Goal: Task Accomplishment & Management: Manage account settings

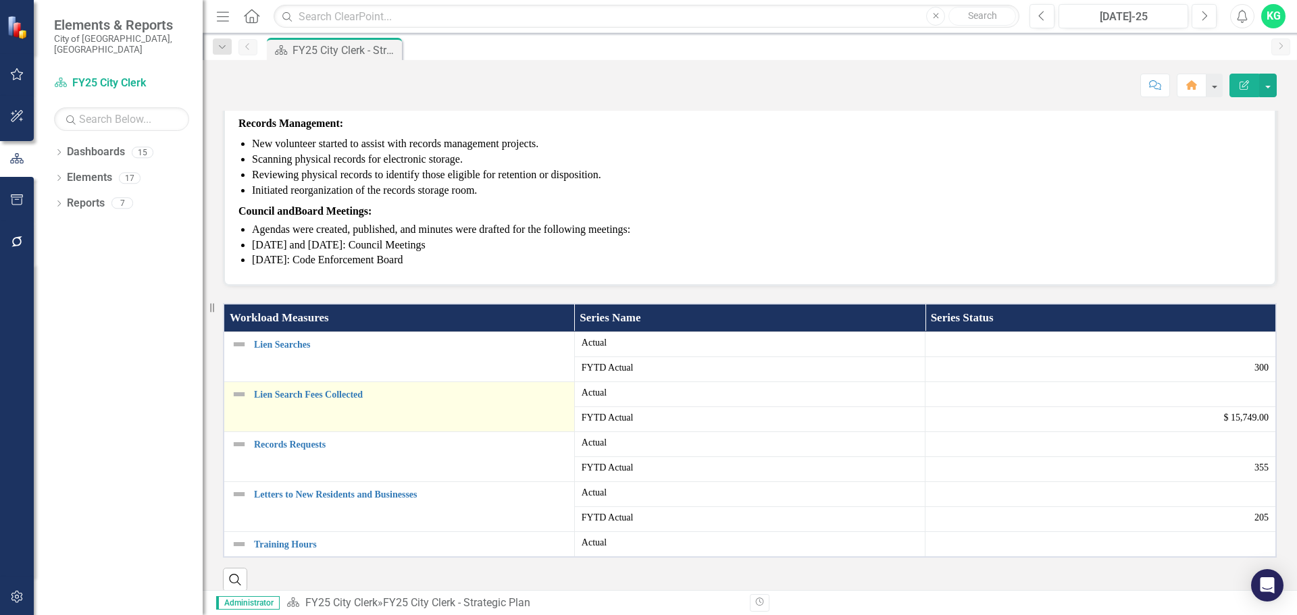
scroll to position [338, 0]
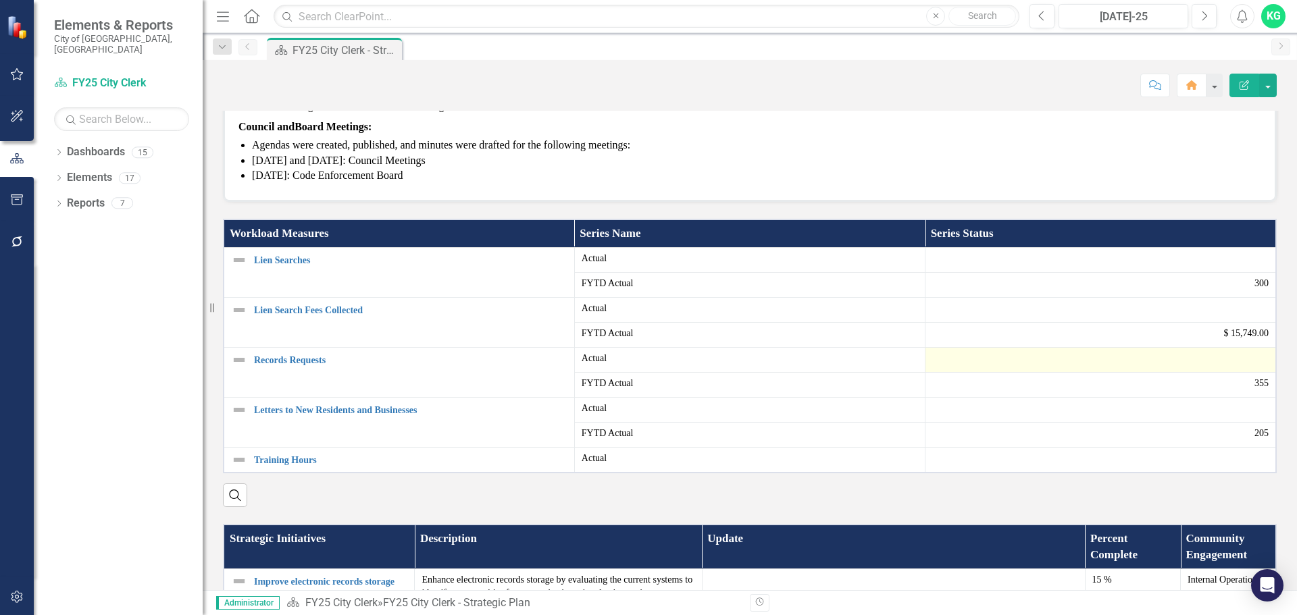
click at [1076, 368] on div at bounding box center [1100, 360] width 336 height 16
drag, startPoint x: 1077, startPoint y: 480, endPoint x: 1085, endPoint y: 481, distance: 8.1
click at [1080, 368] on div at bounding box center [1100, 360] width 336 height 16
click at [1056, 368] on div at bounding box center [1100, 360] width 336 height 16
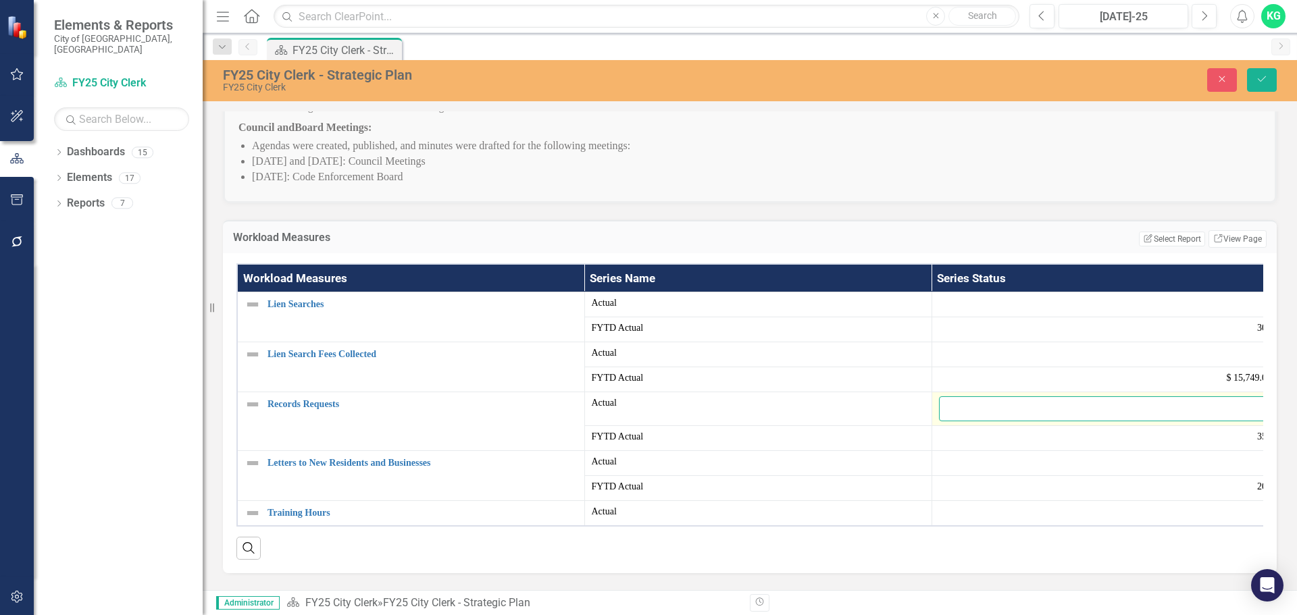
click at [1017, 422] on input "number" at bounding box center [1105, 409] width 333 height 25
type input "49"
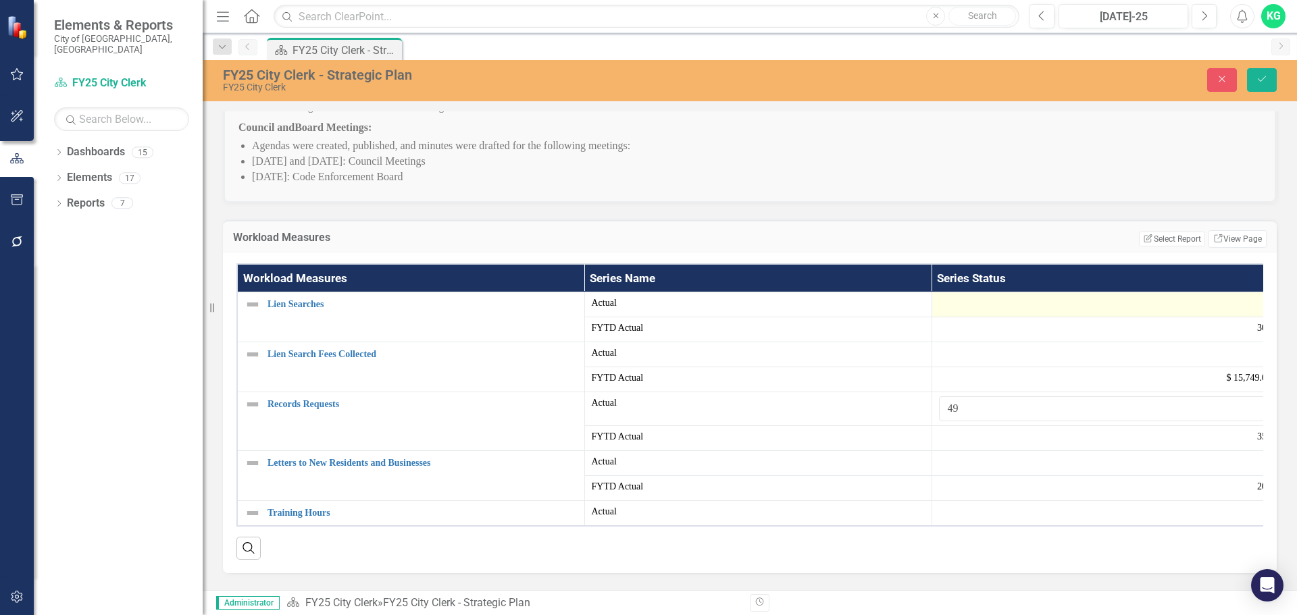
click at [1032, 313] on div at bounding box center [1105, 305] width 333 height 16
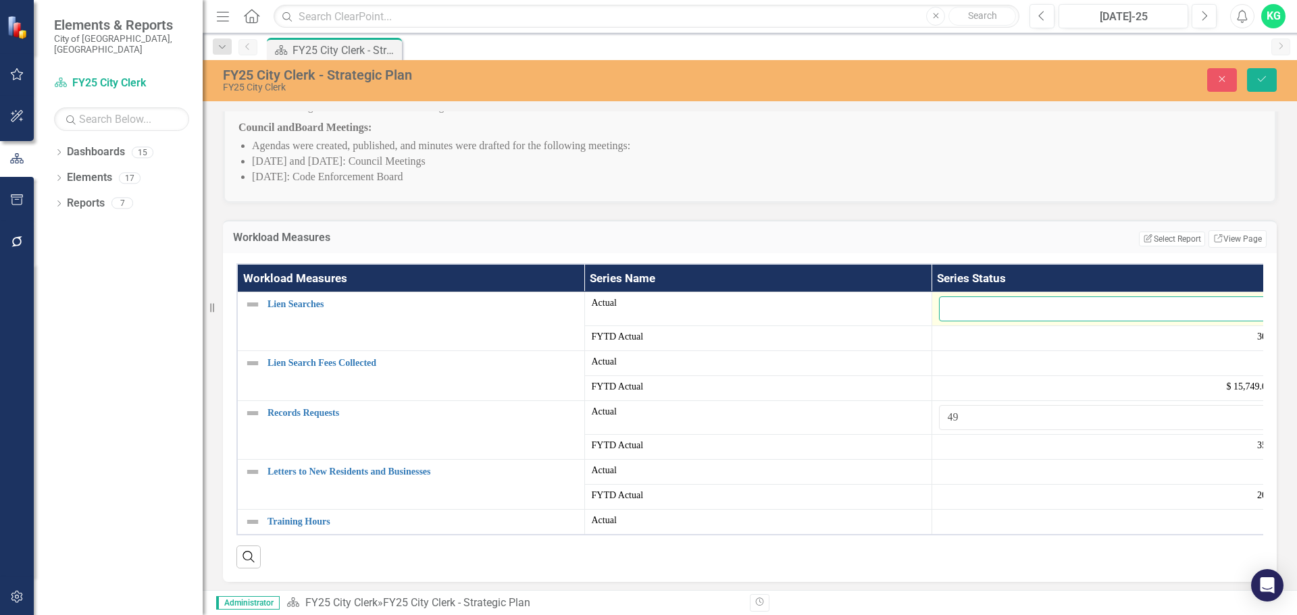
click at [1028, 322] on input "number" at bounding box center [1105, 309] width 333 height 25
type input "31"
click at [999, 372] on div at bounding box center [1105, 363] width 333 height 16
click at [1000, 372] on div at bounding box center [1105, 363] width 333 height 16
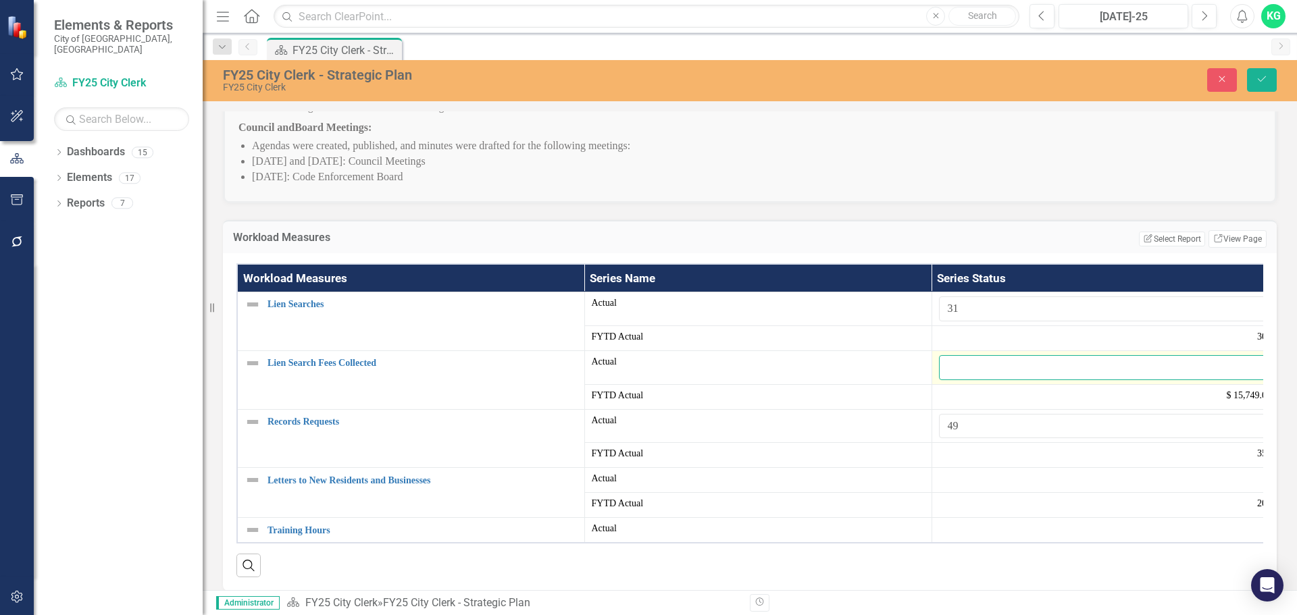
click at [978, 380] on input "number" at bounding box center [1105, 367] width 333 height 25
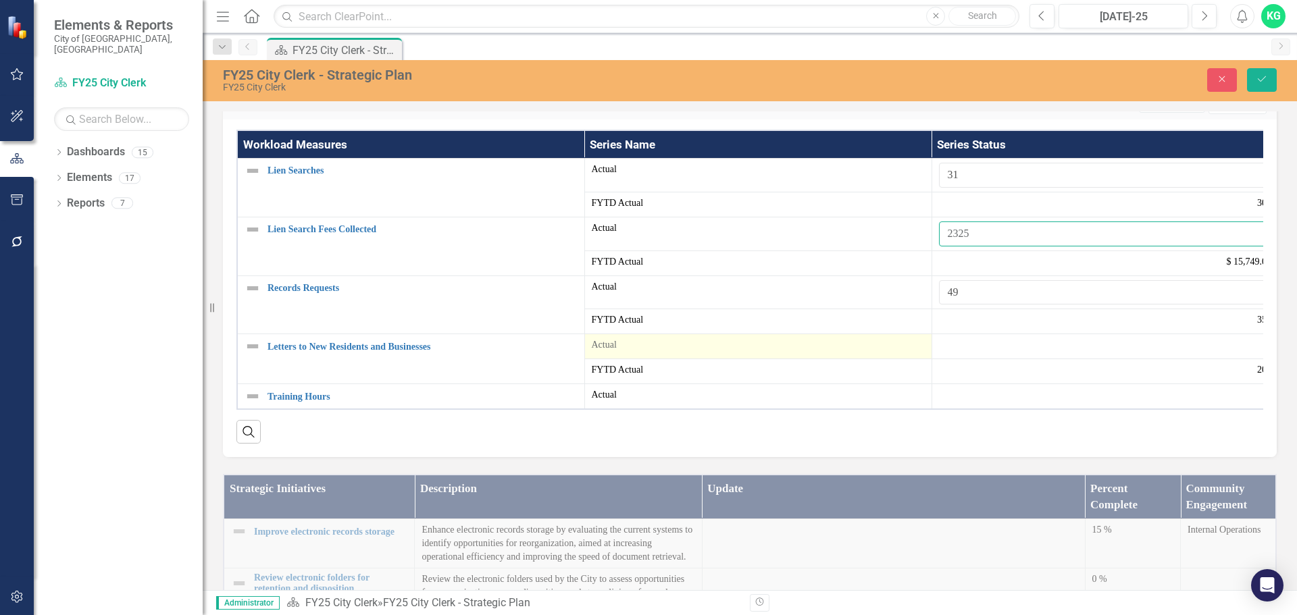
scroll to position [473, 0]
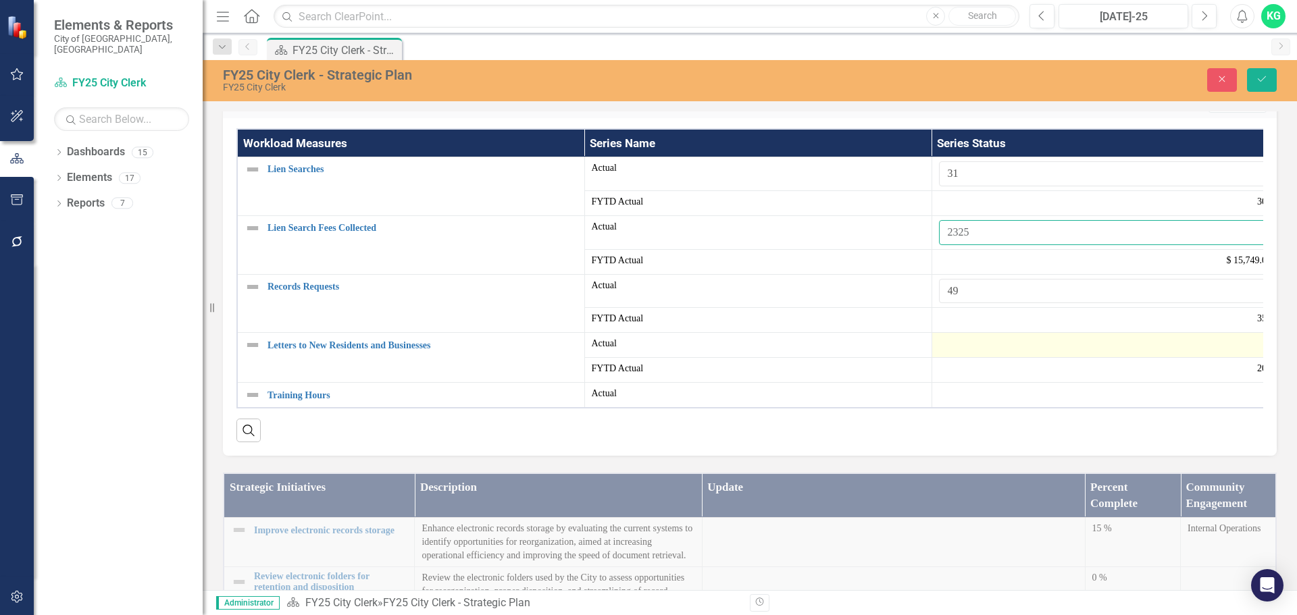
type input "2325"
click at [966, 353] on div at bounding box center [1105, 345] width 333 height 16
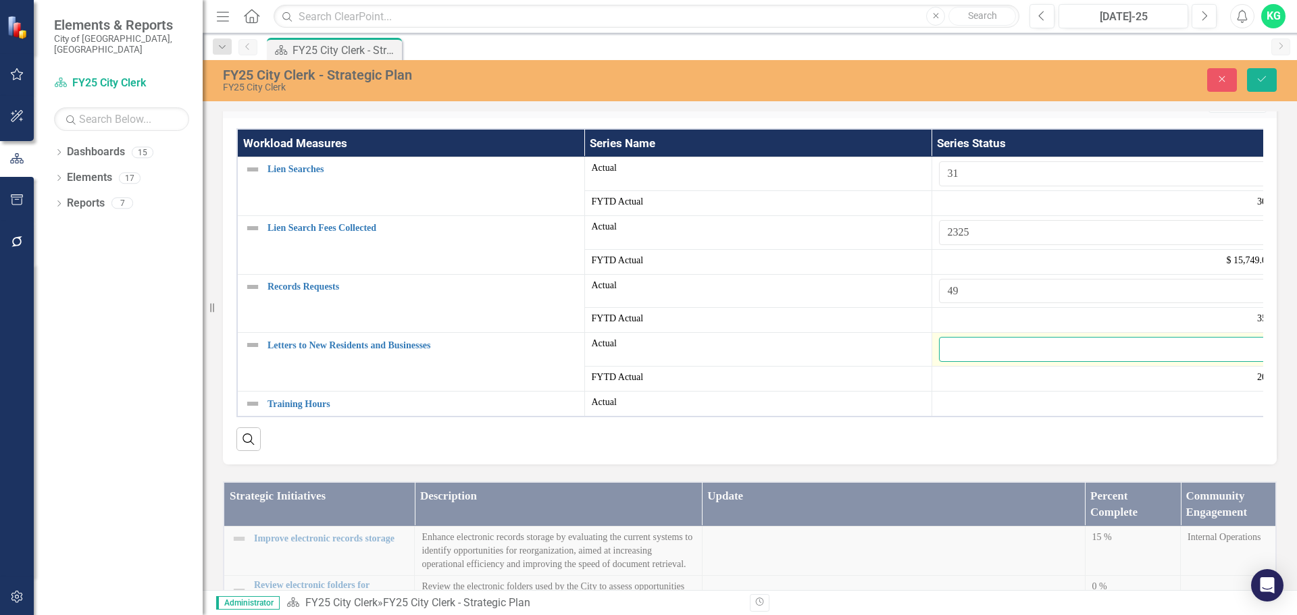
click at [966, 362] on input "number" at bounding box center [1105, 349] width 333 height 25
click at [1271, 84] on button "Save" at bounding box center [1262, 80] width 30 height 24
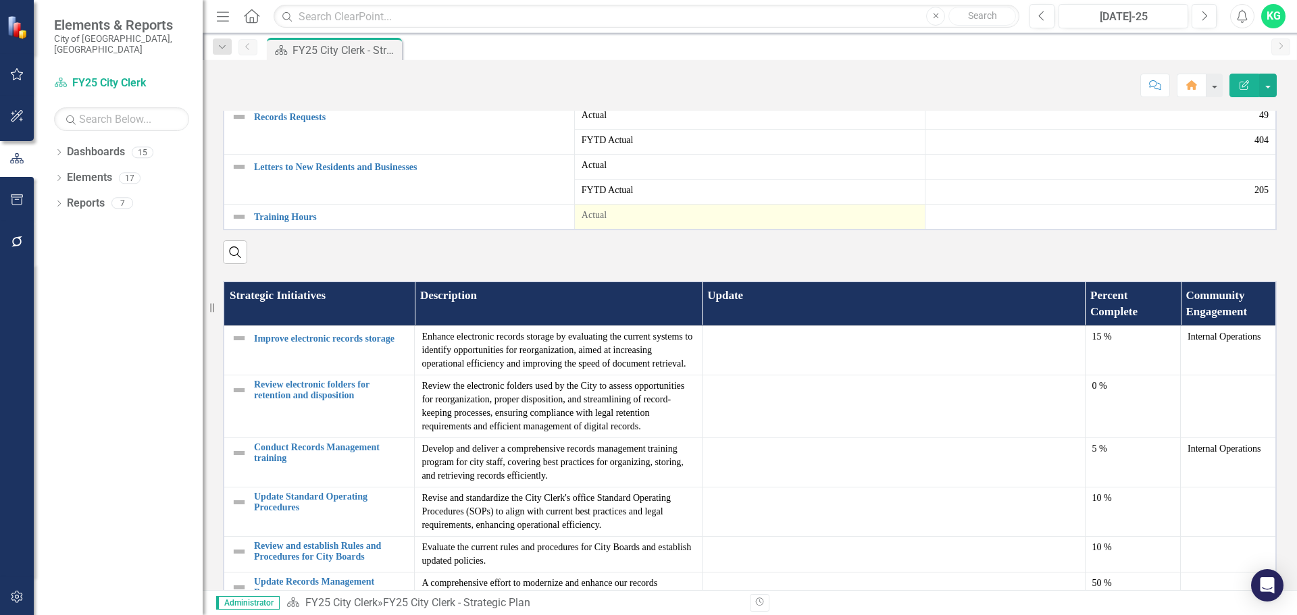
scroll to position [608, 0]
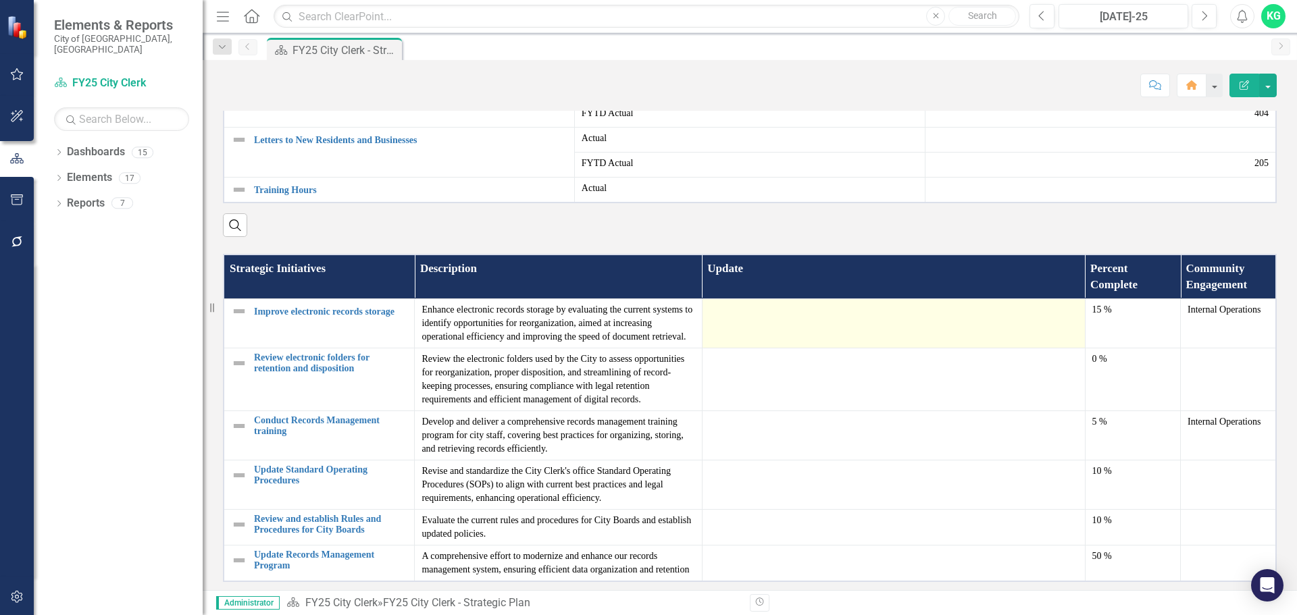
click at [799, 349] on td at bounding box center [893, 323] width 383 height 49
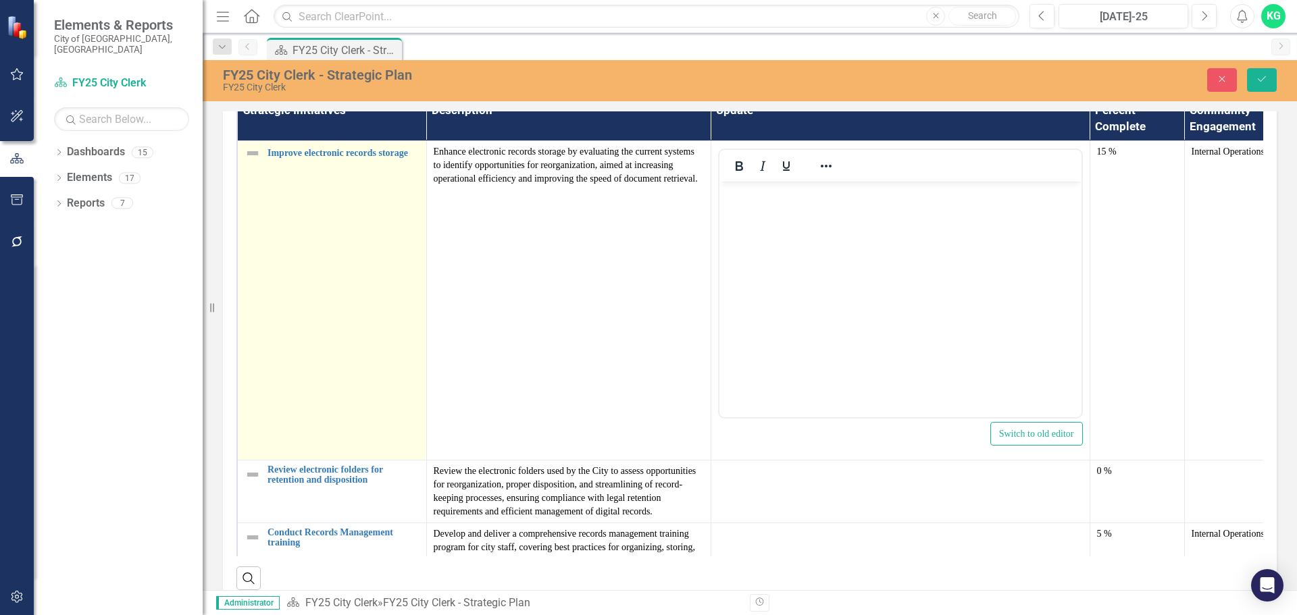
scroll to position [0, 0]
click at [299, 158] on link "Improve electronic records storage" at bounding box center [344, 153] width 152 height 10
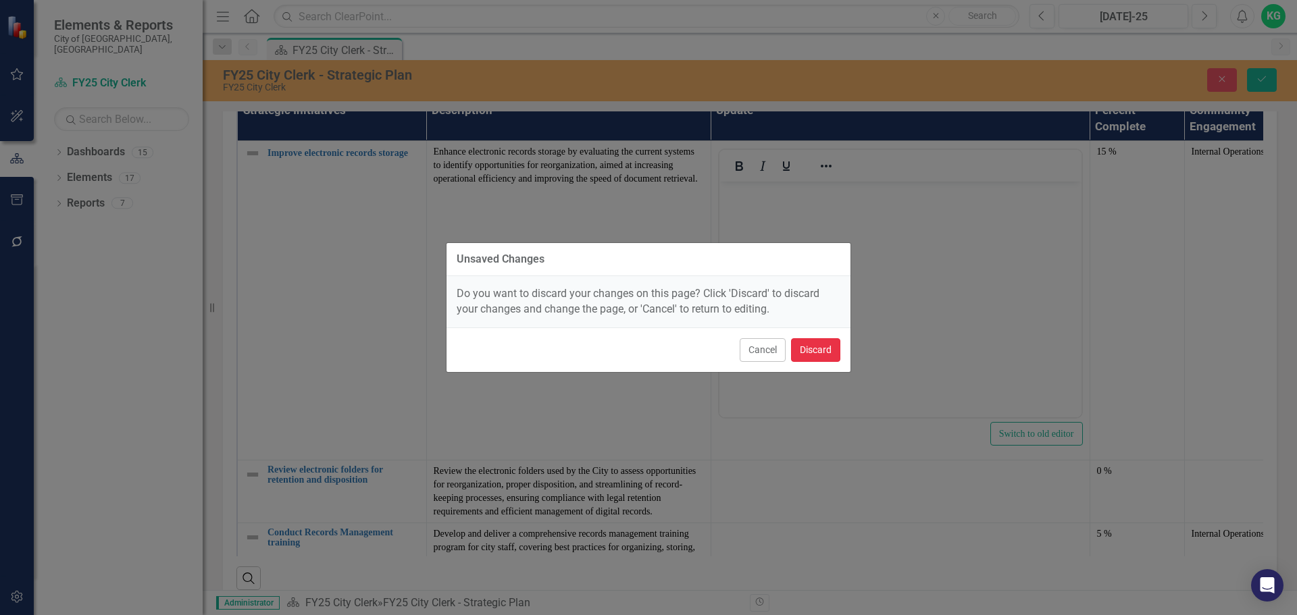
click at [799, 345] on button "Discard" at bounding box center [815, 350] width 49 height 24
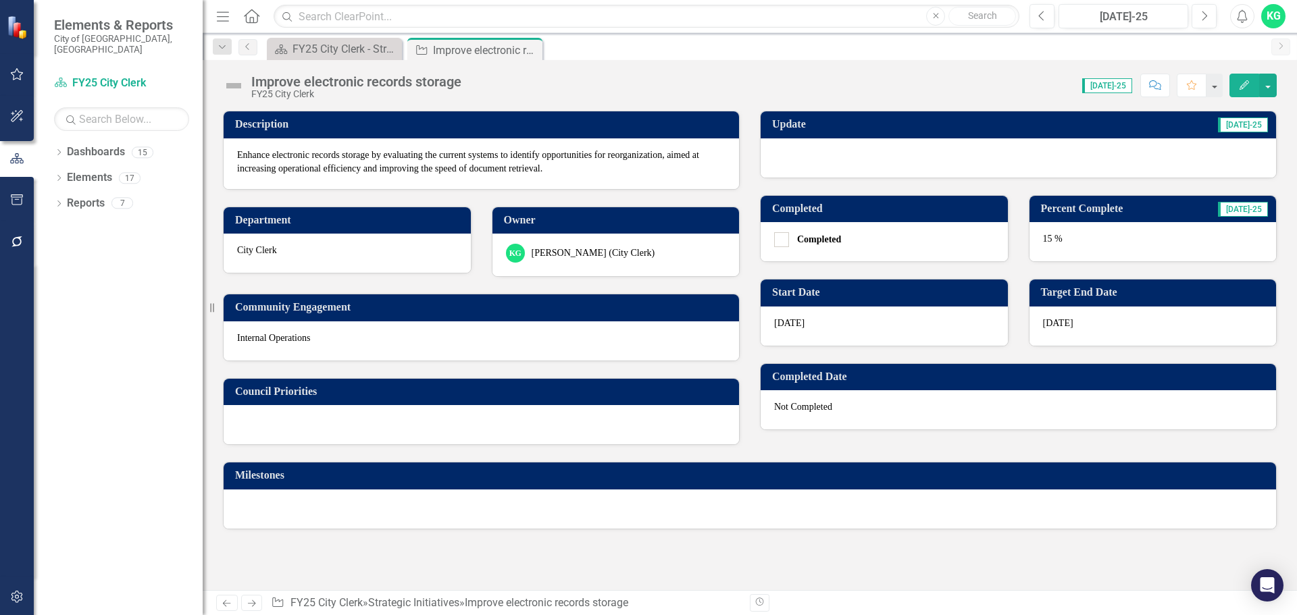
click at [815, 157] on div at bounding box center [1019, 158] width 516 height 39
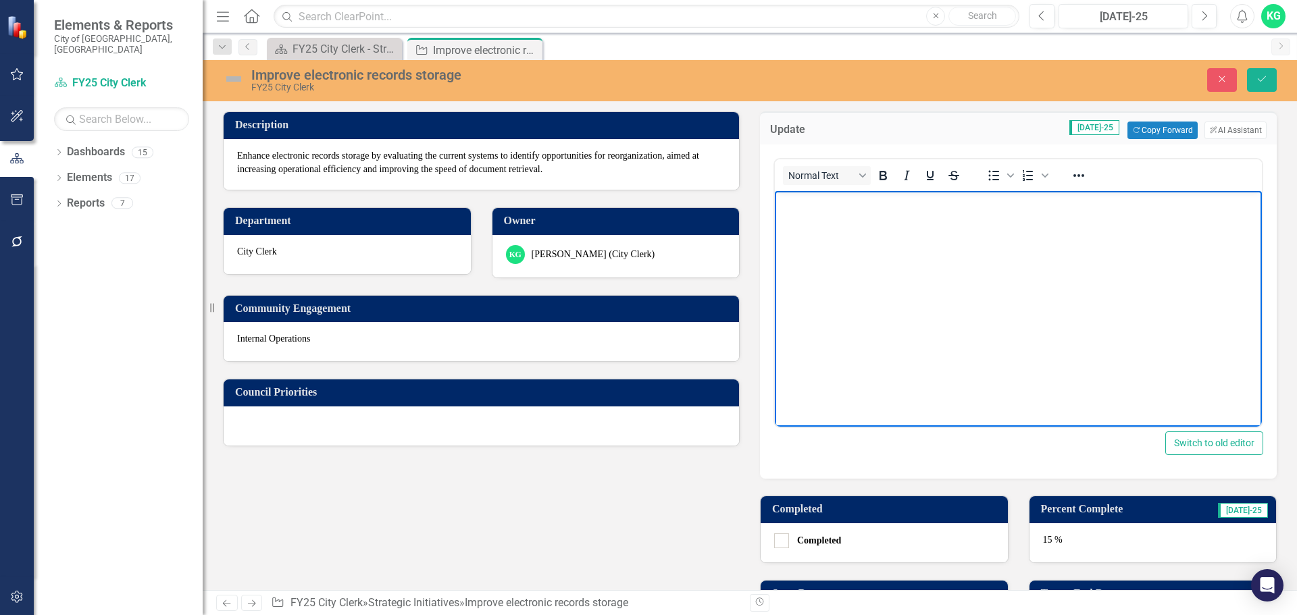
click at [829, 230] on body "Rich Text Area. Press ALT-0 for help." at bounding box center [1018, 292] width 487 height 203
click at [1152, 139] on button "Copy Forward Copy Forward" at bounding box center [1163, 131] width 70 height 18
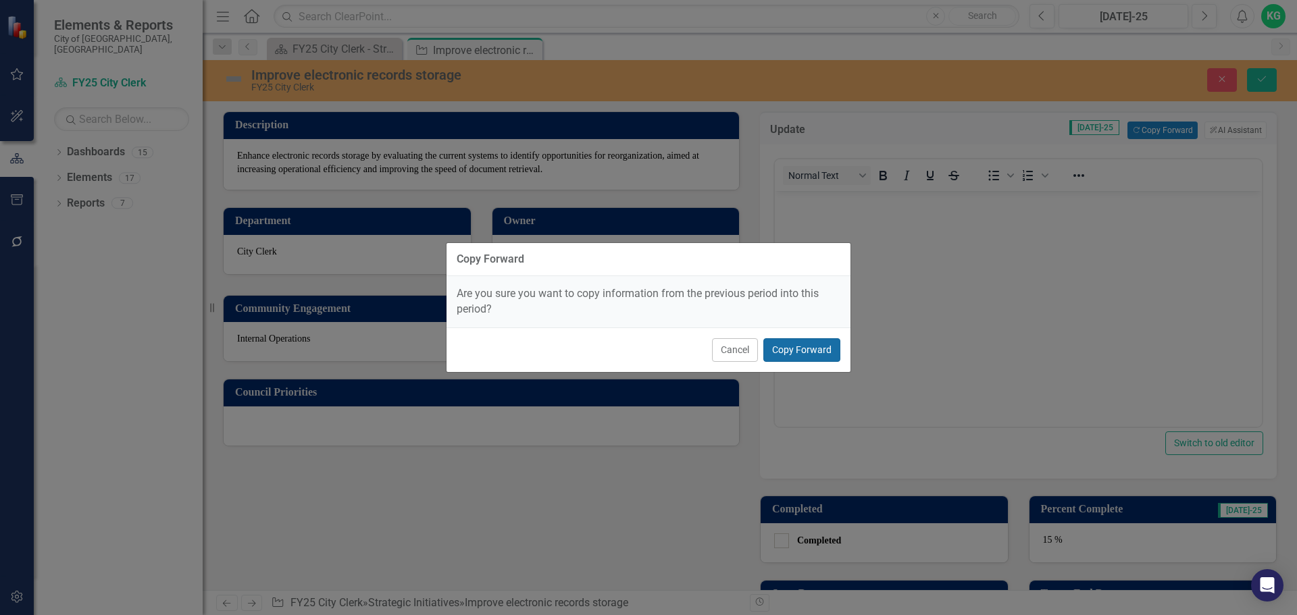
click at [838, 349] on button "Copy Forward" at bounding box center [801, 350] width 77 height 24
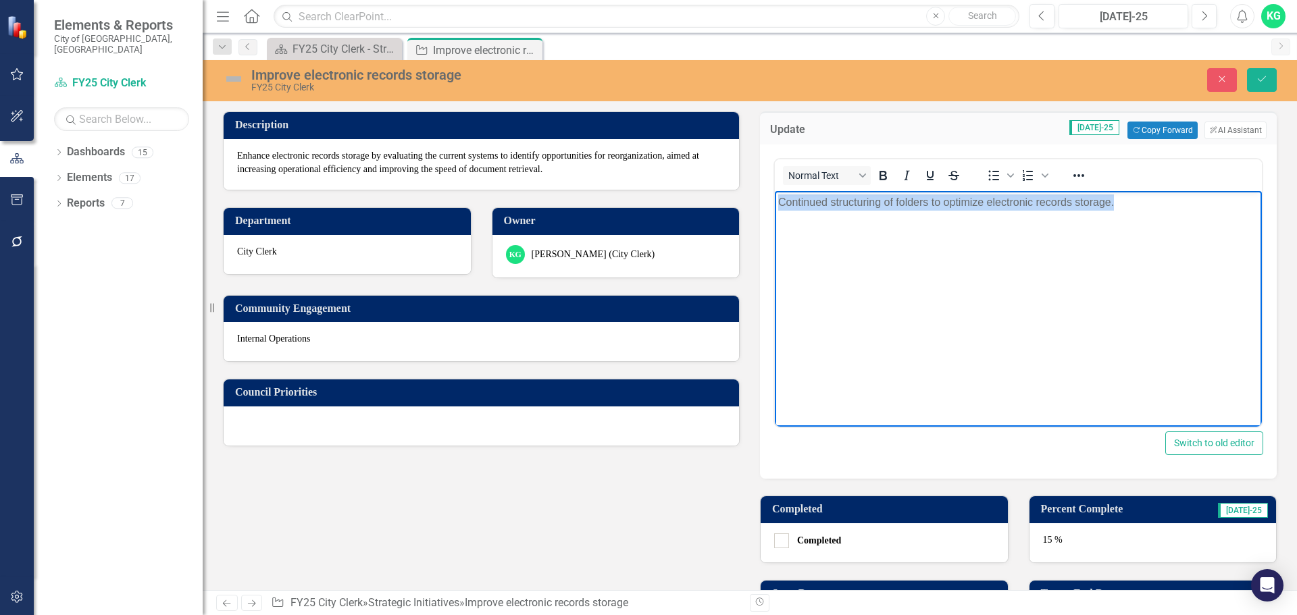
drag, startPoint x: 1145, startPoint y: 205, endPoint x: 758, endPoint y: 240, distance: 388.1
click at [775, 240] on html "Continued structuring of folders to optimize electronic records storage." at bounding box center [1018, 292] width 487 height 203
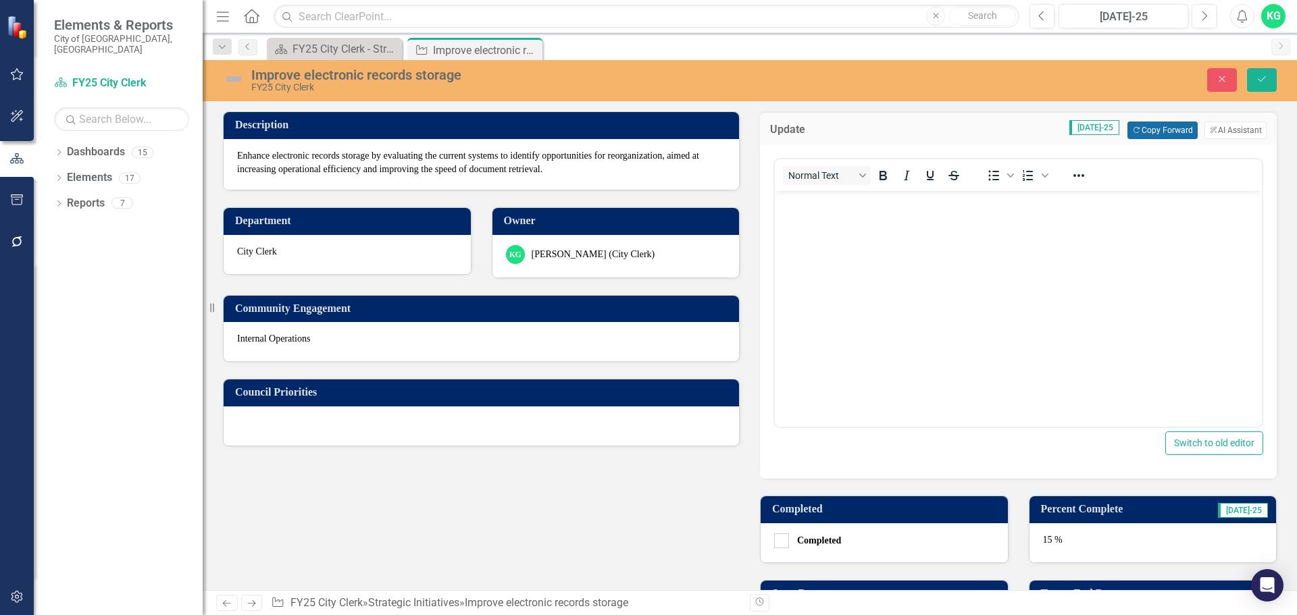
click at [1150, 131] on button "Copy Forward Copy Forward" at bounding box center [1163, 131] width 70 height 18
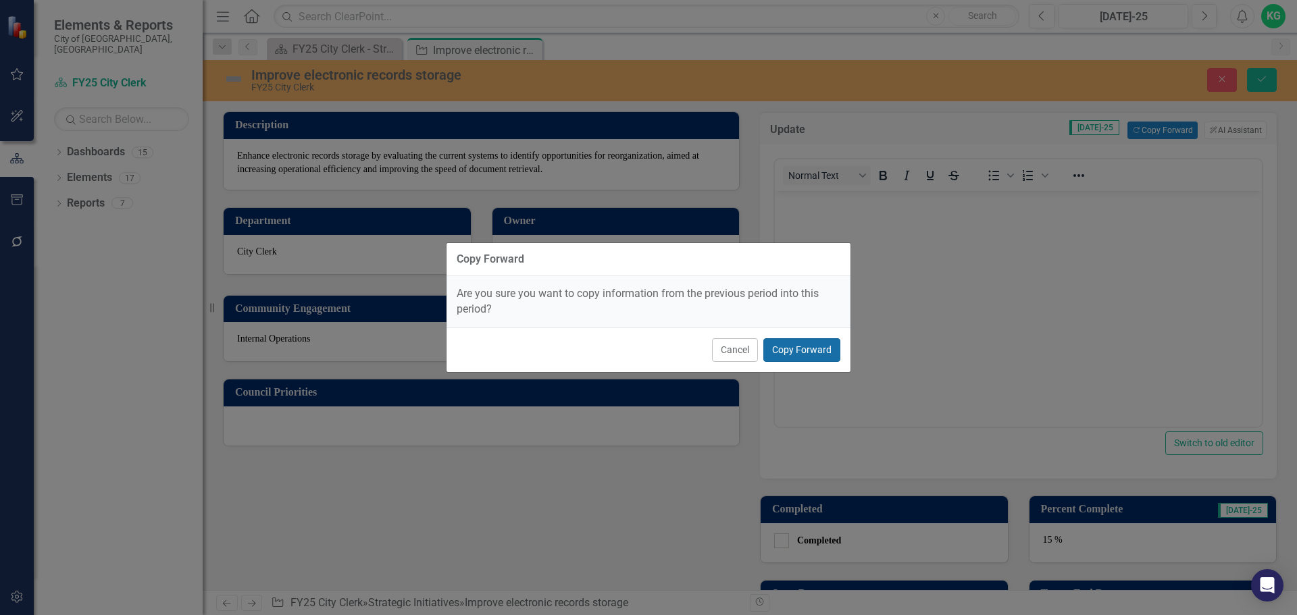
click at [812, 351] on button "Copy Forward" at bounding box center [801, 350] width 77 height 24
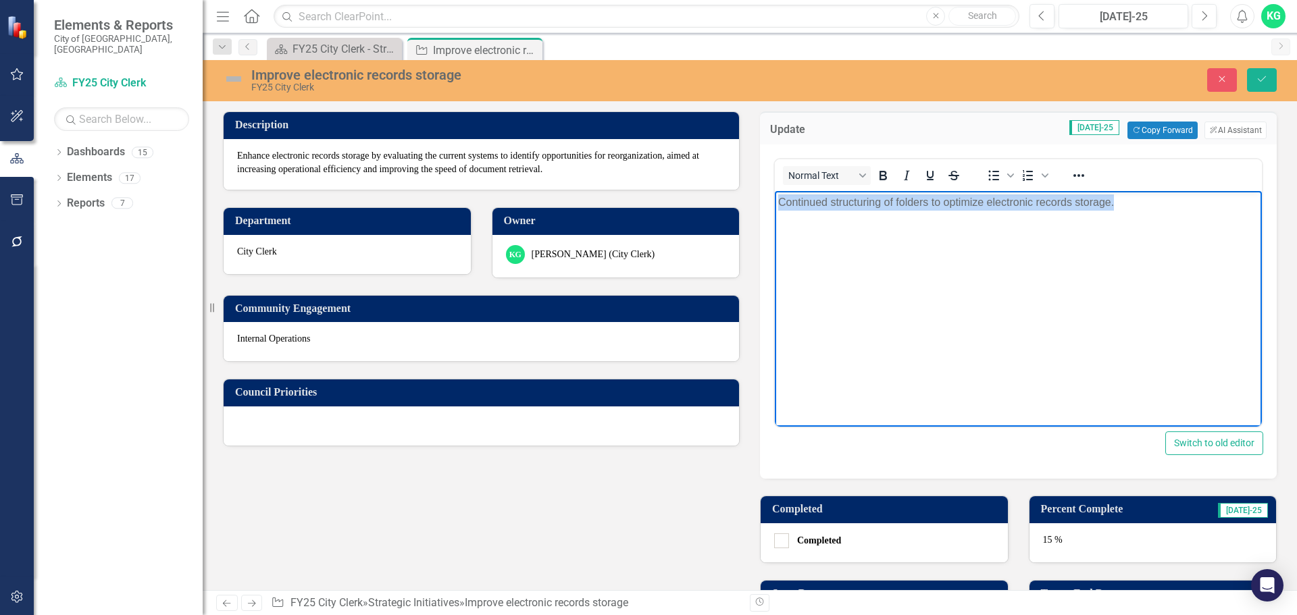
drag, startPoint x: 1162, startPoint y: 209, endPoint x: 749, endPoint y: 215, distance: 412.8
click at [775, 215] on html "Continued structuring of folders to optimize electronic records storage." at bounding box center [1018, 292] width 487 height 203
copy p "Continued structuring of folders to optimize electronic records storage."
click at [1140, 210] on p "Continued structuring of folders to optimize electronic records storage." at bounding box center [1018, 203] width 480 height 16
drag, startPoint x: 1140, startPoint y: 204, endPoint x: 708, endPoint y: 224, distance: 432.8
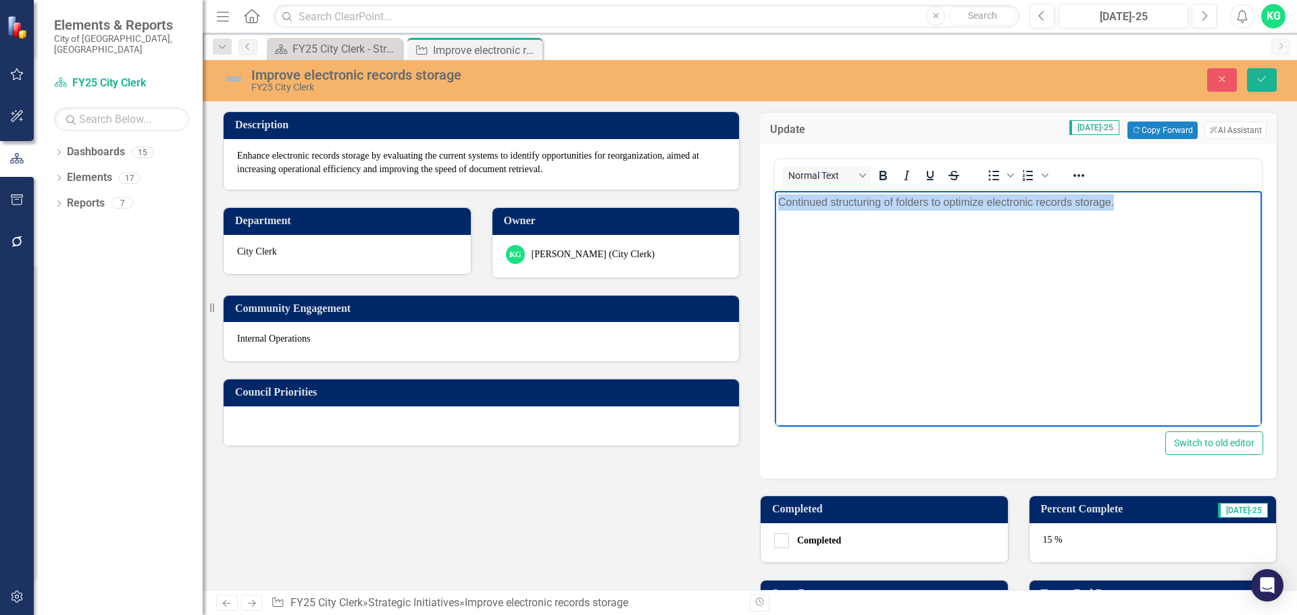
click at [775, 224] on html "Continued structuring of folders to optimize electronic records storage." at bounding box center [1018, 292] width 487 height 203
paste body "Rich Text Area. Press ALT-0 for help."
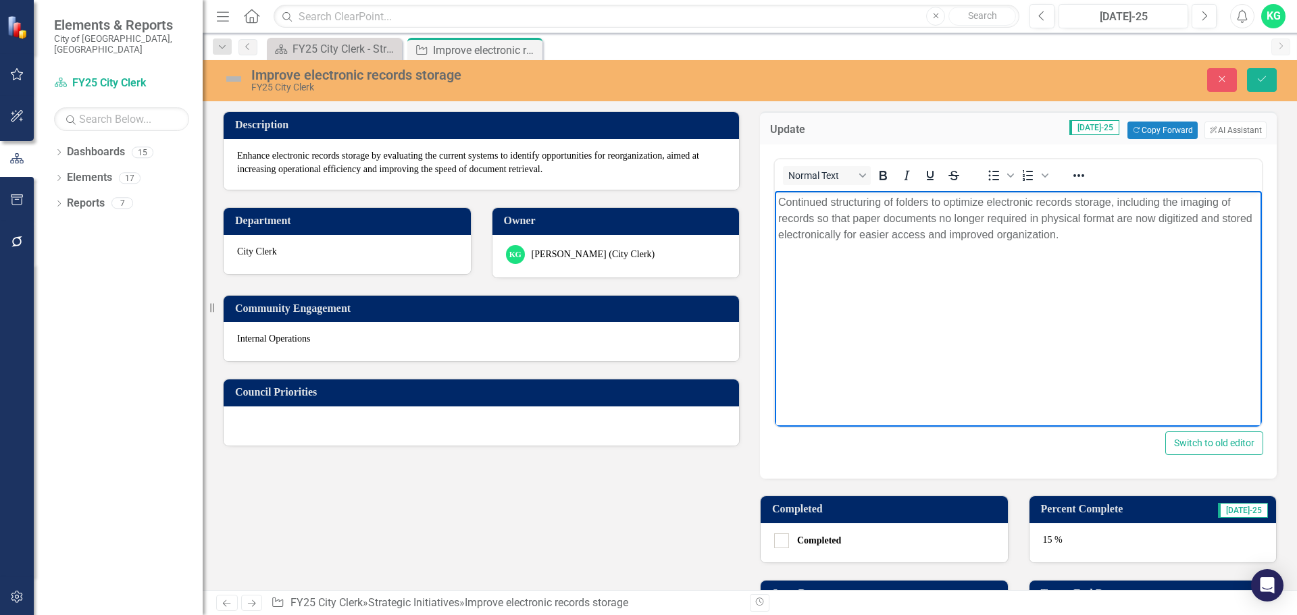
click at [1043, 538] on div "15 %" at bounding box center [1153, 543] width 247 height 39
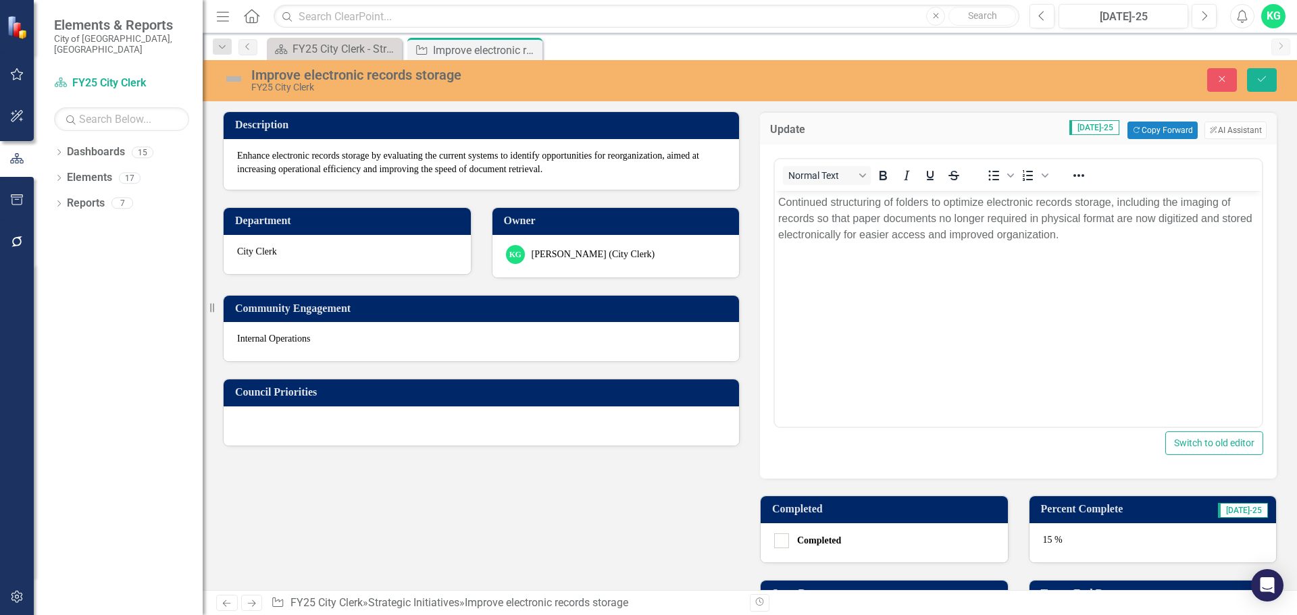
click at [1043, 538] on div "15 %" at bounding box center [1153, 543] width 247 height 39
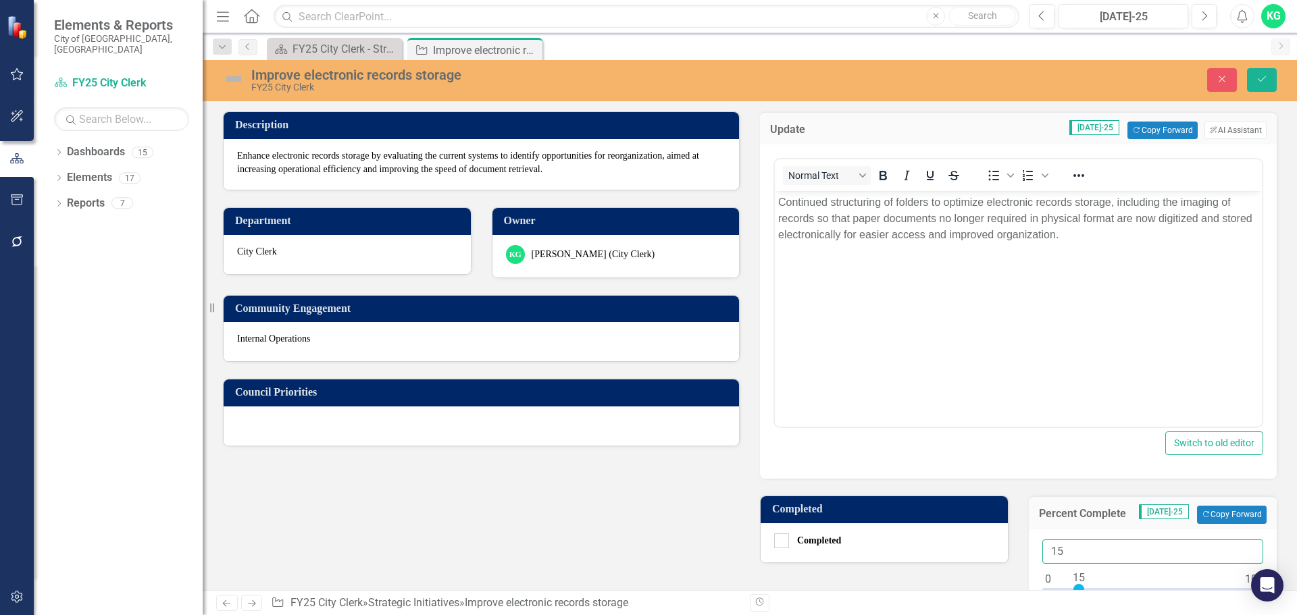
drag, startPoint x: 1114, startPoint y: 546, endPoint x: 985, endPoint y: 547, distance: 129.0
click at [985, 547] on div "Update [DATE]-25 Copy Forward Copy Forward ClearPoint AI AI Assistant Normal Te…" at bounding box center [1018, 444] width 537 height 699
type input "20"
click at [1255, 75] on button "Save" at bounding box center [1262, 80] width 30 height 24
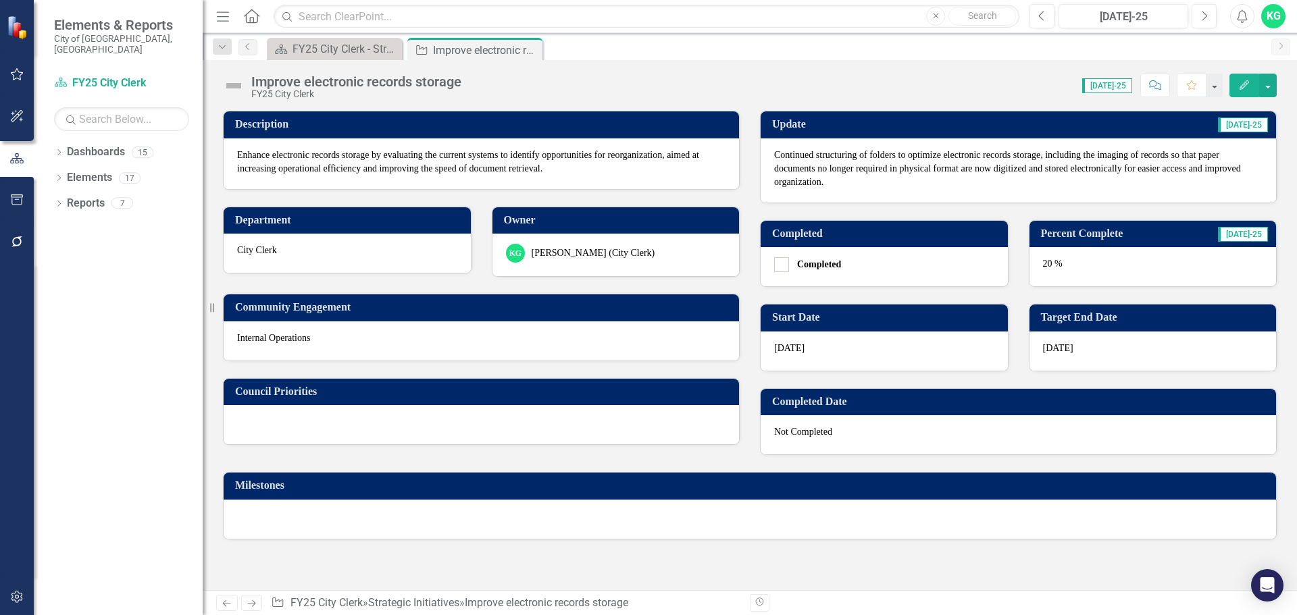
click at [252, 607] on icon "Next" at bounding box center [251, 603] width 11 height 9
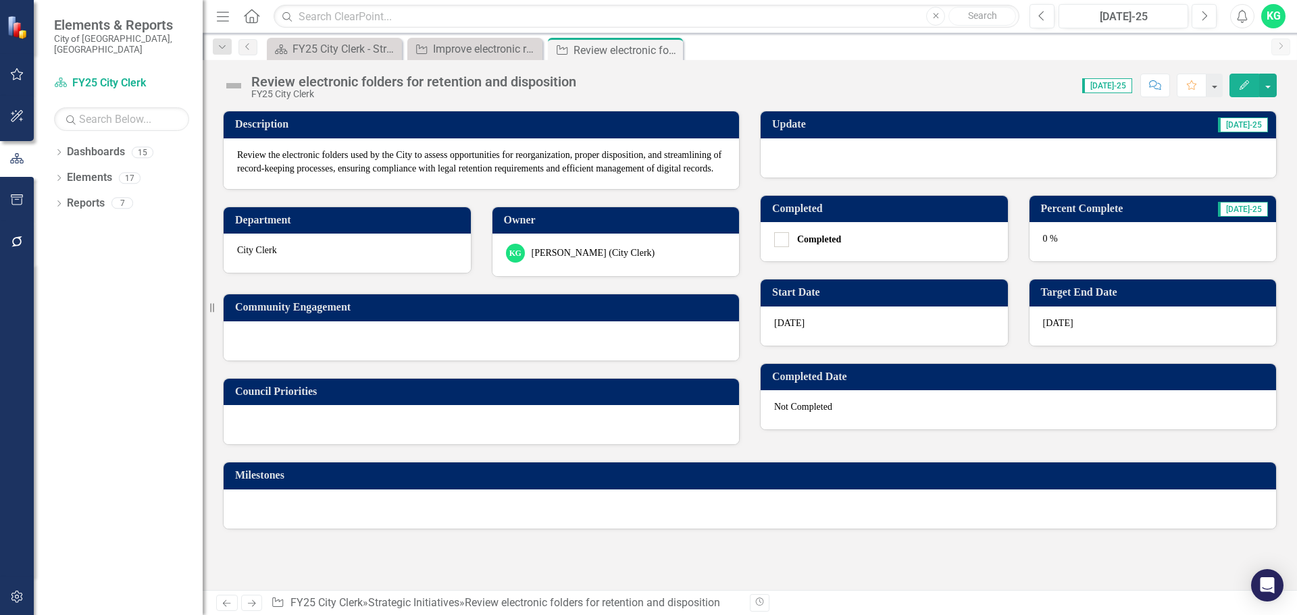
click at [897, 147] on div at bounding box center [1019, 158] width 516 height 39
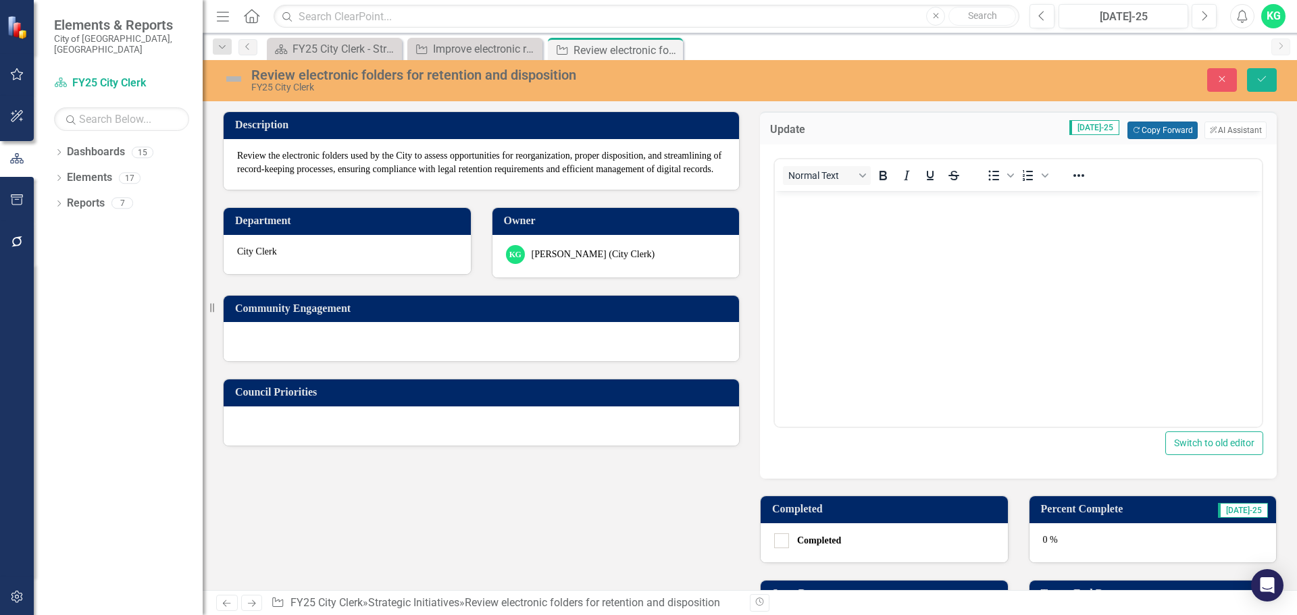
click at [1153, 123] on button "Copy Forward Copy Forward" at bounding box center [1163, 131] width 70 height 18
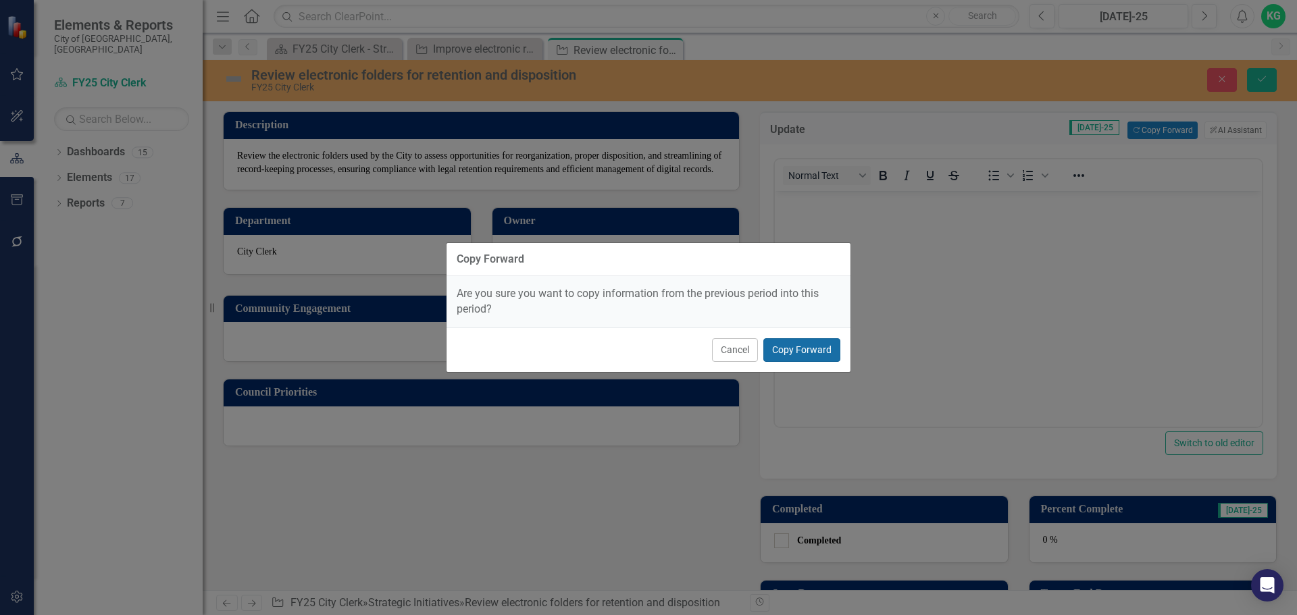
click at [800, 351] on button "Copy Forward" at bounding box center [801, 350] width 77 height 24
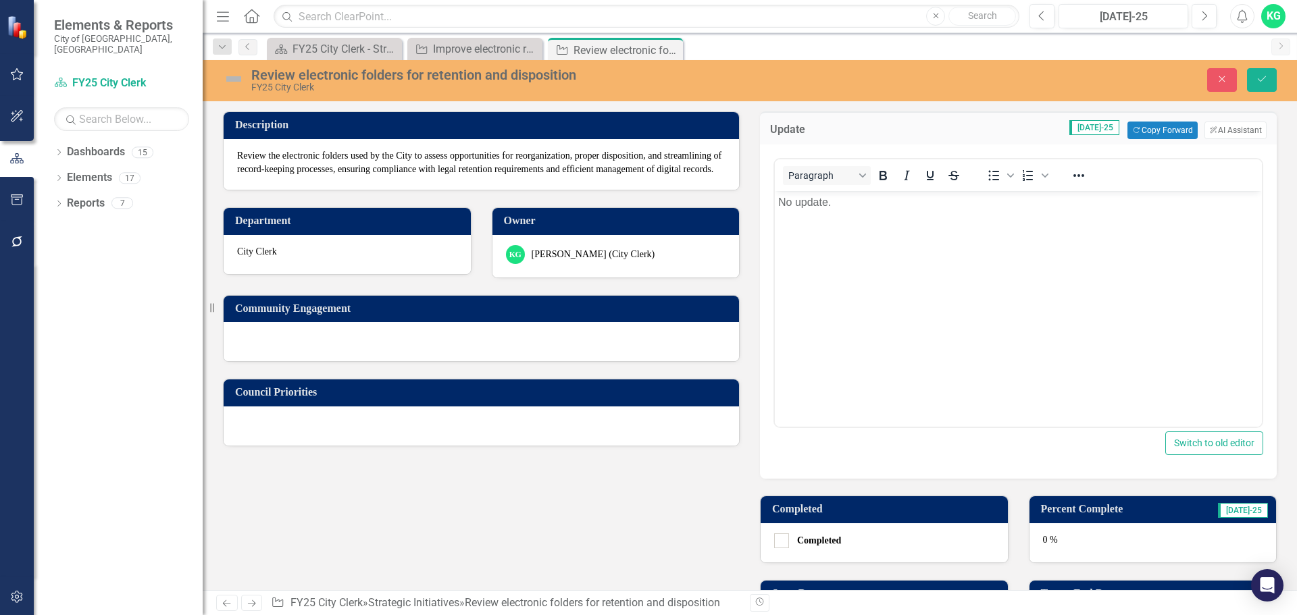
click at [1072, 551] on div "0 %" at bounding box center [1153, 543] width 247 height 39
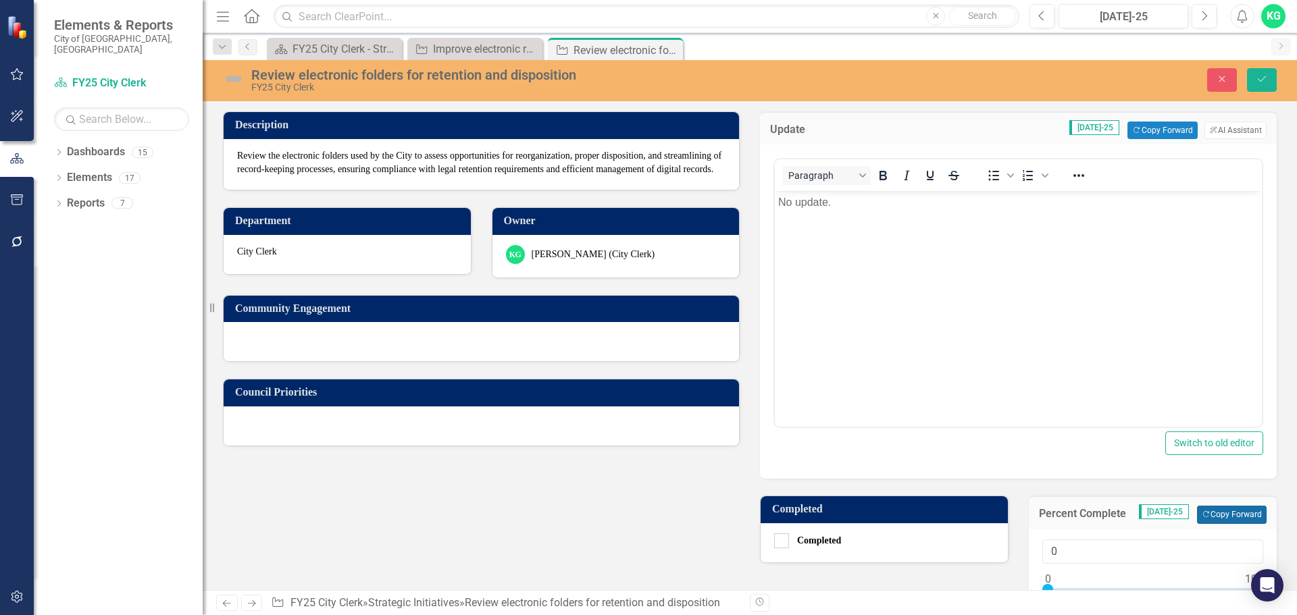
click at [1206, 515] on button "Copy Forward Copy Forward" at bounding box center [1232, 515] width 70 height 18
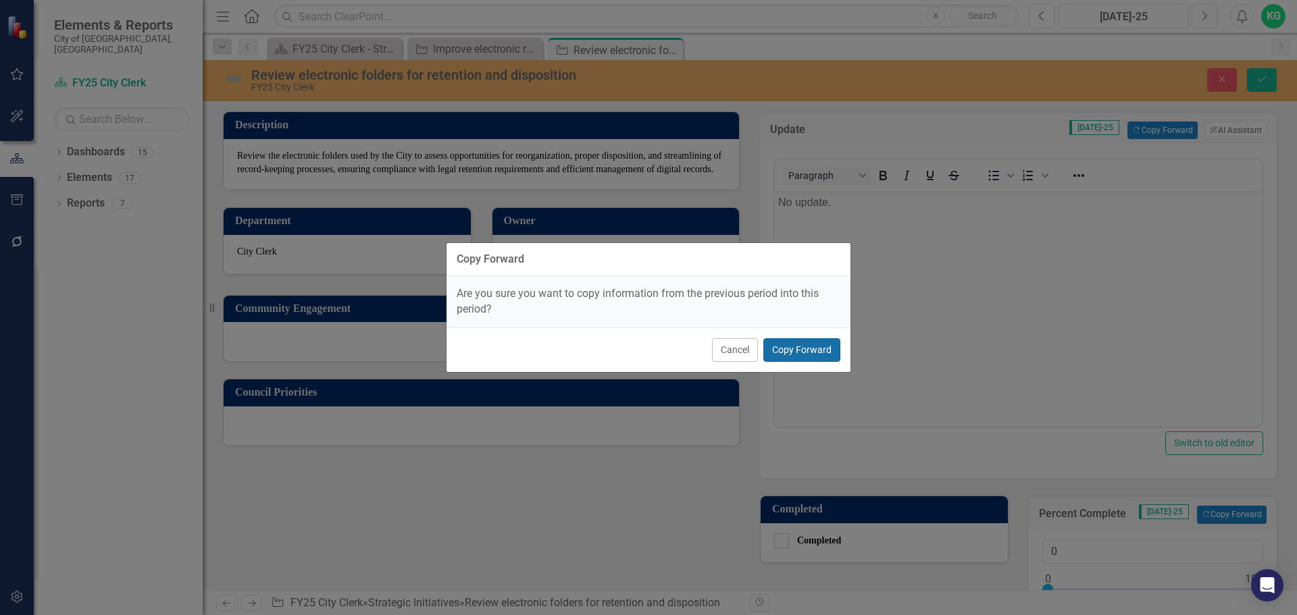
click at [822, 349] on button "Copy Forward" at bounding box center [801, 350] width 77 height 24
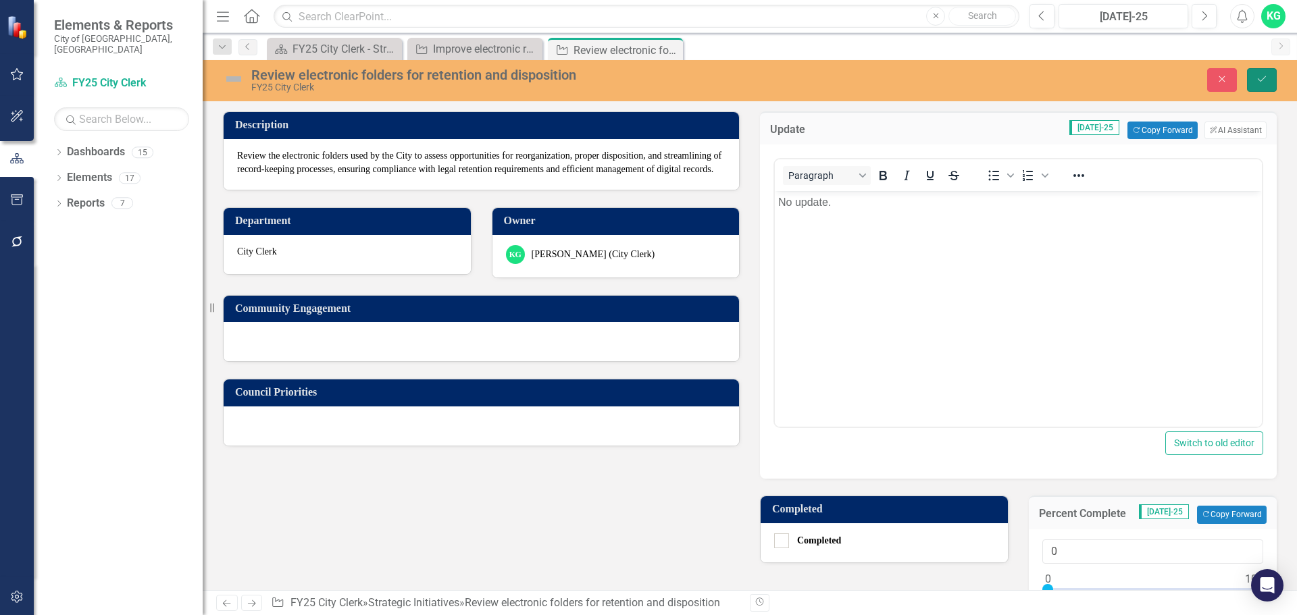
click at [1261, 70] on button "Save" at bounding box center [1262, 80] width 30 height 24
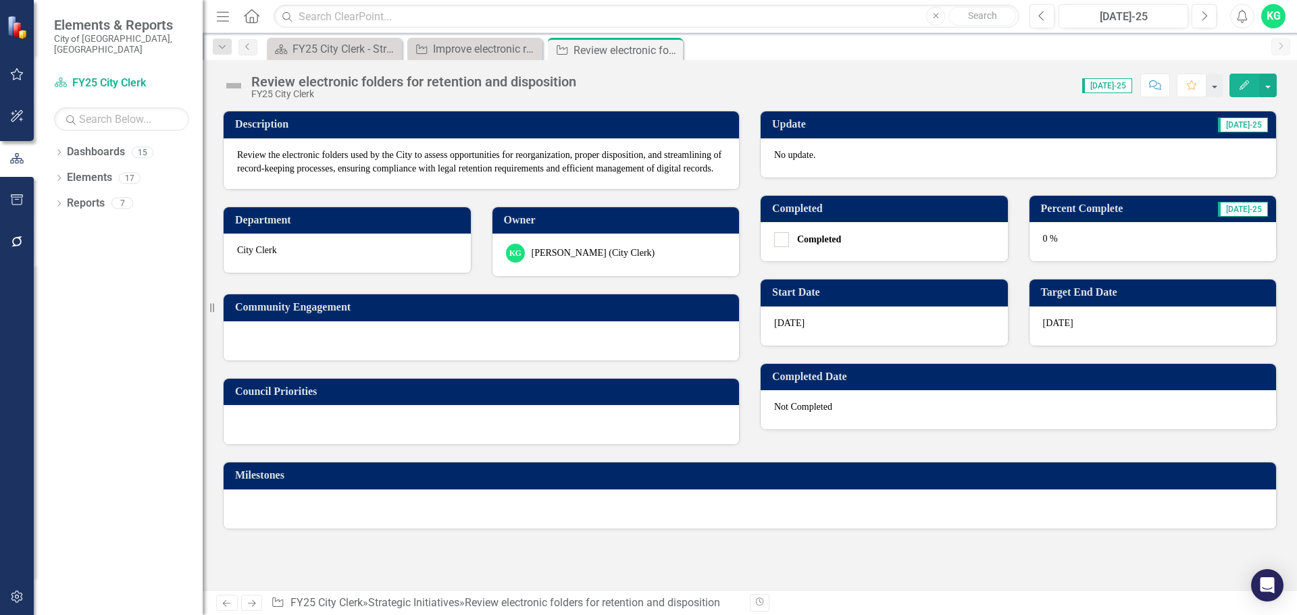
click at [251, 602] on icon "Next" at bounding box center [251, 603] width 11 height 9
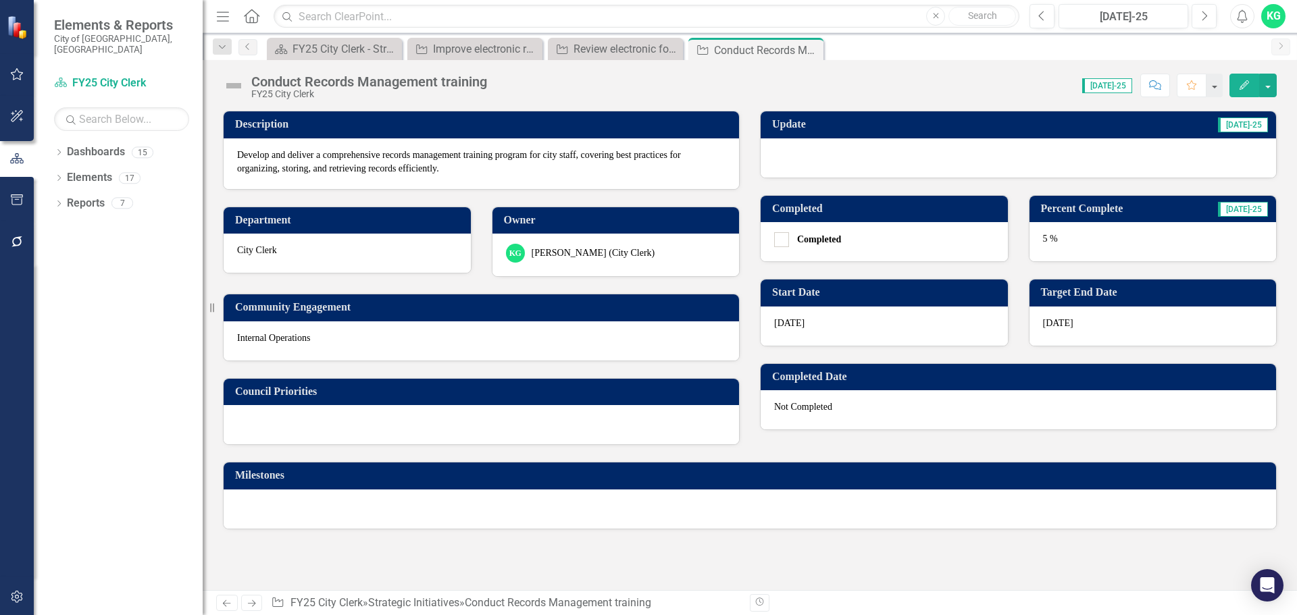
click at [899, 151] on div at bounding box center [1019, 158] width 516 height 39
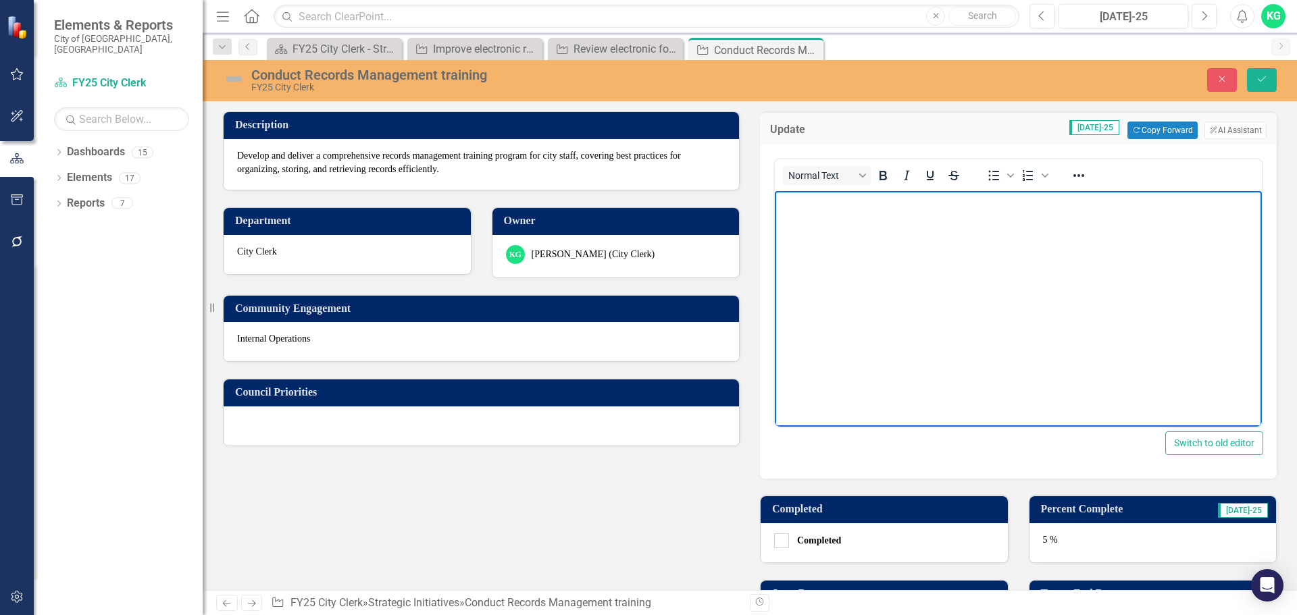
click at [843, 272] on body "Rich Text Area. Press ALT-0 for help." at bounding box center [1018, 292] width 487 height 203
click at [1158, 126] on button "Copy Forward Copy Forward" at bounding box center [1163, 131] width 70 height 18
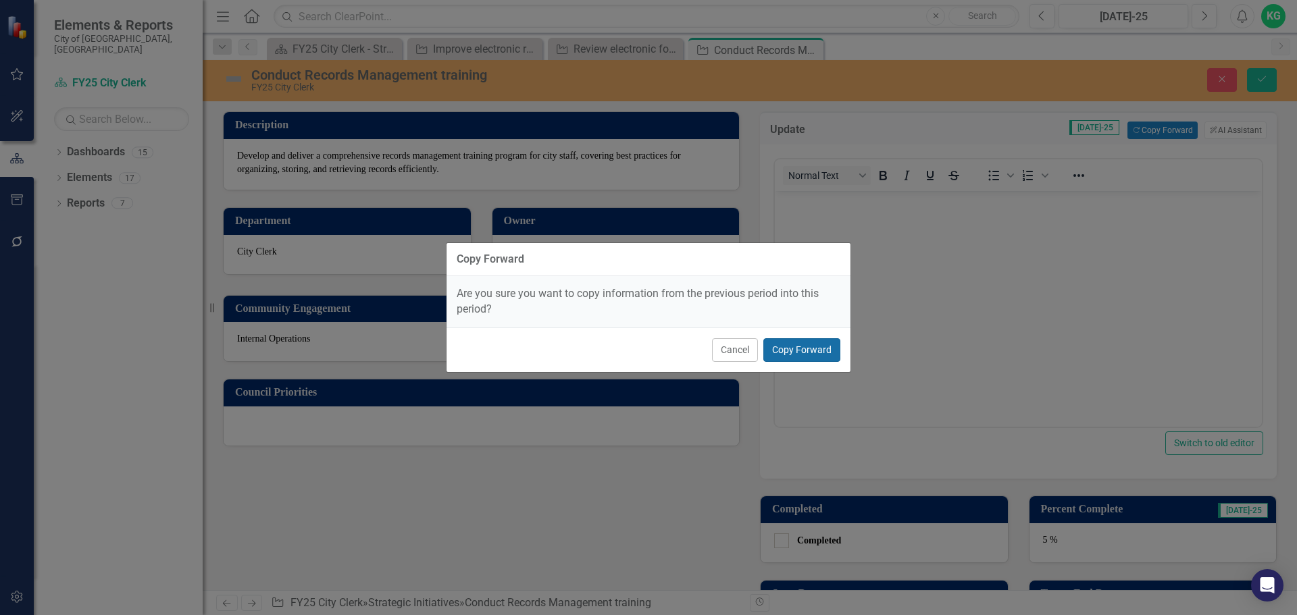
click at [800, 356] on button "Copy Forward" at bounding box center [801, 350] width 77 height 24
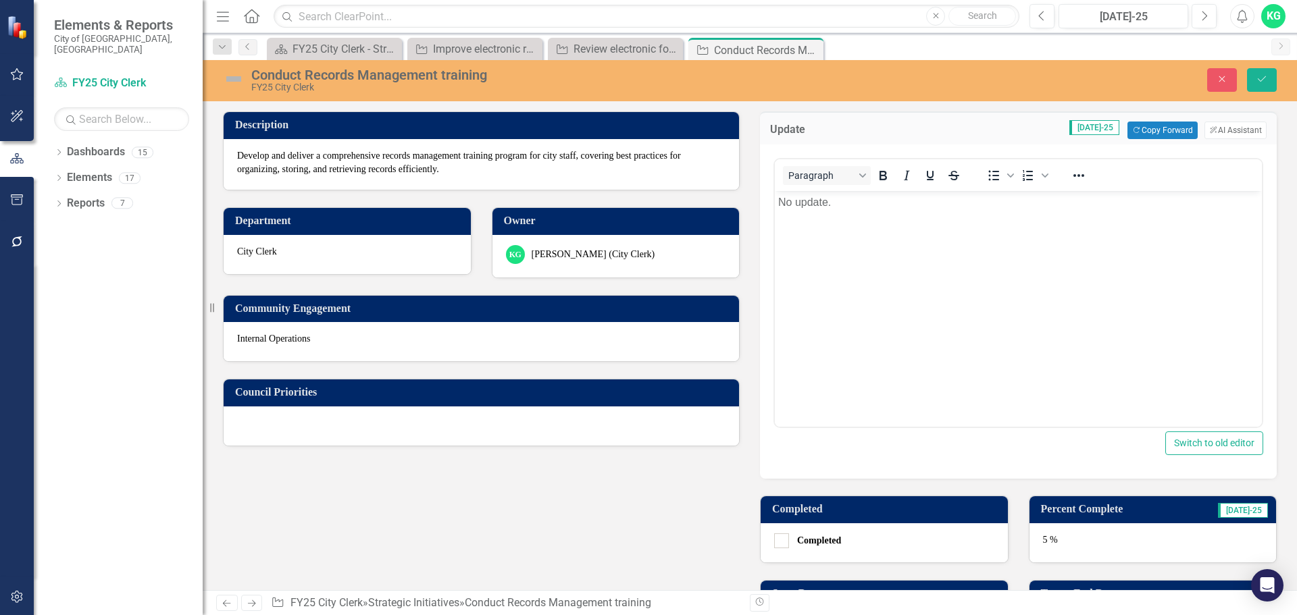
click at [1203, 538] on div "5 %" at bounding box center [1153, 543] width 247 height 39
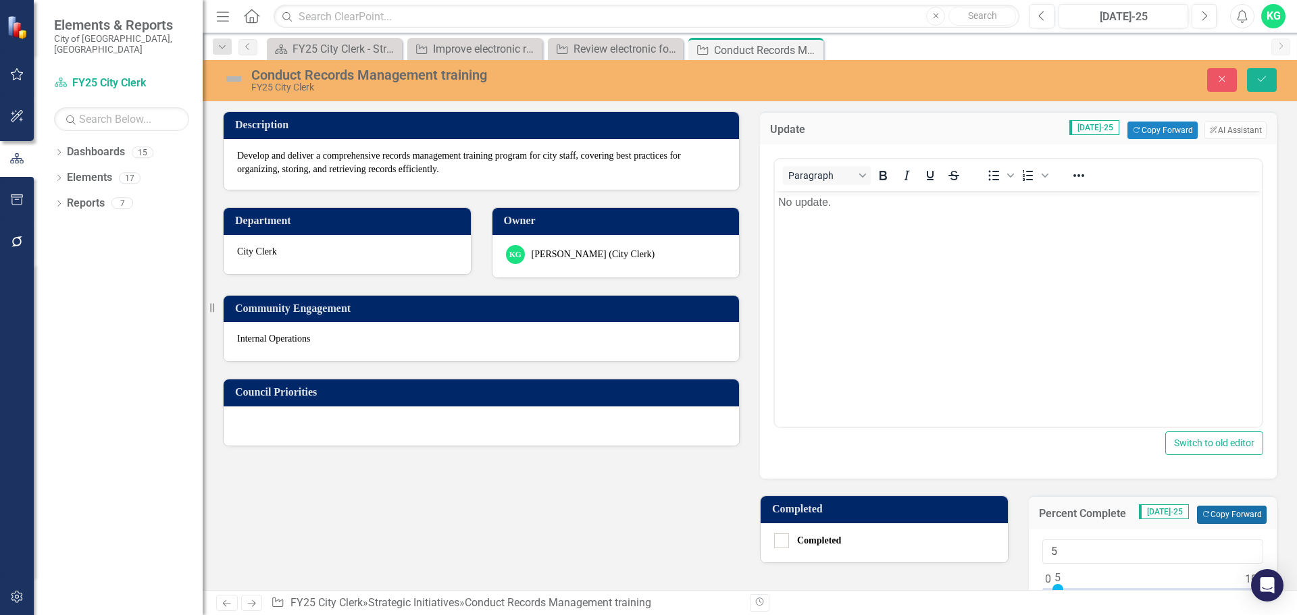
click at [1201, 520] on button "Copy Forward Copy Forward" at bounding box center [1232, 515] width 70 height 18
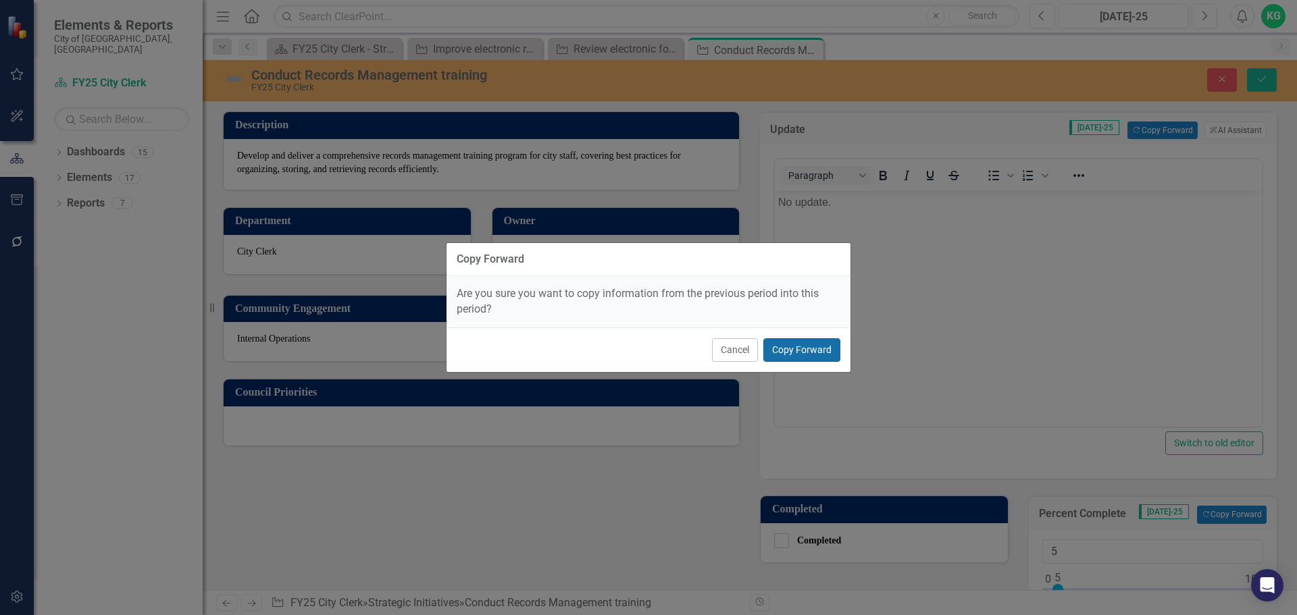
click at [815, 353] on button "Copy Forward" at bounding box center [801, 350] width 77 height 24
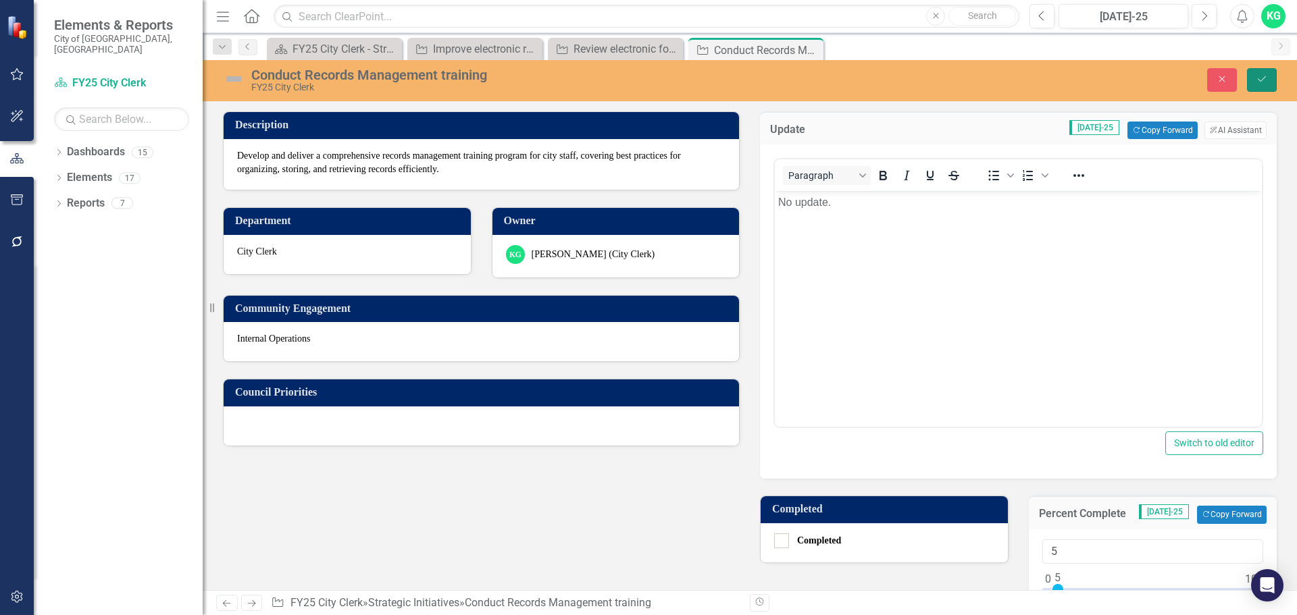
click at [1257, 80] on icon "Save" at bounding box center [1262, 78] width 12 height 9
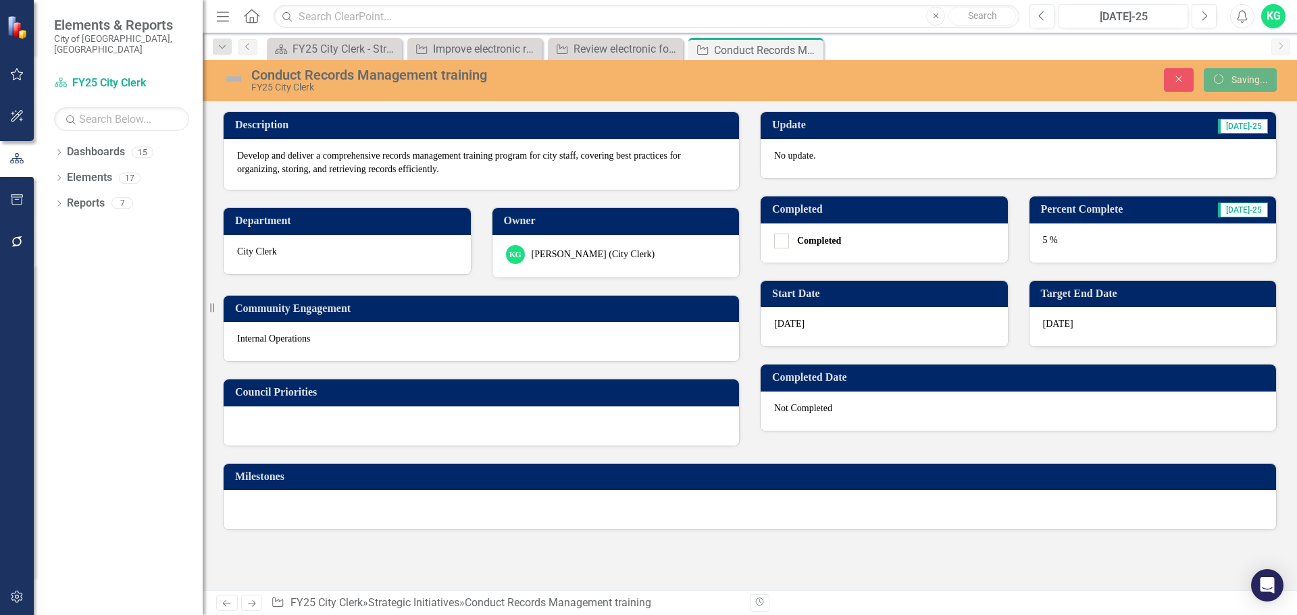
click at [252, 600] on icon "Next" at bounding box center [251, 603] width 11 height 9
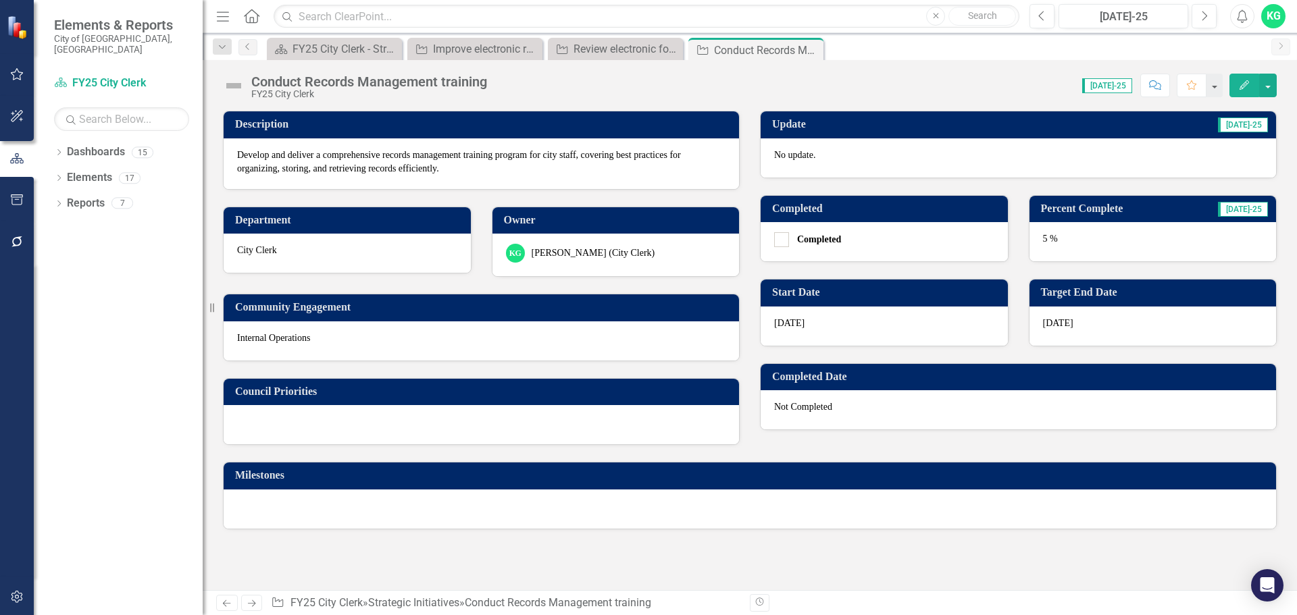
click at [254, 596] on link "Next" at bounding box center [252, 603] width 22 height 16
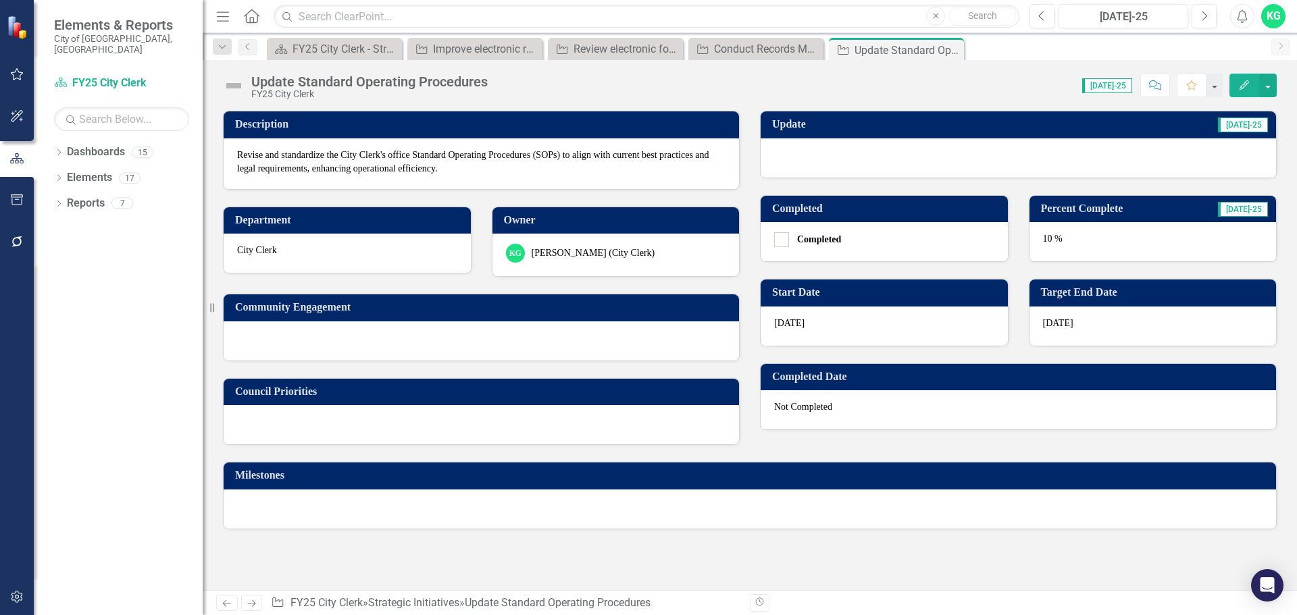
click at [224, 600] on icon "Previous" at bounding box center [226, 603] width 11 height 9
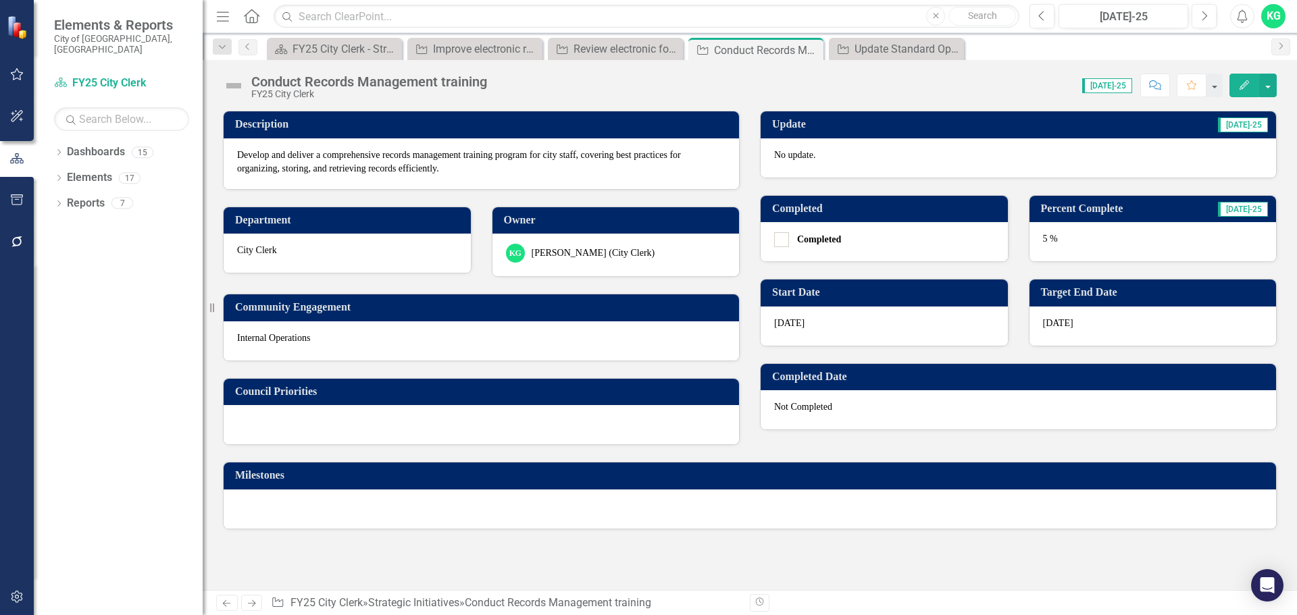
click at [247, 604] on icon "Next" at bounding box center [251, 603] width 11 height 9
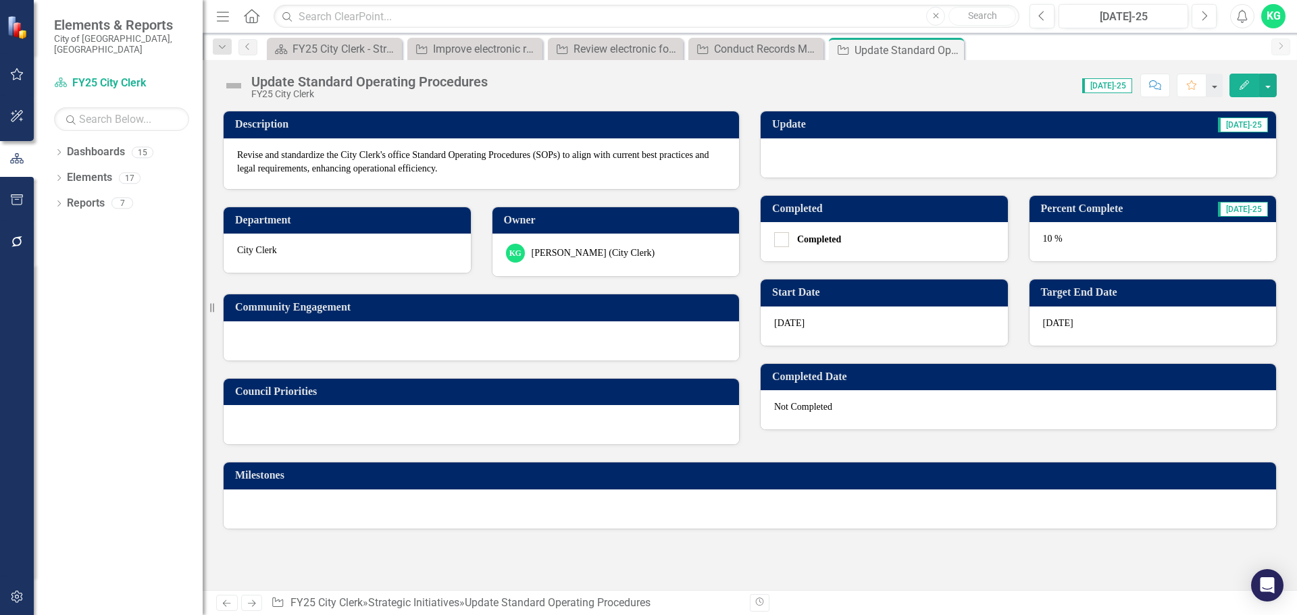
click at [800, 159] on div at bounding box center [1019, 158] width 516 height 39
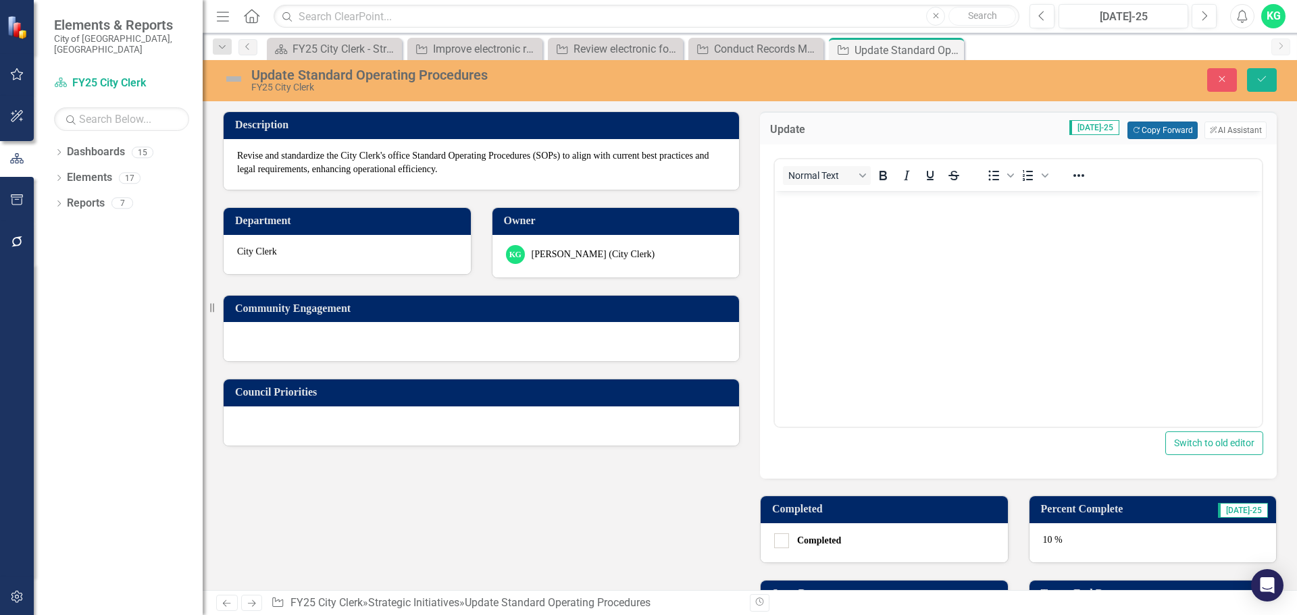
click at [1142, 126] on button "Copy Forward Copy Forward" at bounding box center [1163, 131] width 70 height 18
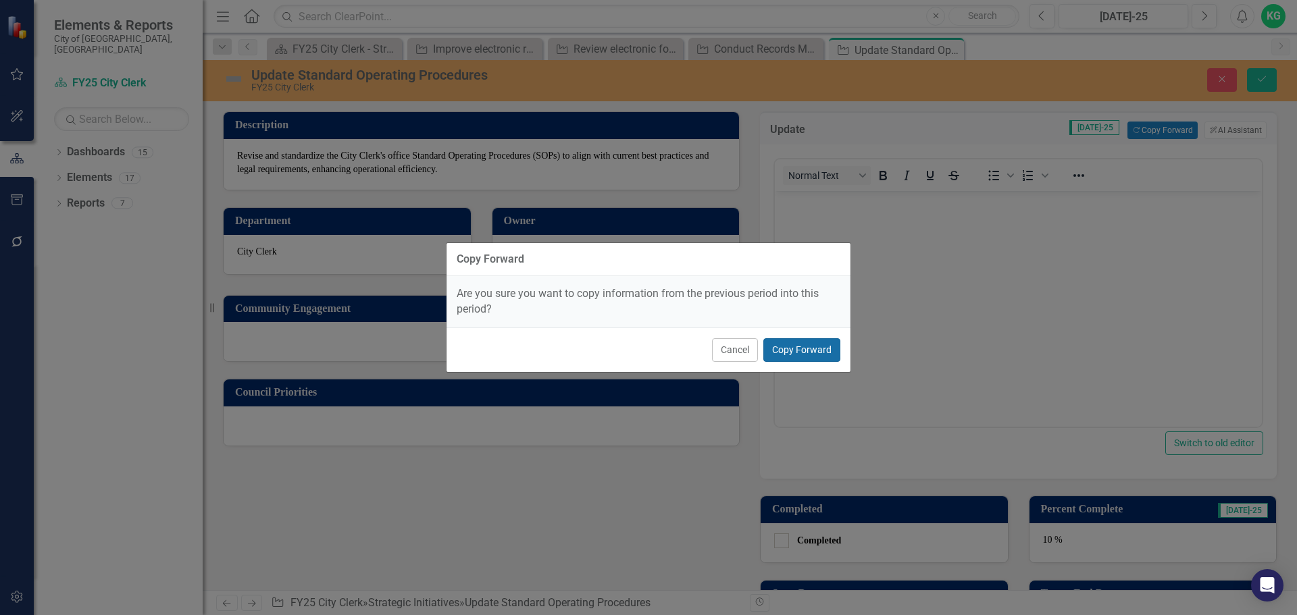
click at [774, 343] on button "Copy Forward" at bounding box center [801, 350] width 77 height 24
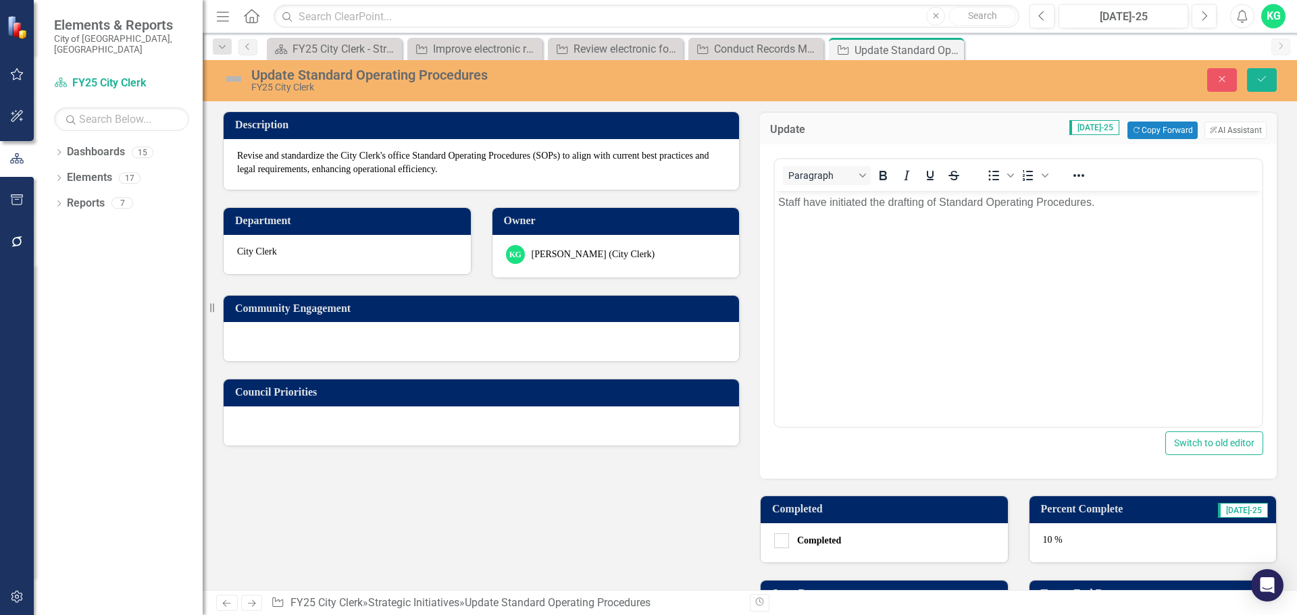
click at [1100, 545] on div "10 %" at bounding box center [1153, 543] width 247 height 39
click at [1099, 543] on div "10 %" at bounding box center [1153, 543] width 247 height 39
click at [1113, 522] on td "Percent Complete" at bounding box center [1111, 511] width 141 height 22
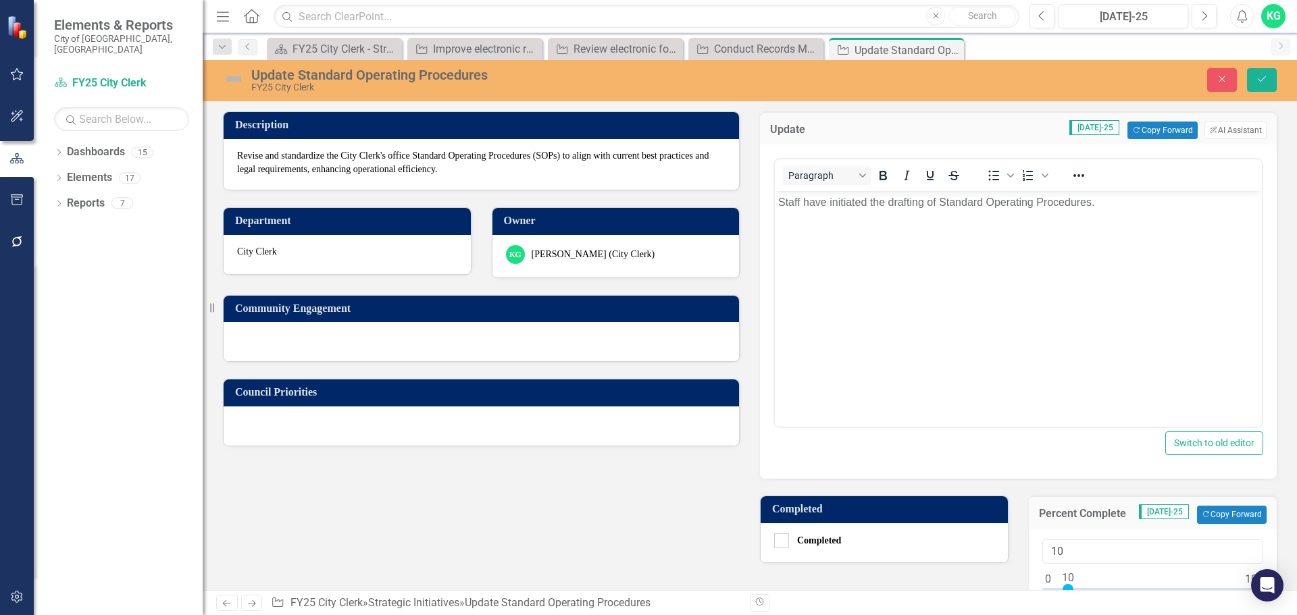
click at [1212, 505] on div "Percent Complete [DATE]-25 Copy Forward Copy Forward" at bounding box center [1153, 512] width 249 height 33
click at [1214, 509] on button "Copy Forward Copy Forward" at bounding box center [1232, 515] width 70 height 18
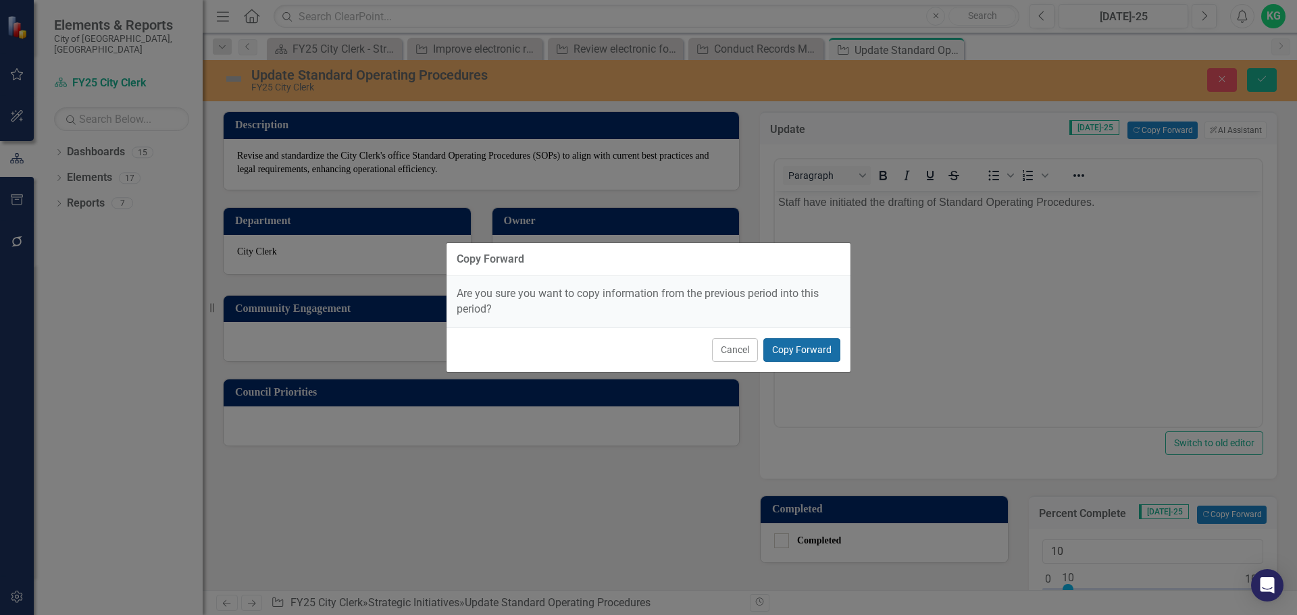
drag, startPoint x: 799, startPoint y: 351, endPoint x: 29, endPoint y: 159, distance: 793.3
click at [799, 351] on button "Copy Forward" at bounding box center [801, 350] width 77 height 24
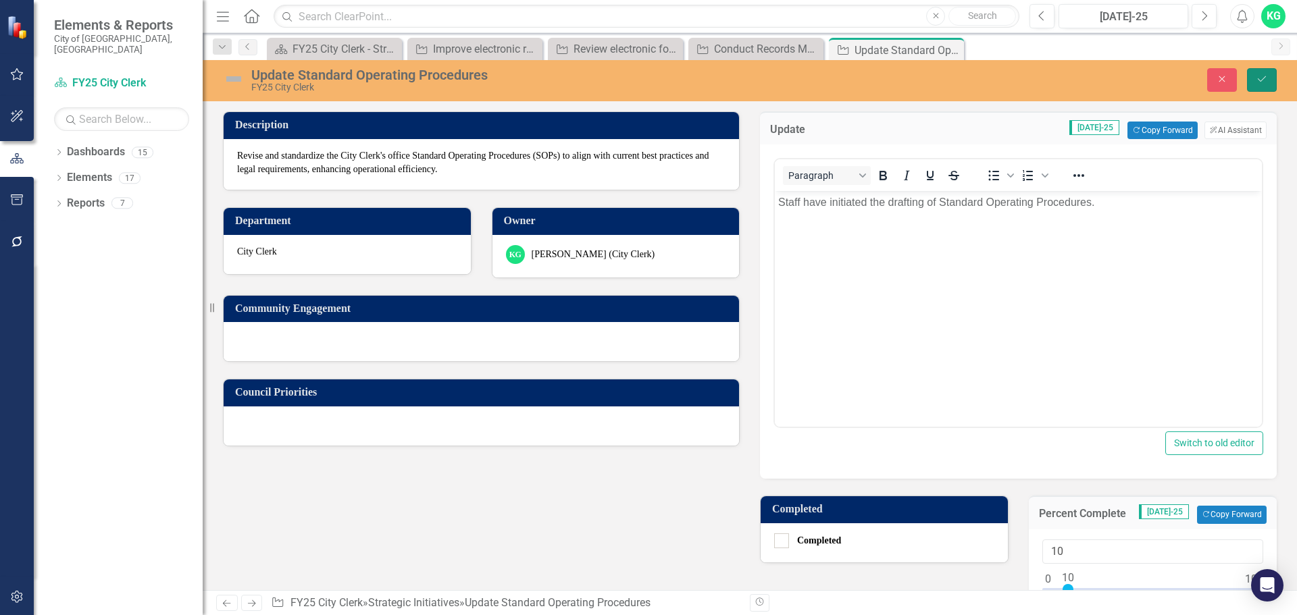
click at [1263, 88] on button "Save" at bounding box center [1262, 80] width 30 height 24
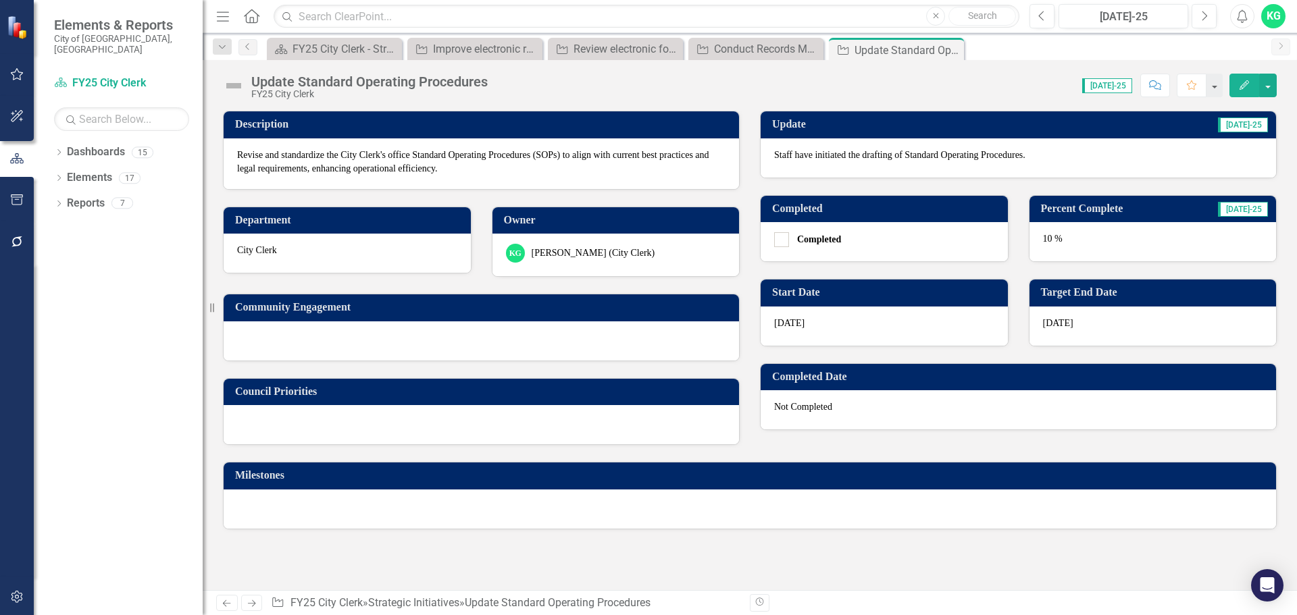
click at [247, 608] on icon "Next" at bounding box center [251, 603] width 11 height 9
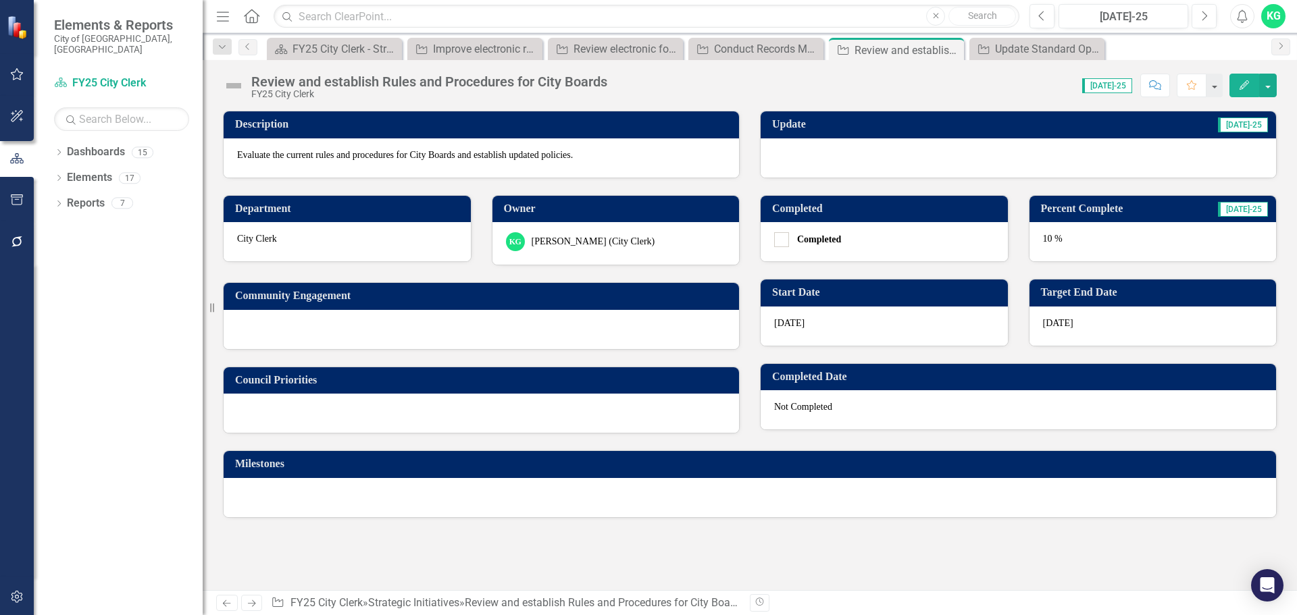
click at [917, 159] on div at bounding box center [1019, 158] width 516 height 39
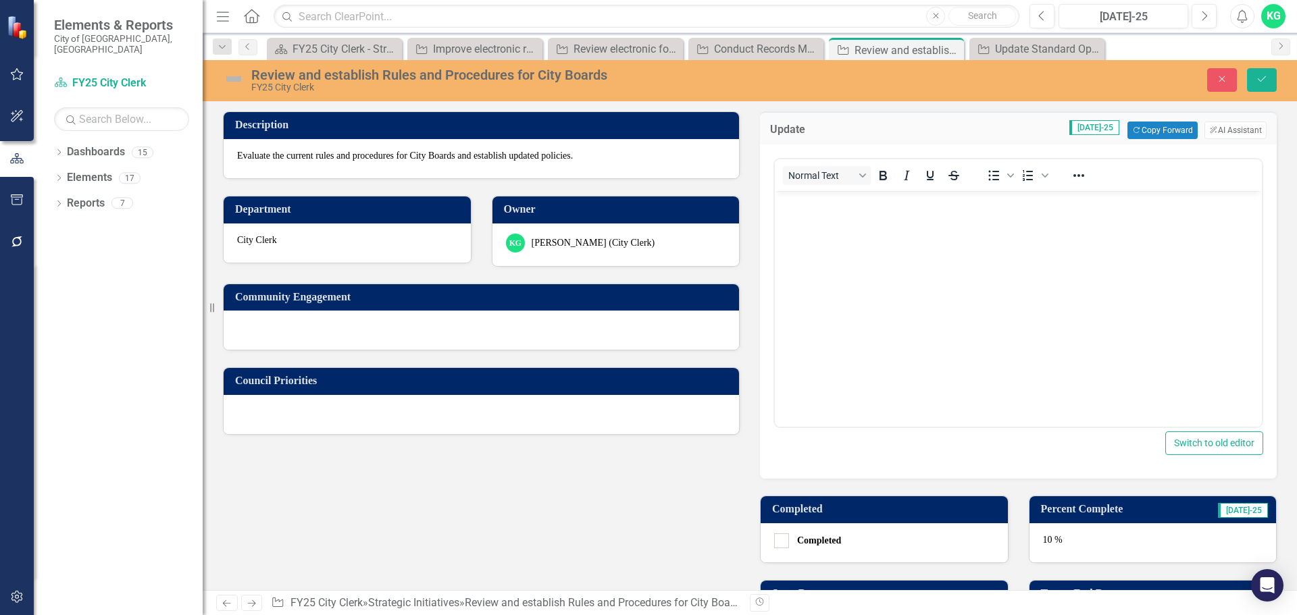
click at [842, 295] on body "Rich Text Area. Press ALT-0 for help." at bounding box center [1018, 292] width 487 height 203
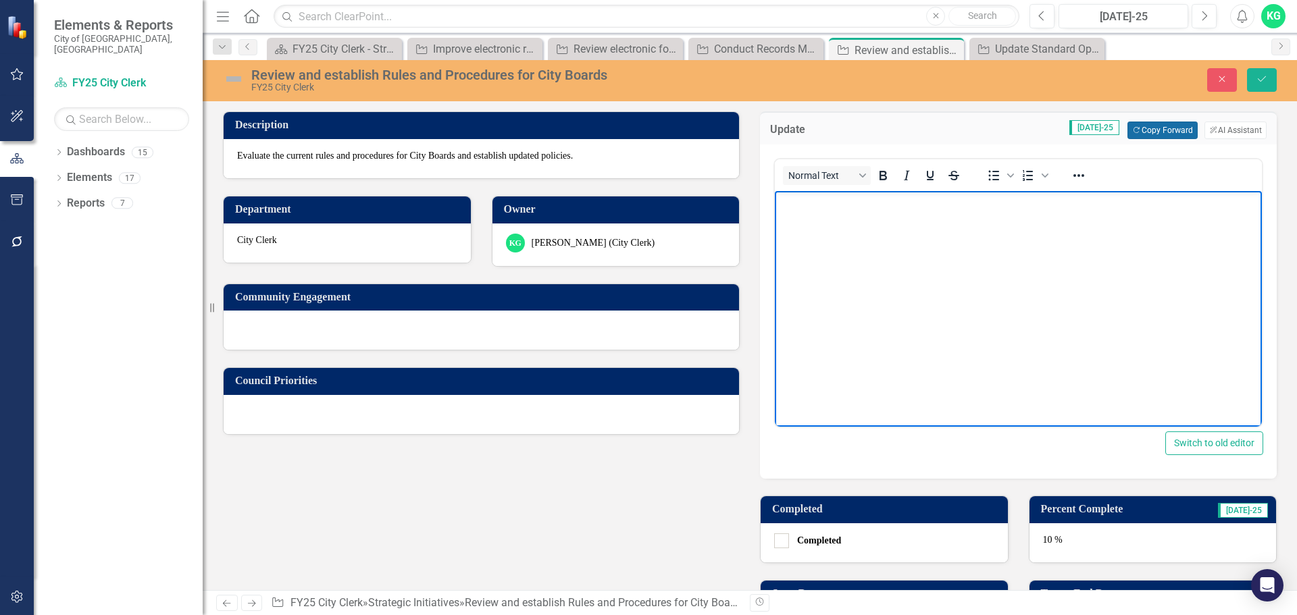
click at [1158, 134] on button "Copy Forward Copy Forward" at bounding box center [1163, 131] width 70 height 18
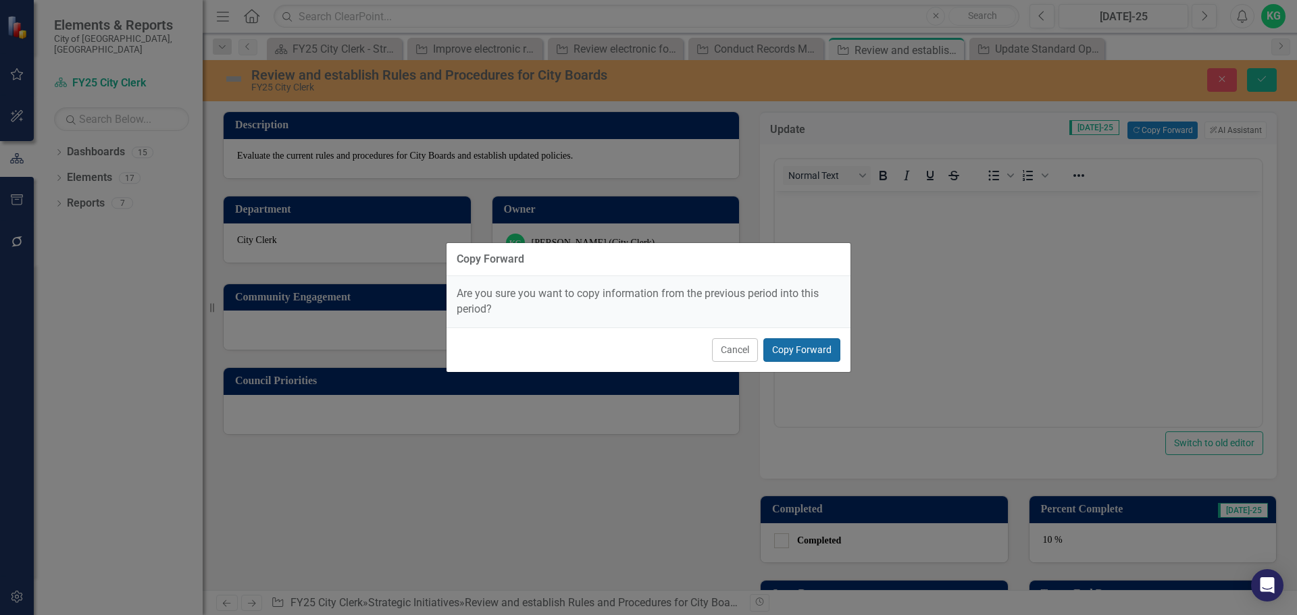
click at [813, 340] on button "Copy Forward" at bounding box center [801, 350] width 77 height 24
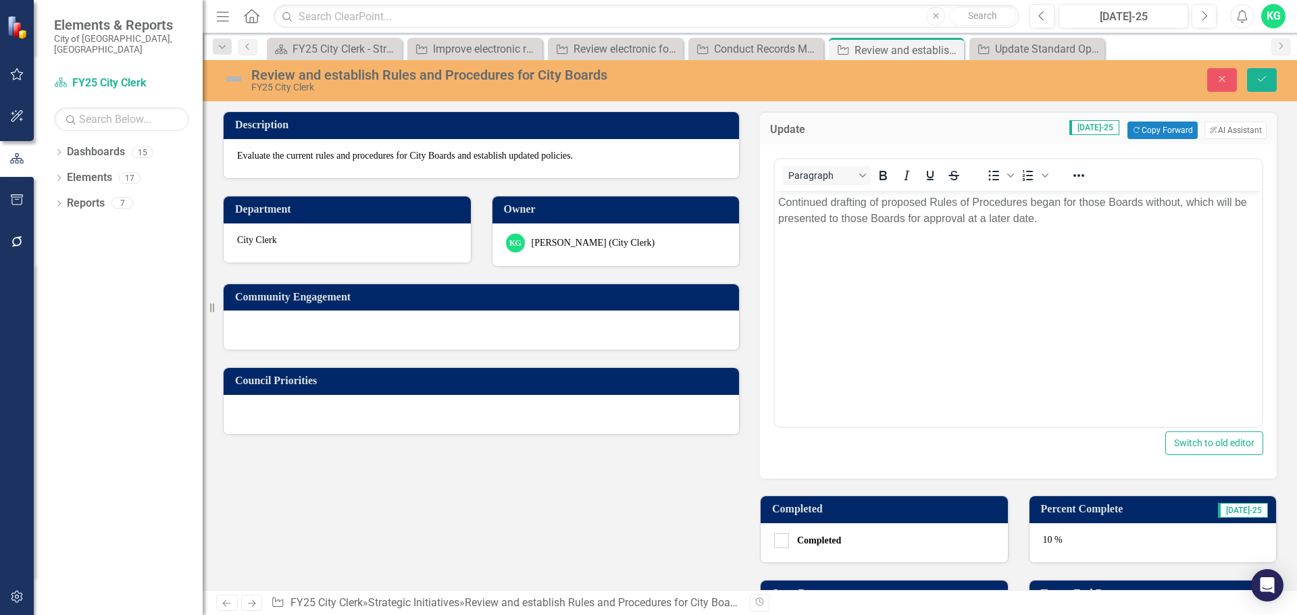
click at [1063, 220] on p "Continued drafting of proposed Rules of Procedures began for those Boards witho…" at bounding box center [1018, 211] width 480 height 32
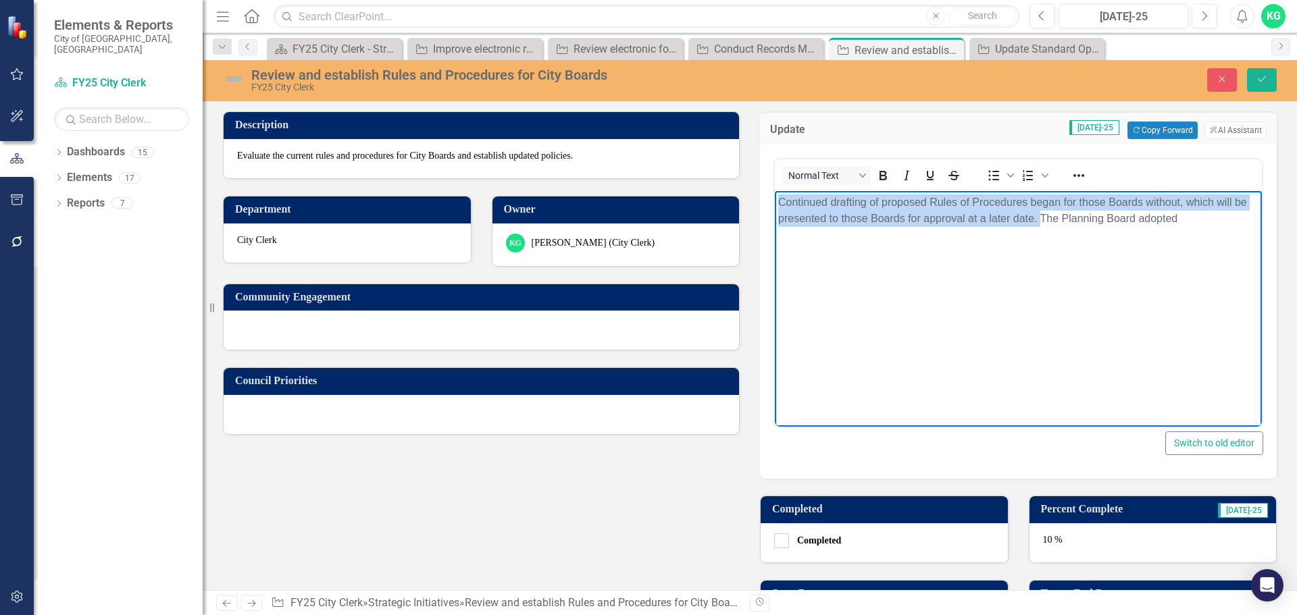
drag, startPoint x: 1042, startPoint y: 221, endPoint x: 1529, endPoint y: 382, distance: 513.0
click at [775, 191] on html "Continued drafting of proposed Rules of Procedures began for those Boards witho…" at bounding box center [1018, 292] width 487 height 203
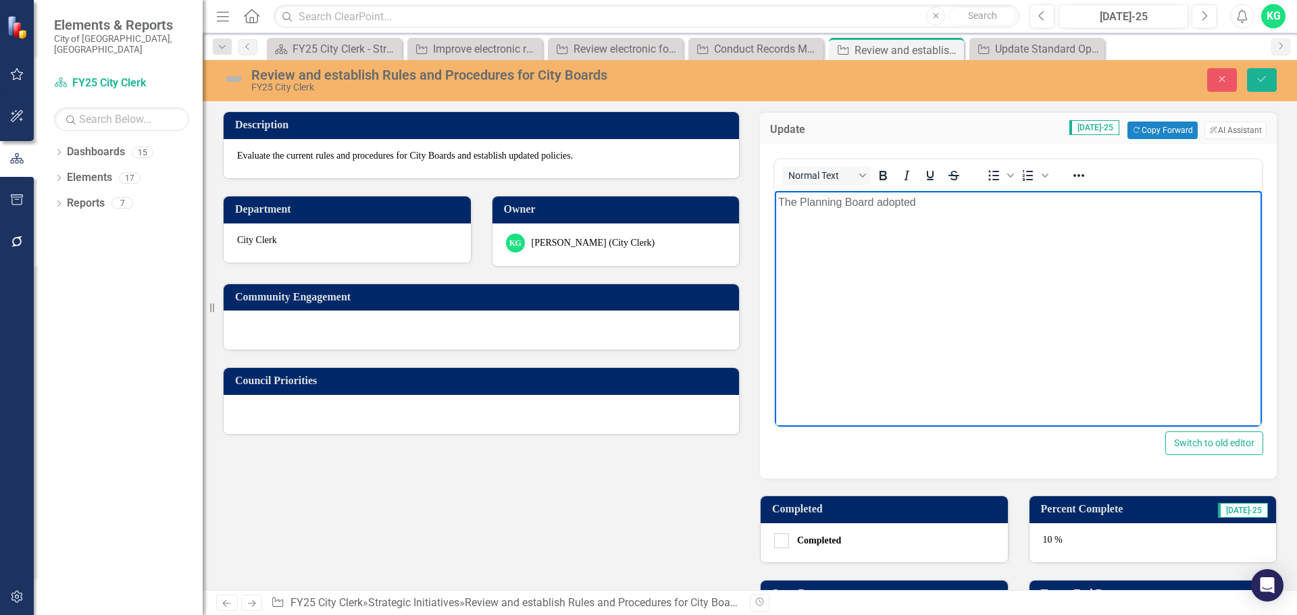
click at [994, 205] on p "The Planning Board adopted" at bounding box center [1018, 203] width 480 height 16
click at [1094, 544] on div "10 %" at bounding box center [1153, 543] width 247 height 39
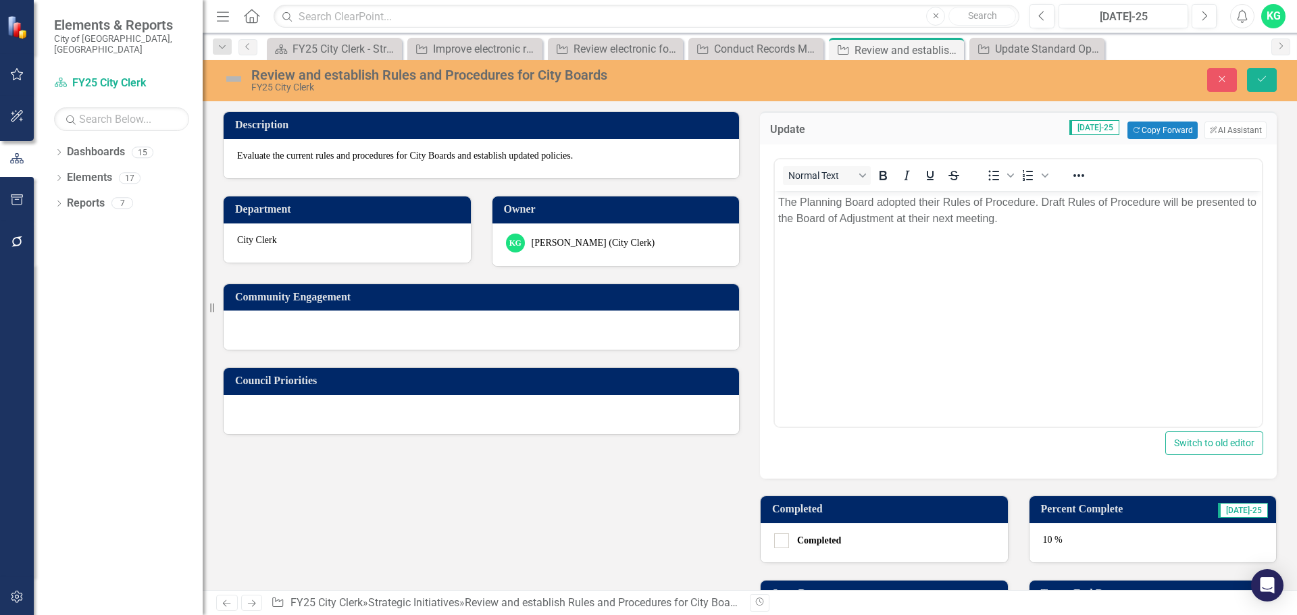
click at [1094, 542] on div "10 %" at bounding box center [1153, 543] width 247 height 39
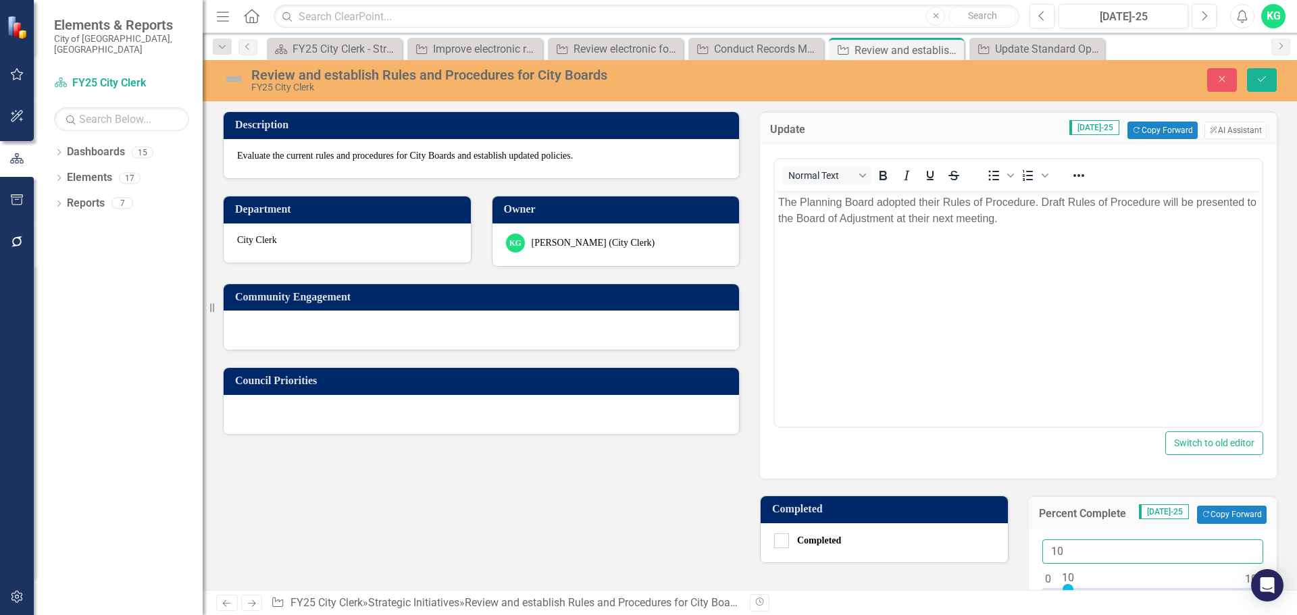
drag, startPoint x: 1107, startPoint y: 555, endPoint x: 965, endPoint y: 560, distance: 141.3
click at [967, 560] on div "Update [DATE]-25 Copy Forward Copy Forward ClearPoint AI AI Assistant Normal Te…" at bounding box center [1018, 444] width 537 height 699
type input "50"
click at [568, 560] on div "Description Evaluate the current rules and procedures for City Boards and estab…" at bounding box center [750, 444] width 1074 height 699
click at [1258, 74] on icon "Save" at bounding box center [1262, 78] width 12 height 9
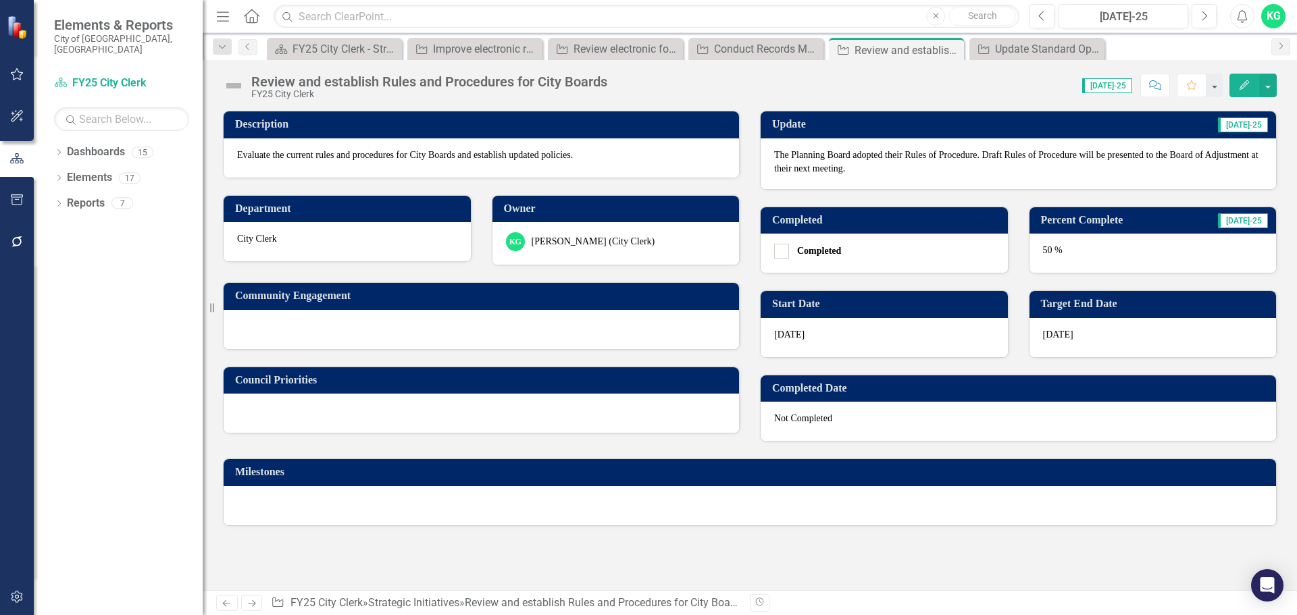
click at [246, 601] on icon "Next" at bounding box center [251, 603] width 11 height 9
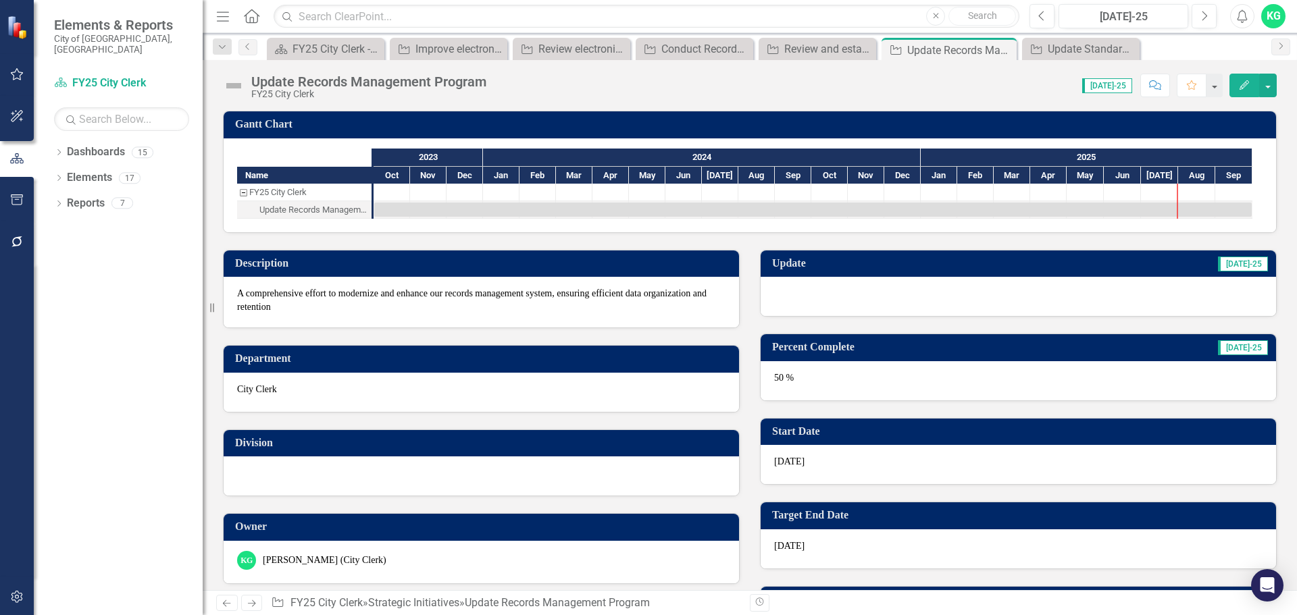
click at [936, 276] on td "Update" at bounding box center [870, 265] width 197 height 22
click at [937, 276] on td "Update" at bounding box center [870, 265] width 197 height 22
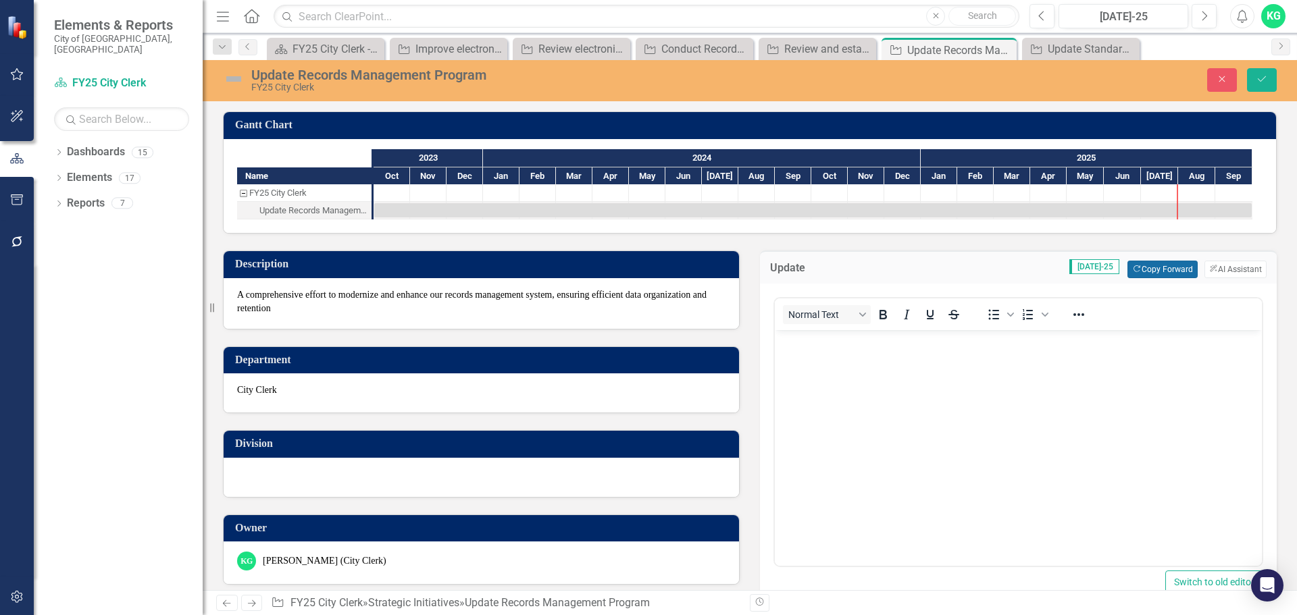
click at [1140, 267] on button "Copy Forward Copy Forward" at bounding box center [1163, 270] width 70 height 18
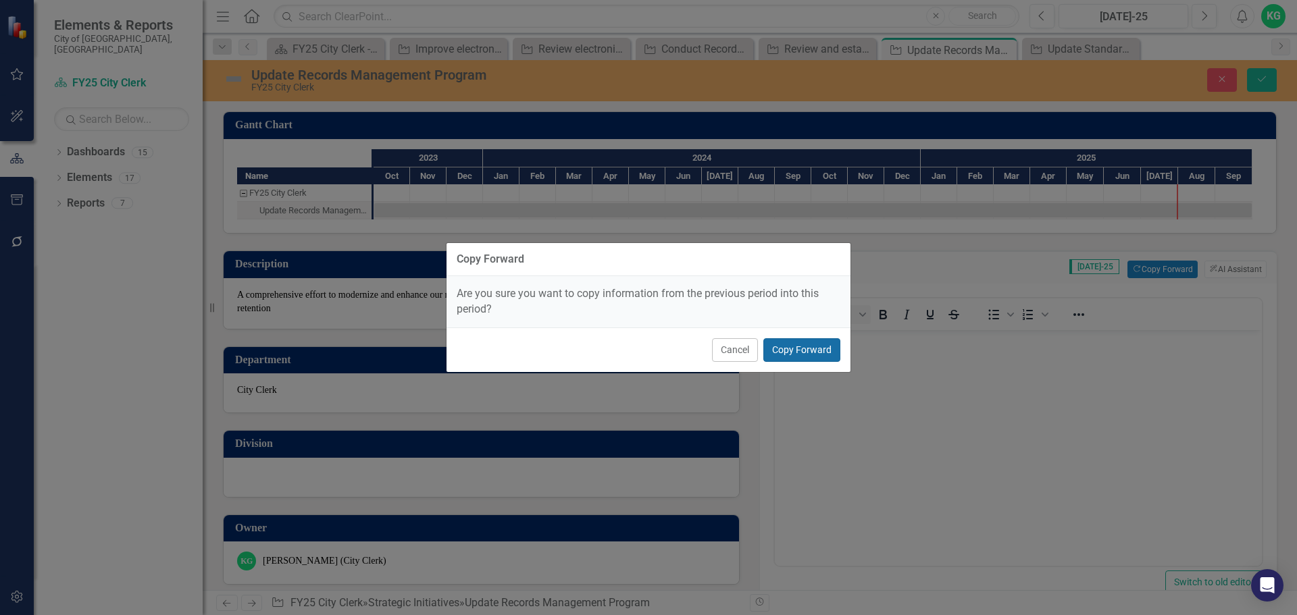
click at [821, 355] on button "Copy Forward" at bounding box center [801, 350] width 77 height 24
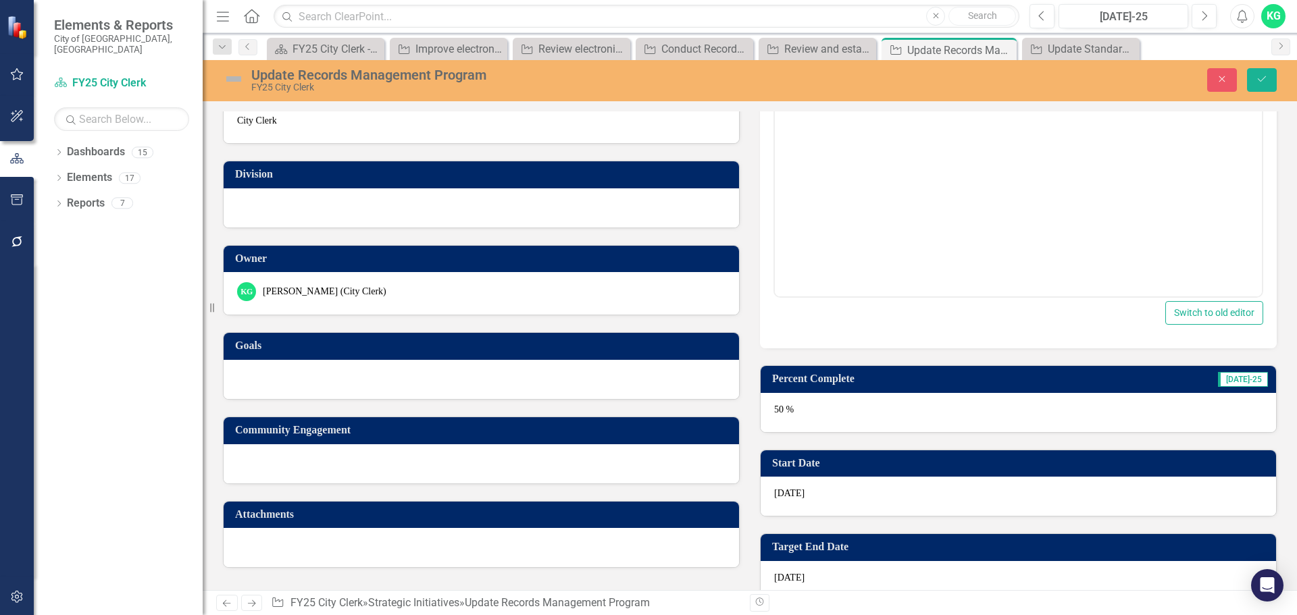
scroll to position [270, 0]
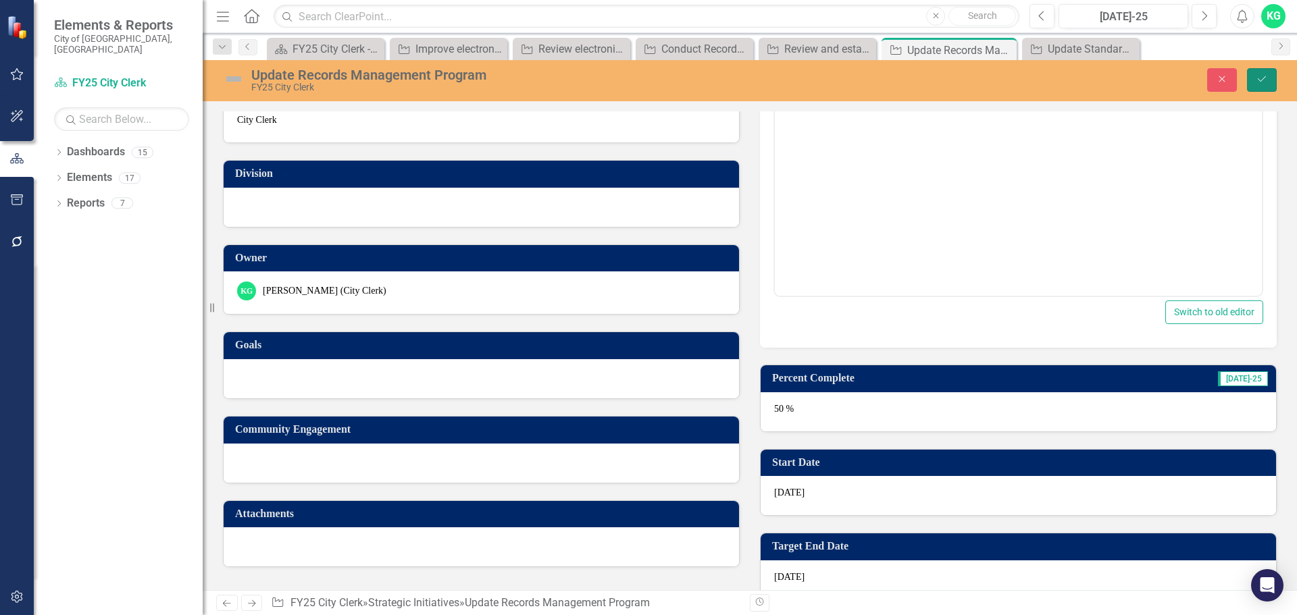
click at [1261, 79] on icon "Save" at bounding box center [1262, 78] width 12 height 9
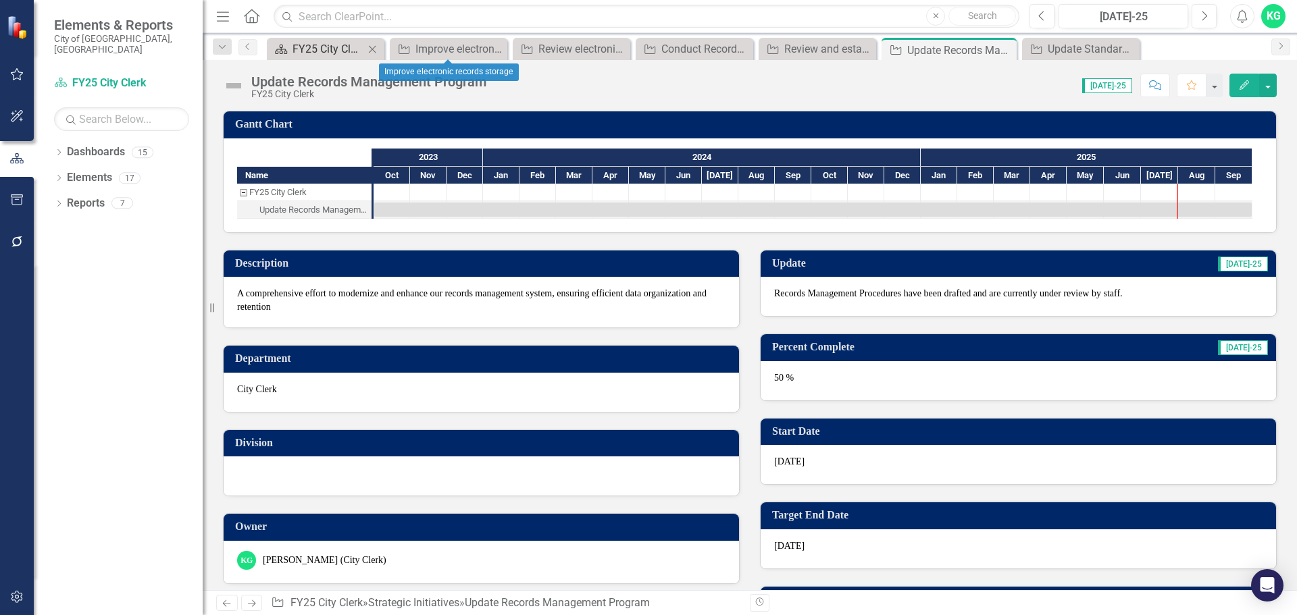
click at [302, 48] on div "FY25 City Clerk - Strategic Plan" at bounding box center [329, 49] width 72 height 17
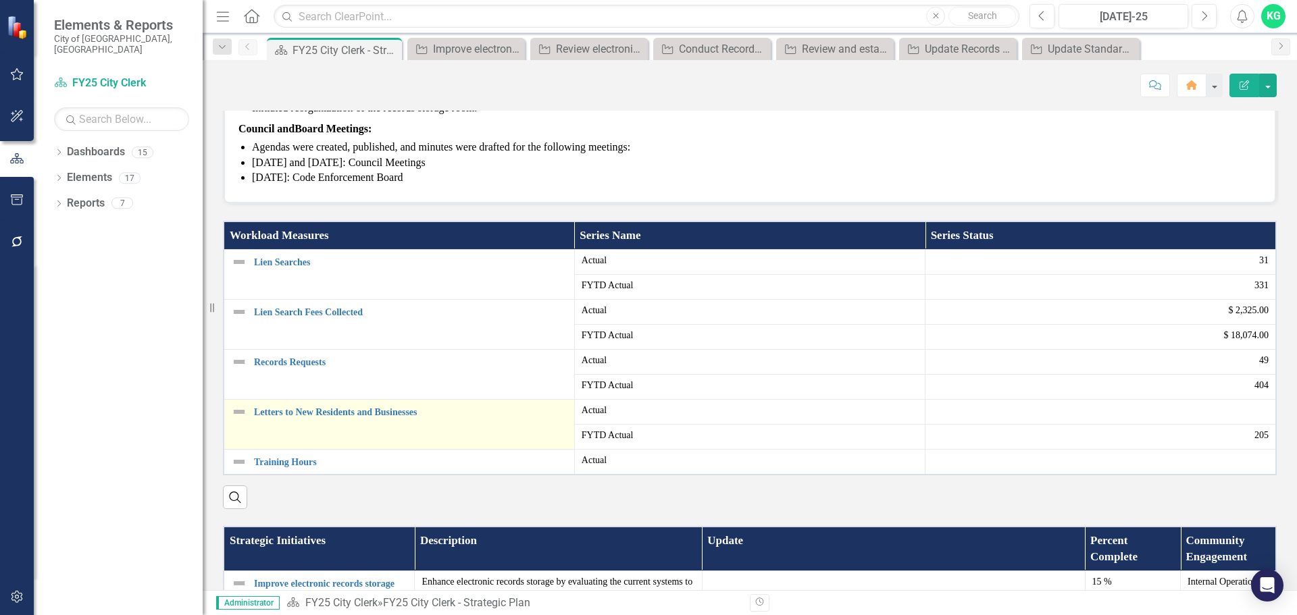
scroll to position [473, 0]
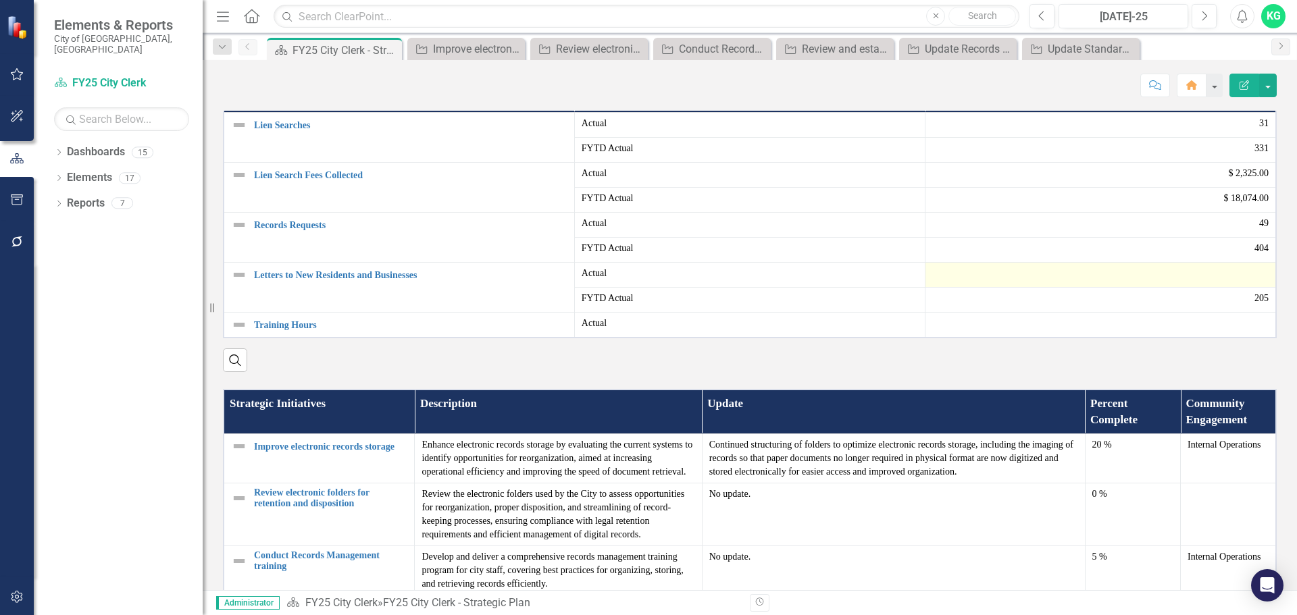
click at [961, 288] on td at bounding box center [1101, 275] width 351 height 25
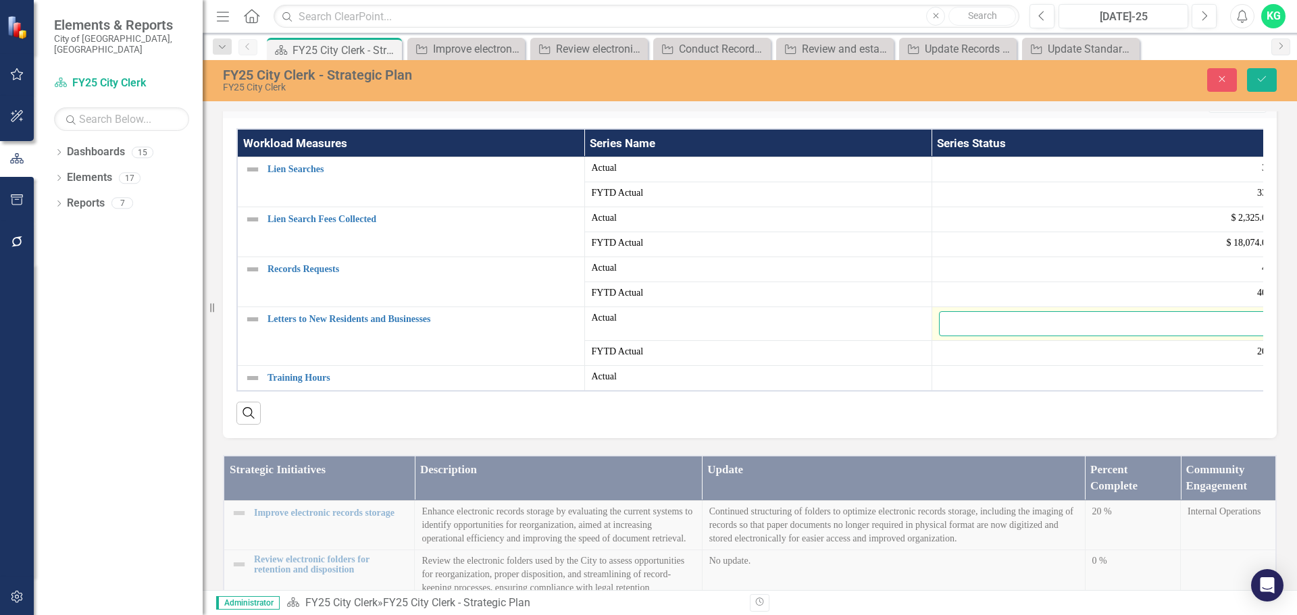
click at [986, 336] on input "number" at bounding box center [1105, 323] width 333 height 25
type input "42"
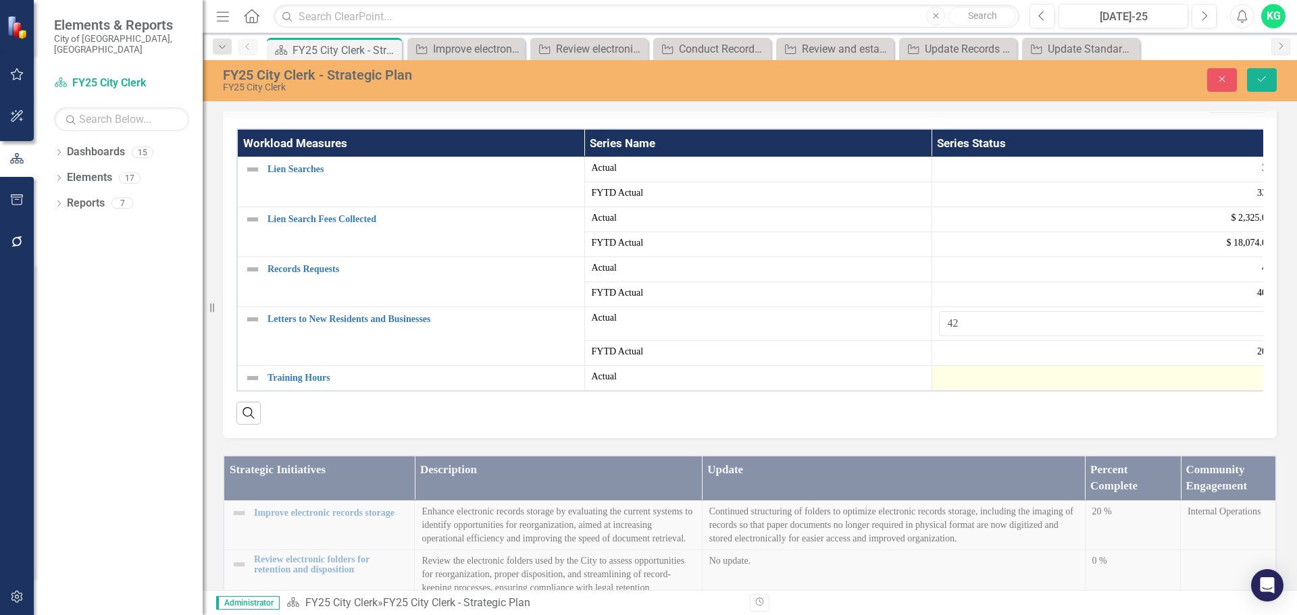
click at [961, 386] on div at bounding box center [1105, 378] width 333 height 16
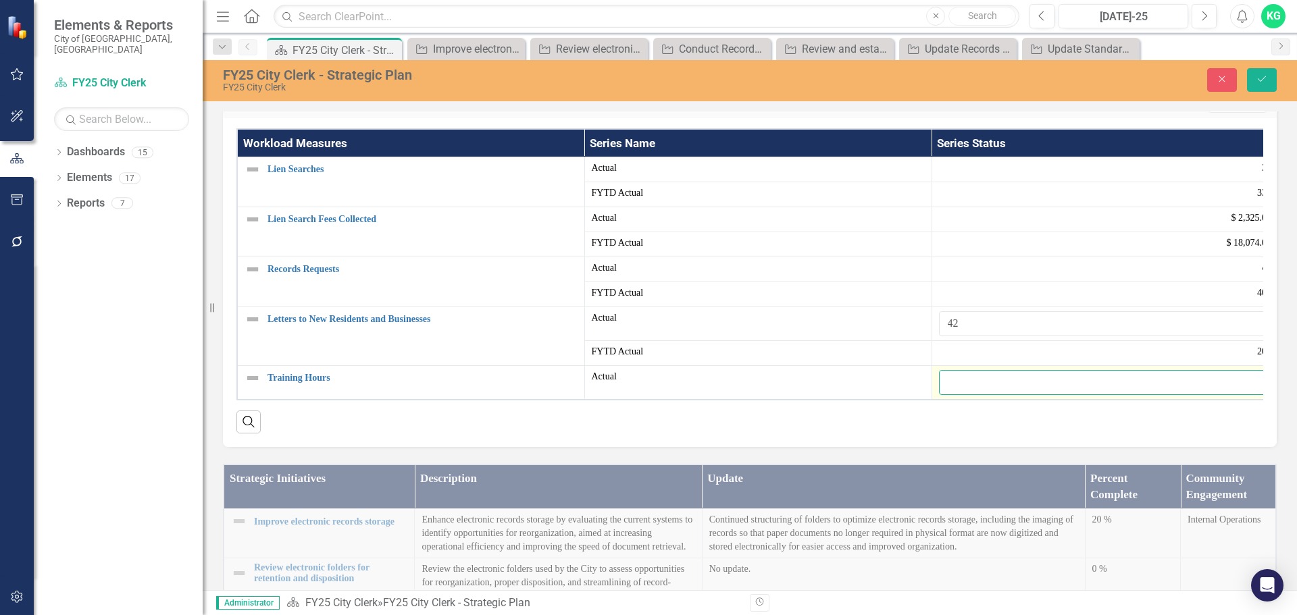
drag, startPoint x: 961, startPoint y: 497, endPoint x: 964, endPoint y: 506, distance: 9.8
click at [964, 395] on input "number" at bounding box center [1105, 382] width 333 height 25
type input "1.5"
click at [1265, 78] on icon "Save" at bounding box center [1262, 78] width 12 height 9
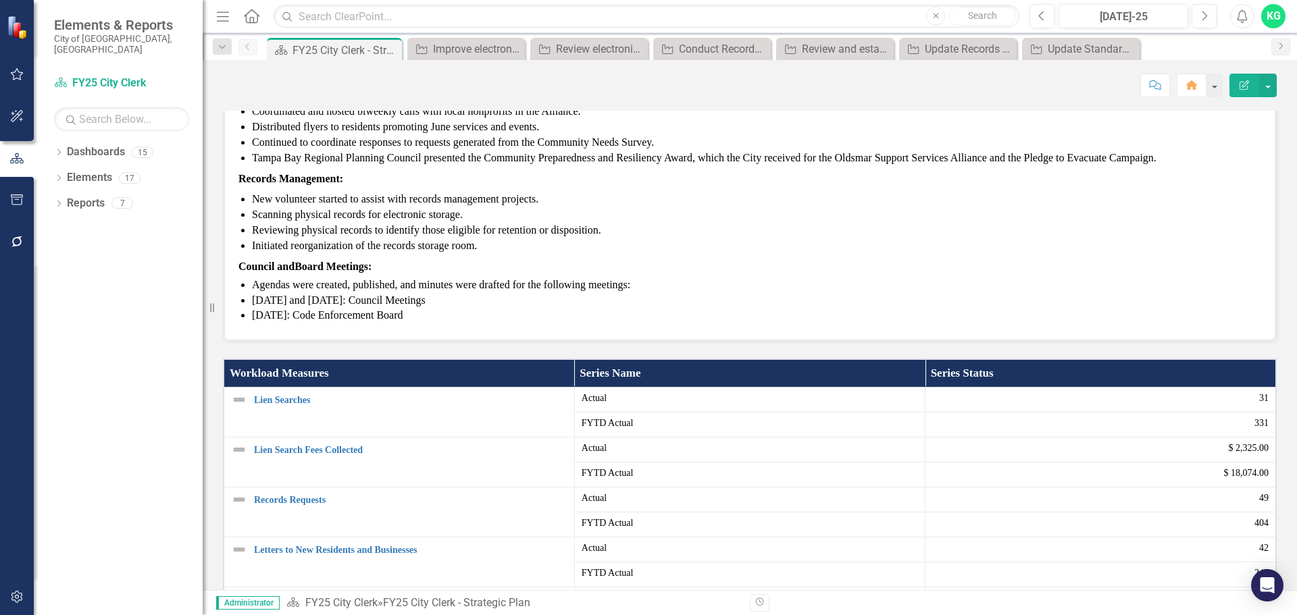
scroll to position [68, 0]
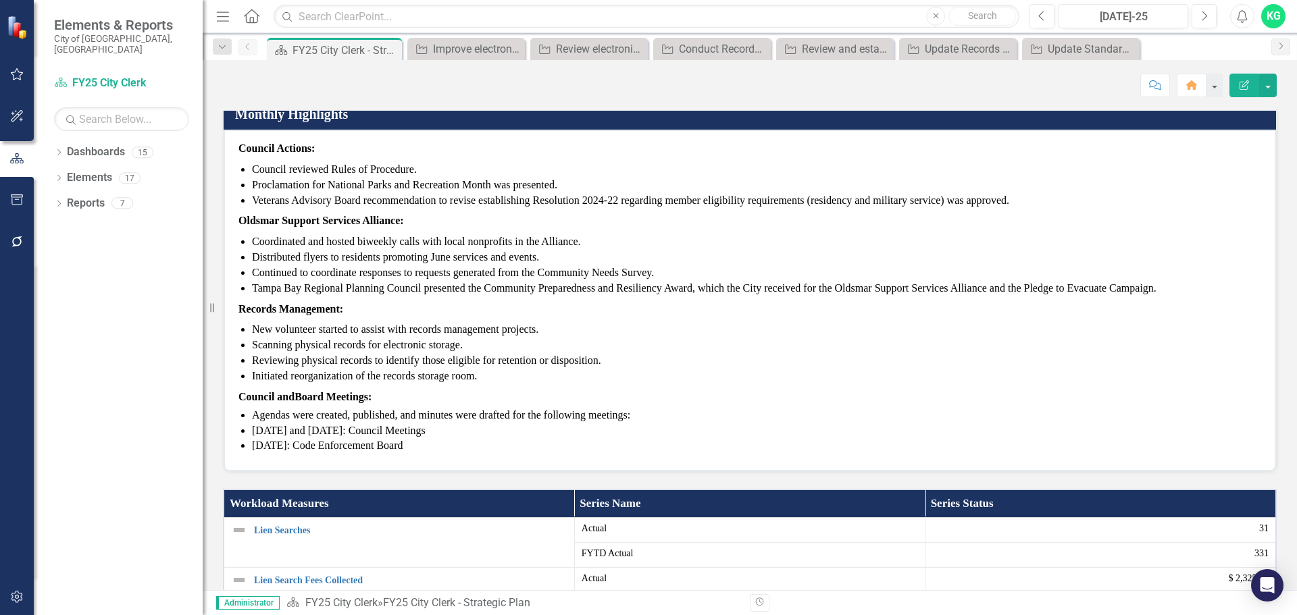
click at [386, 209] on li "Veterans Advisory Board recommendation to revise establishing Resolution 2024-2…" at bounding box center [756, 201] width 1009 height 16
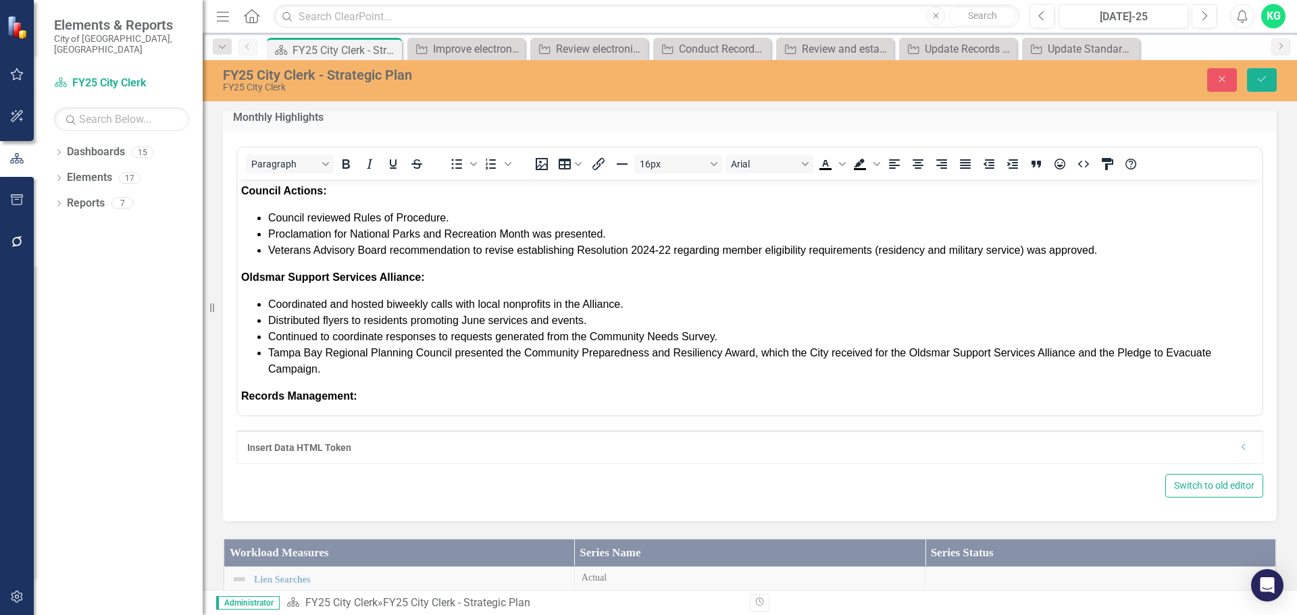
scroll to position [0, 0]
click at [1115, 259] on body "Council Actions: Council reviewed Rules of Procedure. Proclamation for National…" at bounding box center [750, 379] width 1024 height 401
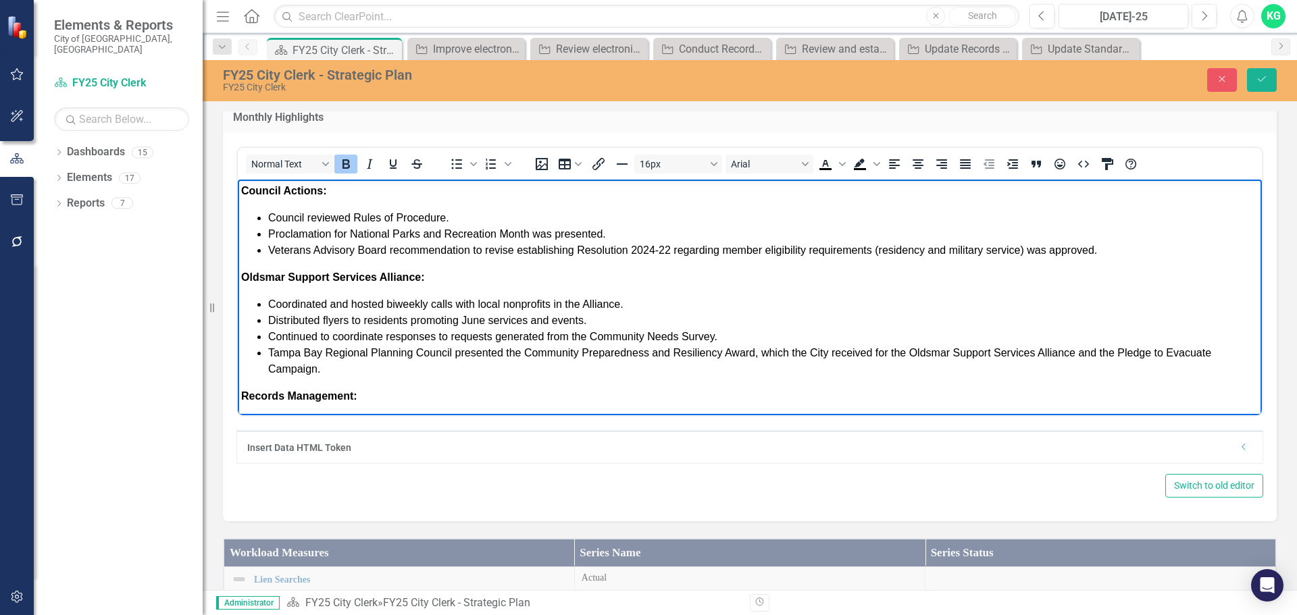
click at [1120, 248] on li "Veterans Advisory Board recommendation to revise establishing Resolution 2024-2…" at bounding box center [763, 250] width 990 height 16
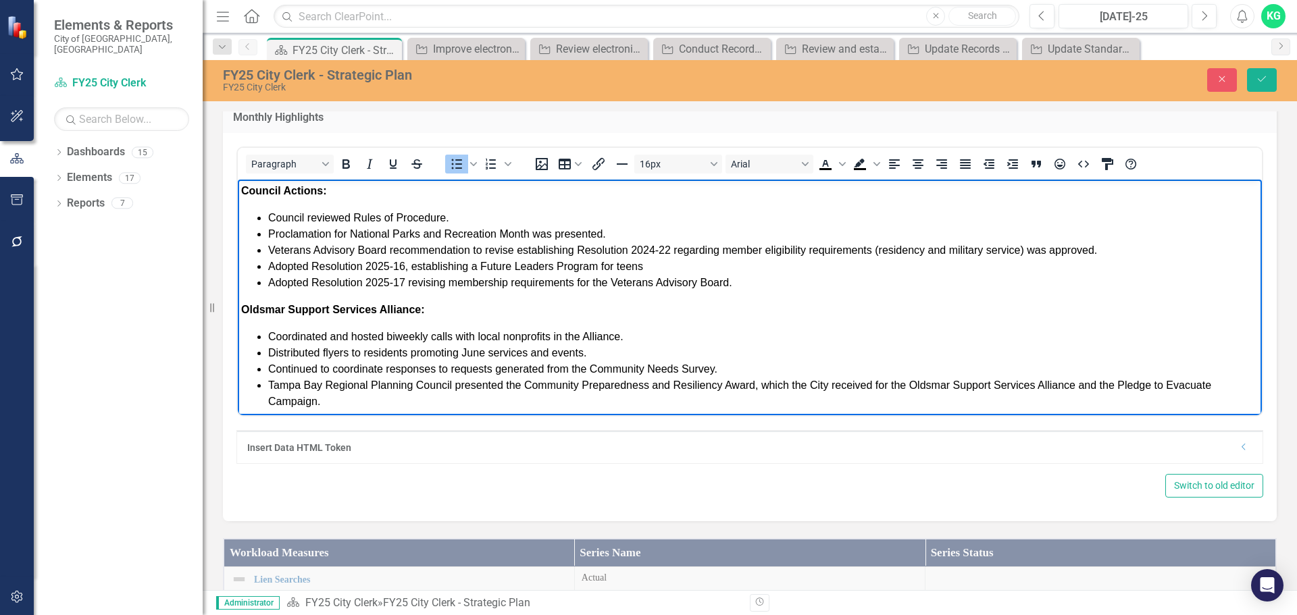
click at [389, 249] on li "Veterans Advisory Board recommendation to revise establishing Resolution 2024-2…" at bounding box center [763, 250] width 990 height 16
click at [751, 279] on li "Adopted Resolution 2025-17 revising membership requirements for the Veterans Ad…" at bounding box center [763, 282] width 990 height 16
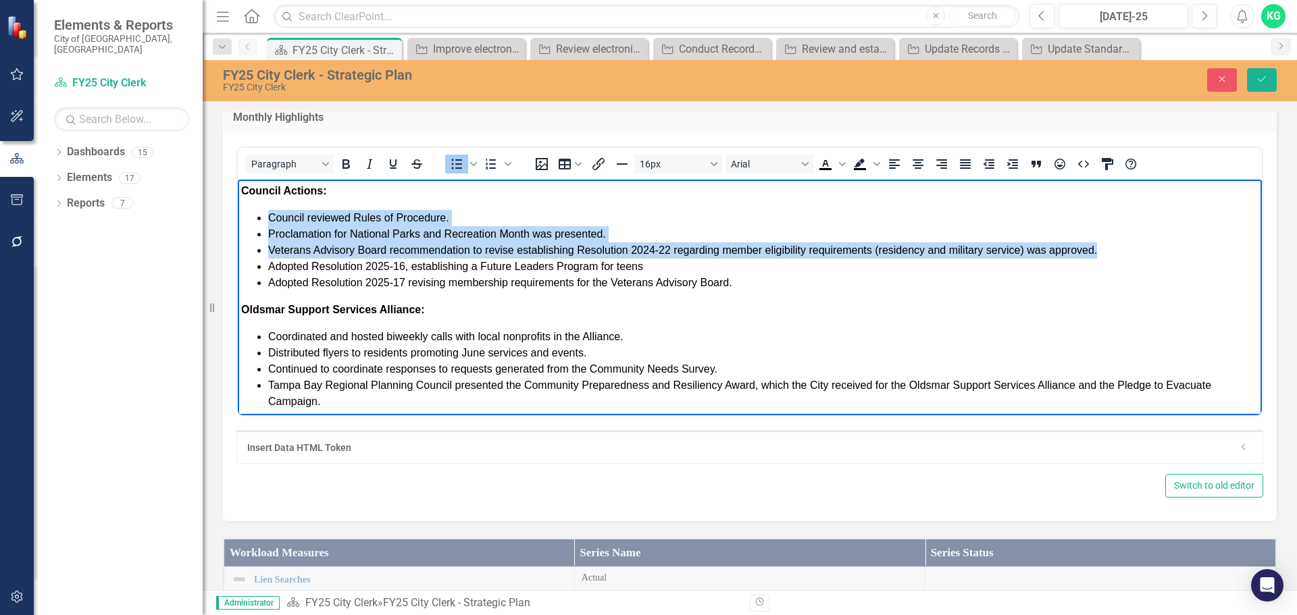
drag, startPoint x: 1114, startPoint y: 244, endPoint x: 267, endPoint y: 219, distance: 847.6
click at [267, 219] on ul "Council reviewed Rules of Procedure. Proclamation for National Parks and Recrea…" at bounding box center [749, 249] width 1017 height 81
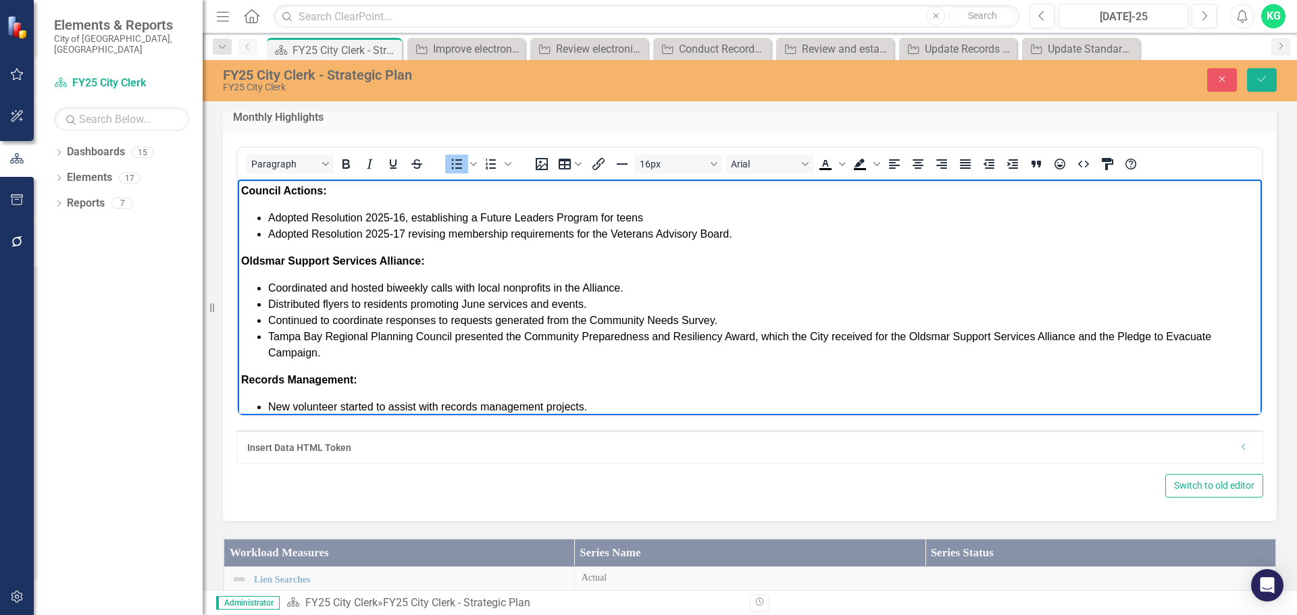
click at [743, 232] on li "Adopted Resolution 2025-17 revising membership requirements for the Veterans Ad…" at bounding box center [763, 234] width 990 height 16
drag, startPoint x: 655, startPoint y: 205, endPoint x: 655, endPoint y: 218, distance: 12.9
click at [655, 218] on body "Council Actions: Adopted Resolution 2025-16, establishing a Future Leaders Prog…" at bounding box center [750, 371] width 1024 height 385
click at [770, 227] on li "Adopted Resolution 2025-17 revising membership requirements for the Veterans Ad…" at bounding box center [763, 234] width 990 height 16
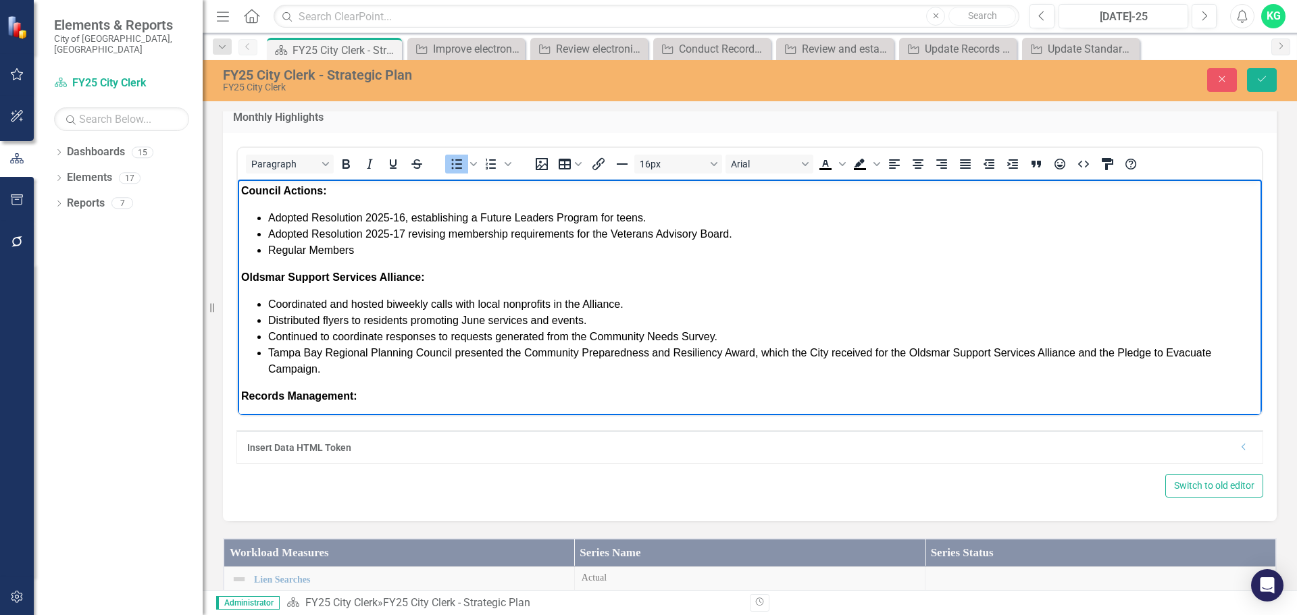
click at [434, 245] on li "Regular Members" at bounding box center [763, 250] width 990 height 16
click at [620, 248] on li "Regular Members [PERSON_NAME], [PERSON_NAME], and [PERSON_NAME] to the Board of…" at bounding box center [763, 250] width 990 height 16
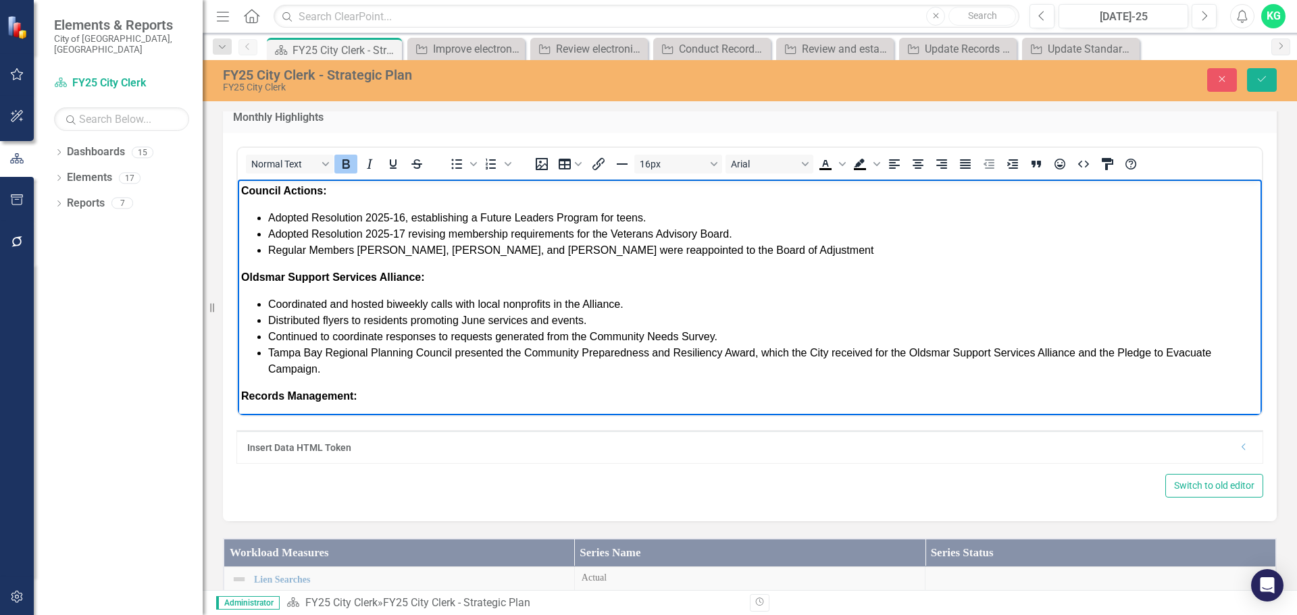
click at [860, 258] on body "Council Actions: Adopted Resolution 2025-16, establishing a Future Leaders Prog…" at bounding box center [750, 379] width 1024 height 401
click at [859, 249] on li "Regular Members [PERSON_NAME], [PERSON_NAME], and [PERSON_NAME] were reappointe…" at bounding box center [763, 250] width 990 height 16
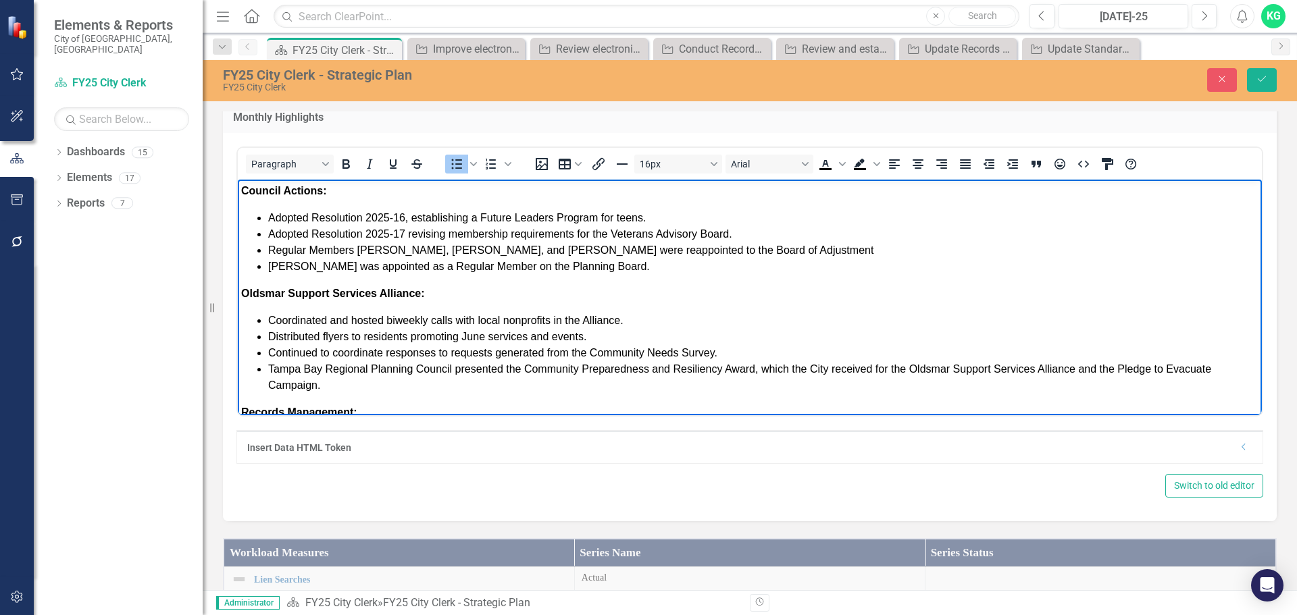
click at [862, 250] on li "Regular Members [PERSON_NAME], [PERSON_NAME], and [PERSON_NAME] were reappointe…" at bounding box center [763, 250] width 990 height 16
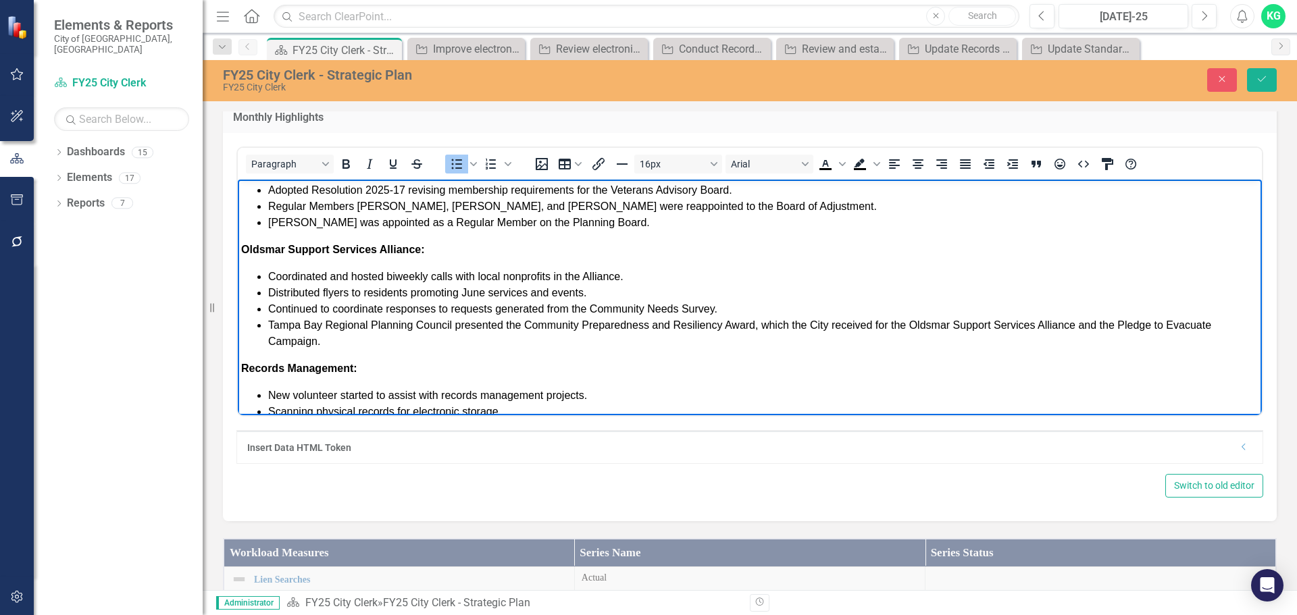
scroll to position [68, 0]
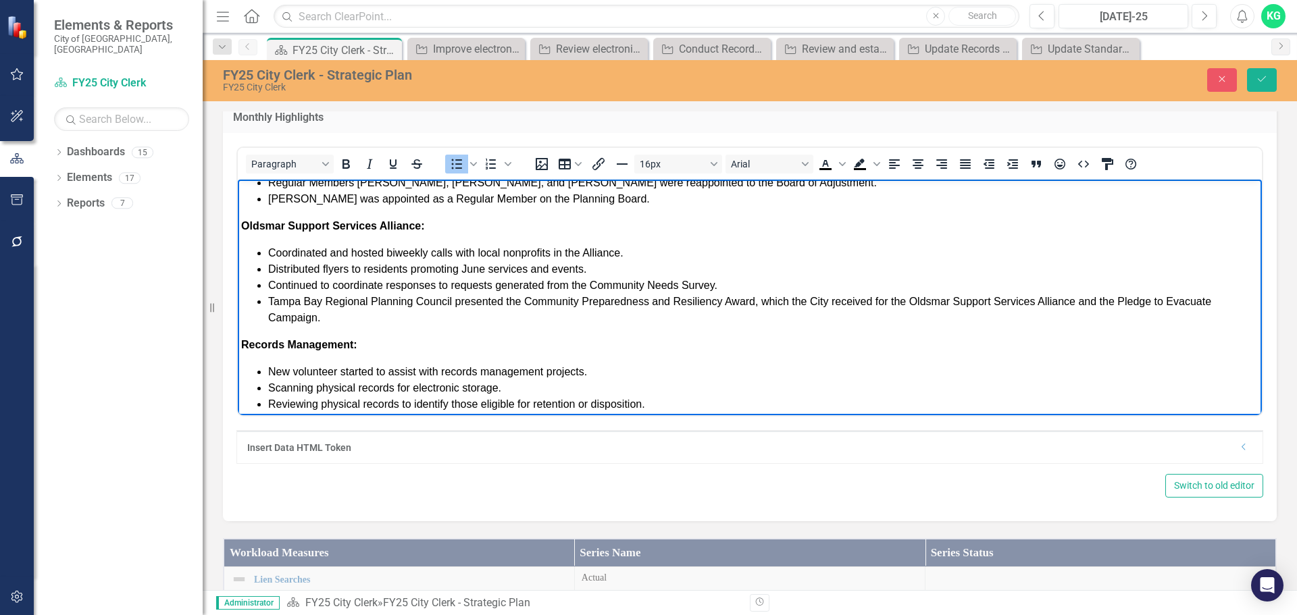
click at [268, 249] on ul "Coordinated and hosted biweekly calls with local nonprofits in the Alliance. Di…" at bounding box center [749, 285] width 1017 height 81
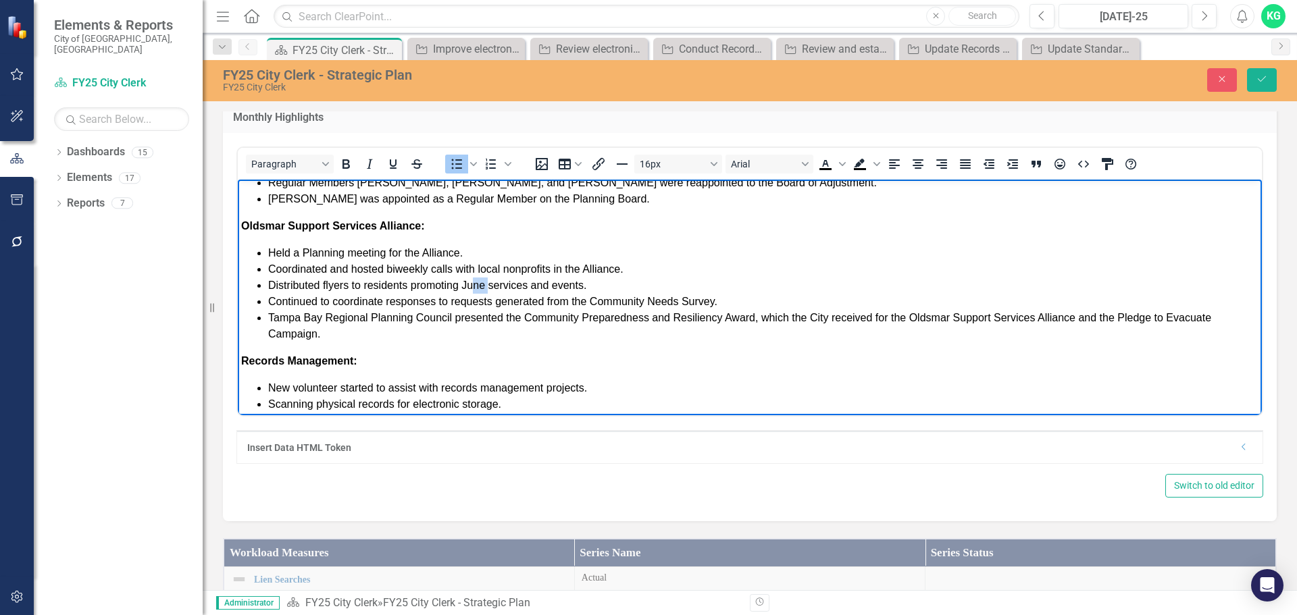
drag, startPoint x: 483, startPoint y: 281, endPoint x: 474, endPoint y: 280, distance: 8.9
click at [474, 280] on span "Distributed flyers to residents promoting June services and events." at bounding box center [427, 284] width 318 height 11
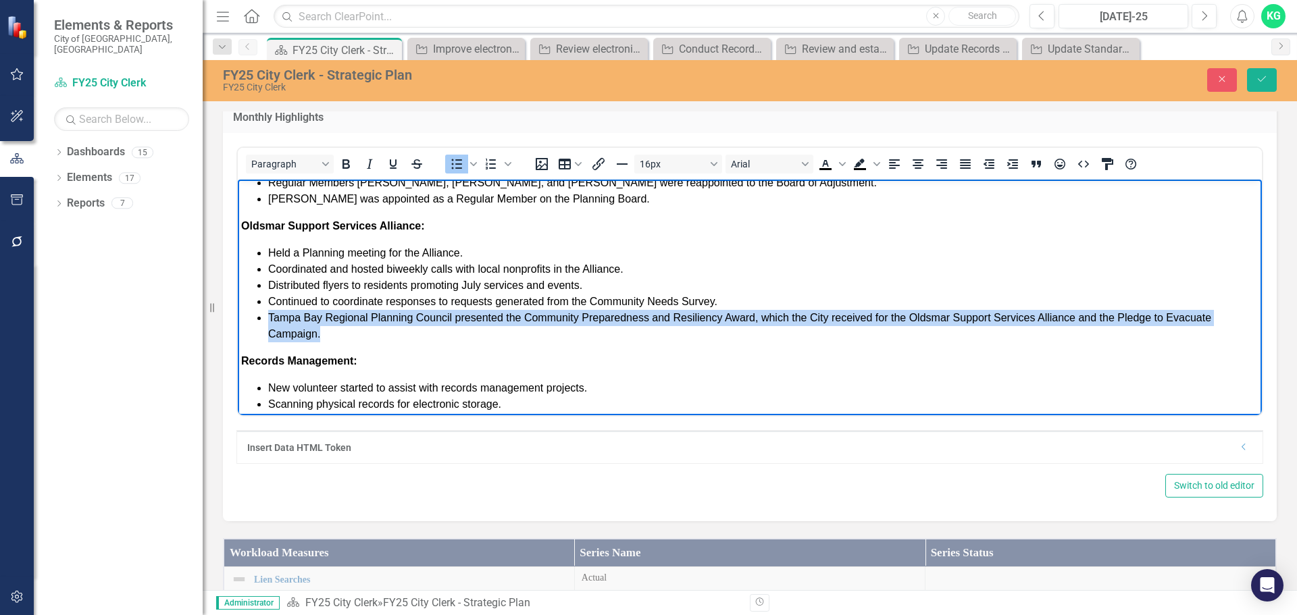
drag, startPoint x: 372, startPoint y: 330, endPoint x: 270, endPoint y: 314, distance: 103.9
click at [270, 314] on li "Tampa Bay Regional Planning Council presented the Community Preparedness and Re…" at bounding box center [763, 325] width 990 height 32
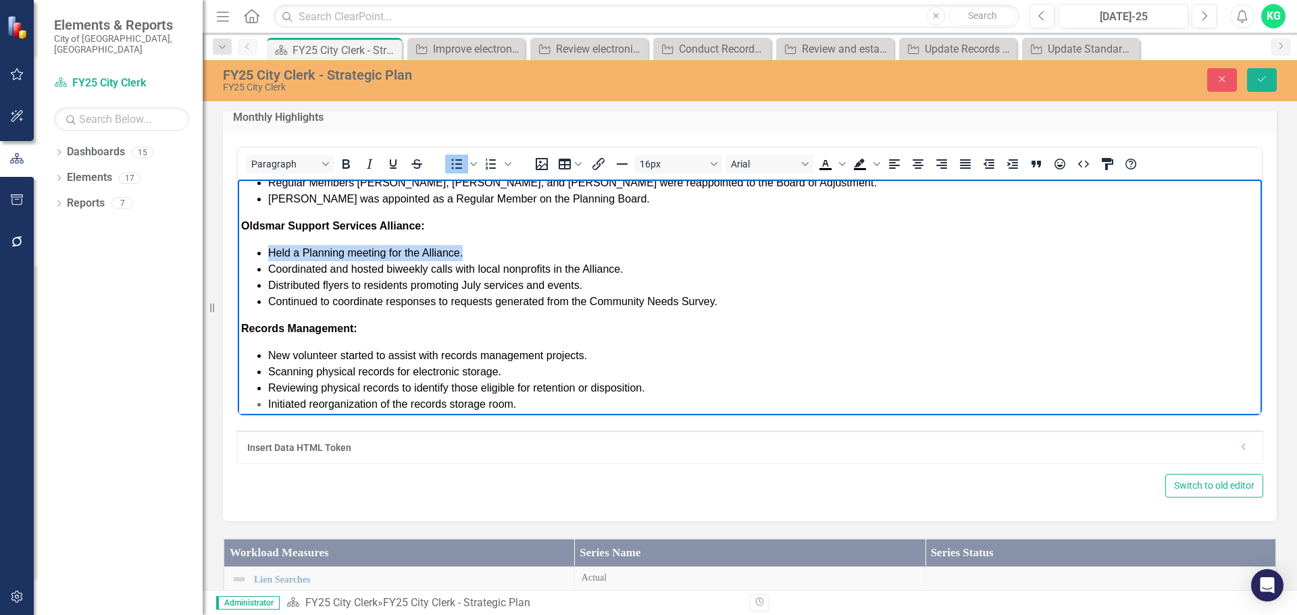
drag, startPoint x: 466, startPoint y: 250, endPoint x: 255, endPoint y: 257, distance: 210.3
click at [255, 257] on ul "Held a Planning meeting for the Alliance. Coordinated and hosted biweekly calls…" at bounding box center [749, 277] width 1017 height 65
copy span "Held a Planning meeting for the Alliance."
click at [447, 303] on span "Continued to coordinate responses to requests generated from the Community Need…" at bounding box center [492, 300] width 449 height 11
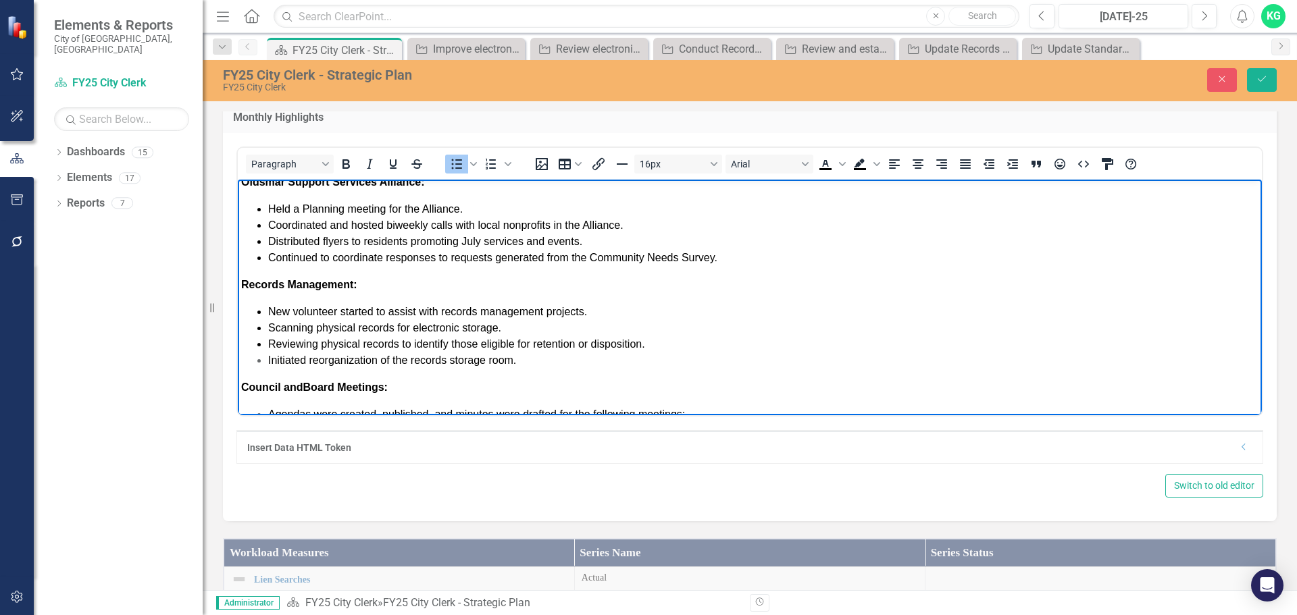
scroll to position [166, 0]
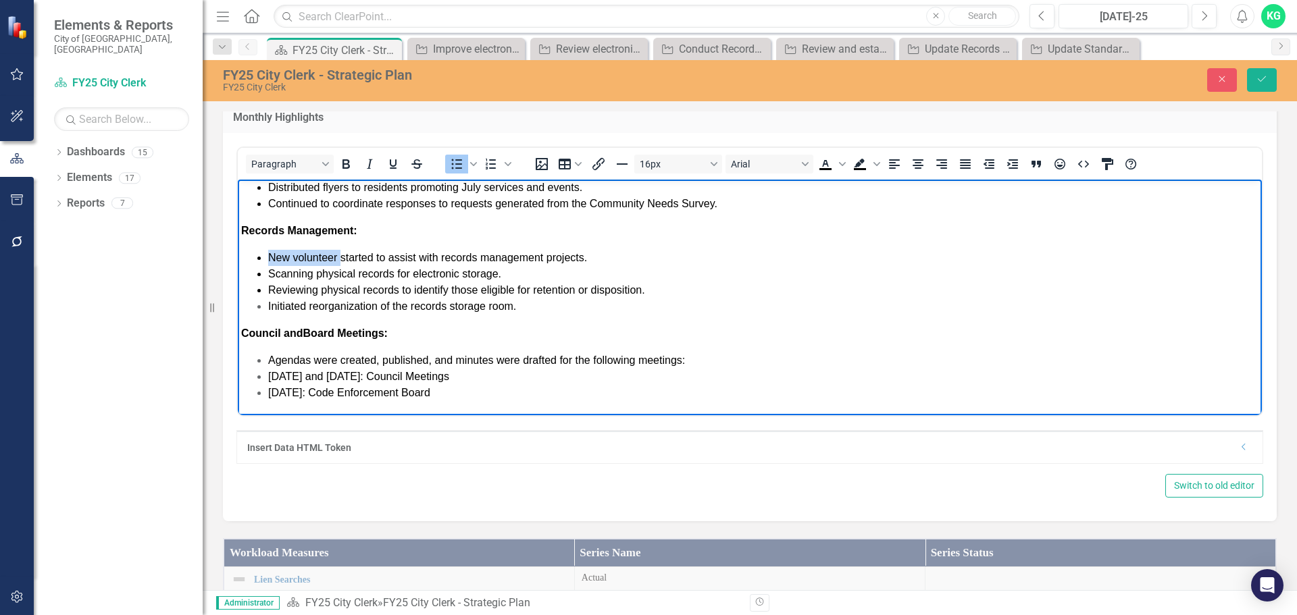
drag, startPoint x: 339, startPoint y: 256, endPoint x: 271, endPoint y: 245, distance: 69.2
click at [271, 245] on body "Council Actions: Adopted Resolution 2025-16, establishing a Future Leaders Prog…" at bounding box center [750, 214] width 1024 height 401
drag, startPoint x: 311, startPoint y: 302, endPoint x: 303, endPoint y: 301, distance: 8.1
click at [303, 301] on span "Initiated reorganization of the records storage room." at bounding box center [392, 305] width 248 height 11
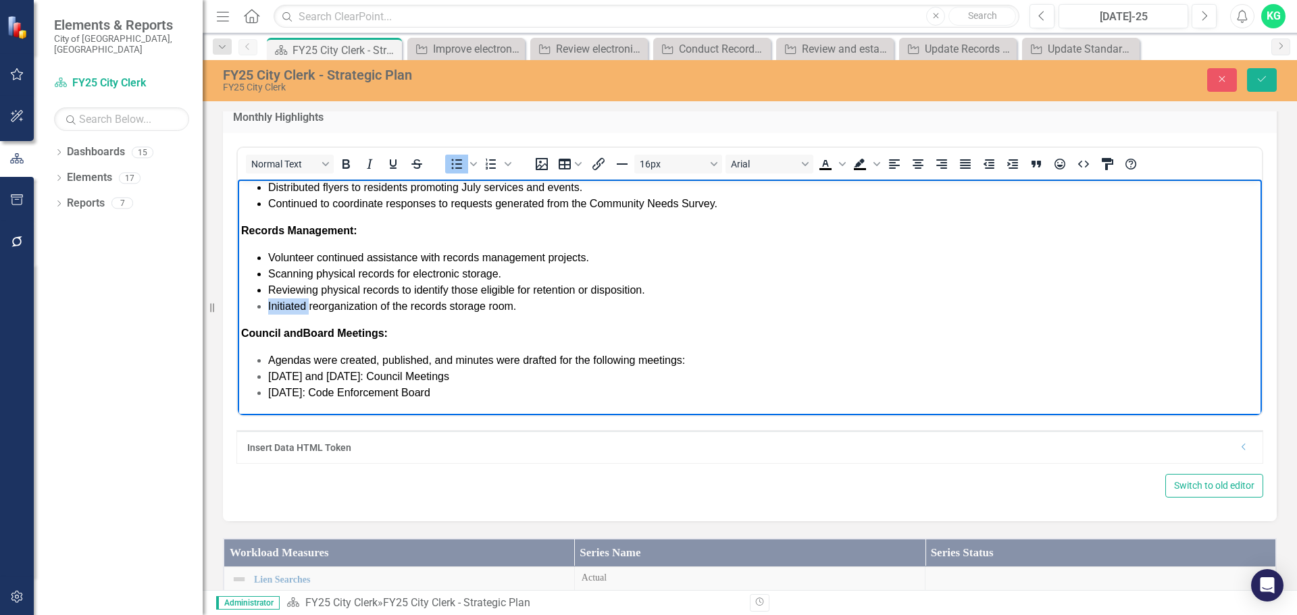
drag, startPoint x: 308, startPoint y: 303, endPoint x: 261, endPoint y: 300, distance: 46.7
click at [261, 300] on ul "Volunteer continued assistance with records management projects. Scanning physi…" at bounding box center [749, 281] width 1017 height 65
click at [519, 305] on span "Finalized reorganization of the records storage room." at bounding box center [394, 305] width 253 height 11
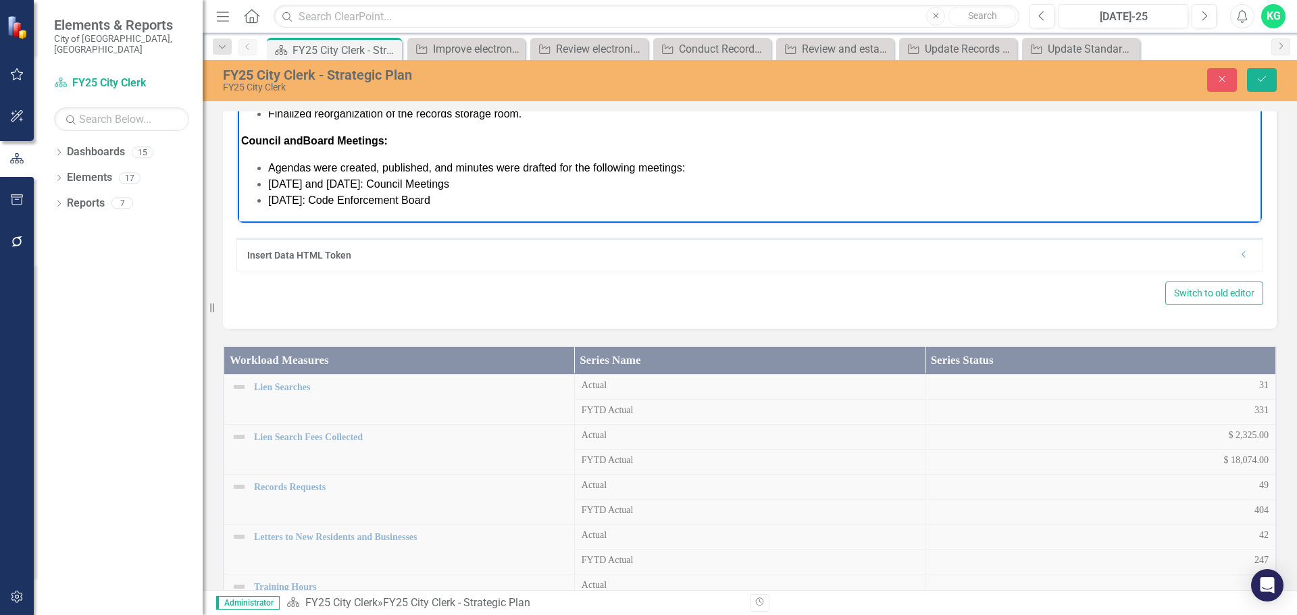
scroll to position [270, 0]
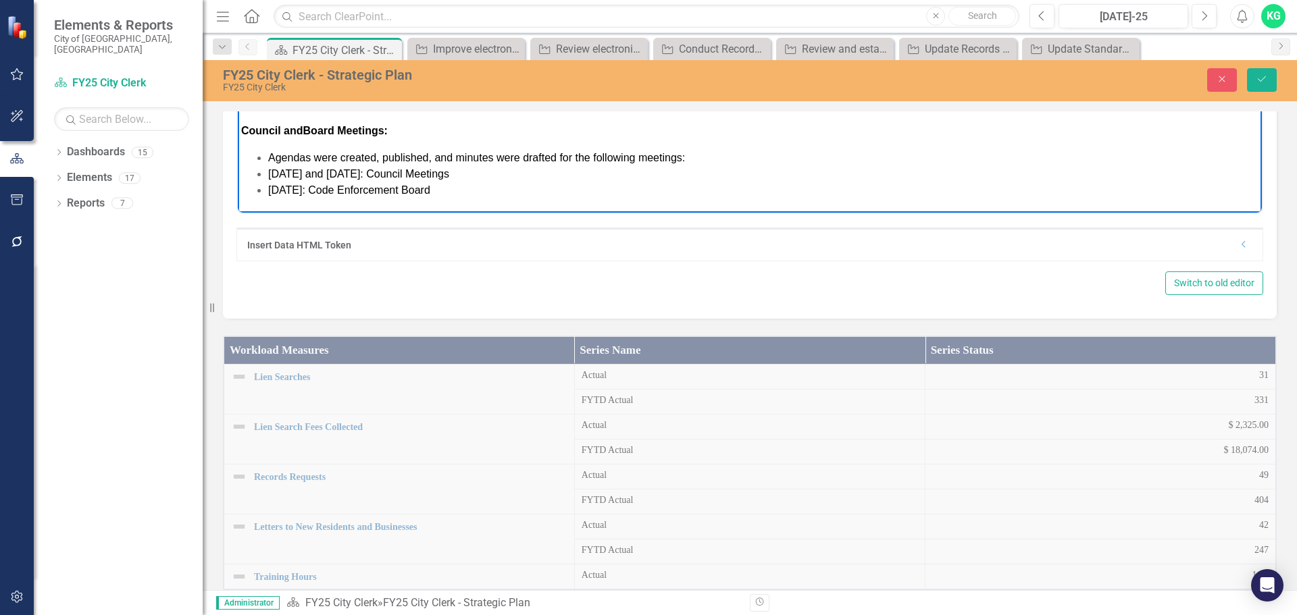
click at [318, 171] on span "[DATE] and [DATE]: Council Meetings" at bounding box center [358, 173] width 181 height 11
drag, startPoint x: 299, startPoint y: 172, endPoint x: 279, endPoint y: 176, distance: 20.0
click at [279, 176] on span "[DATE] and [DATE]: Council Meetings" at bounding box center [358, 173] width 181 height 11
drag, startPoint x: 357, startPoint y: 170, endPoint x: 333, endPoint y: 169, distance: 24.4
click at [333, 169] on span "[DATE] and [DATE]: Council Meetings" at bounding box center [358, 173] width 181 height 11
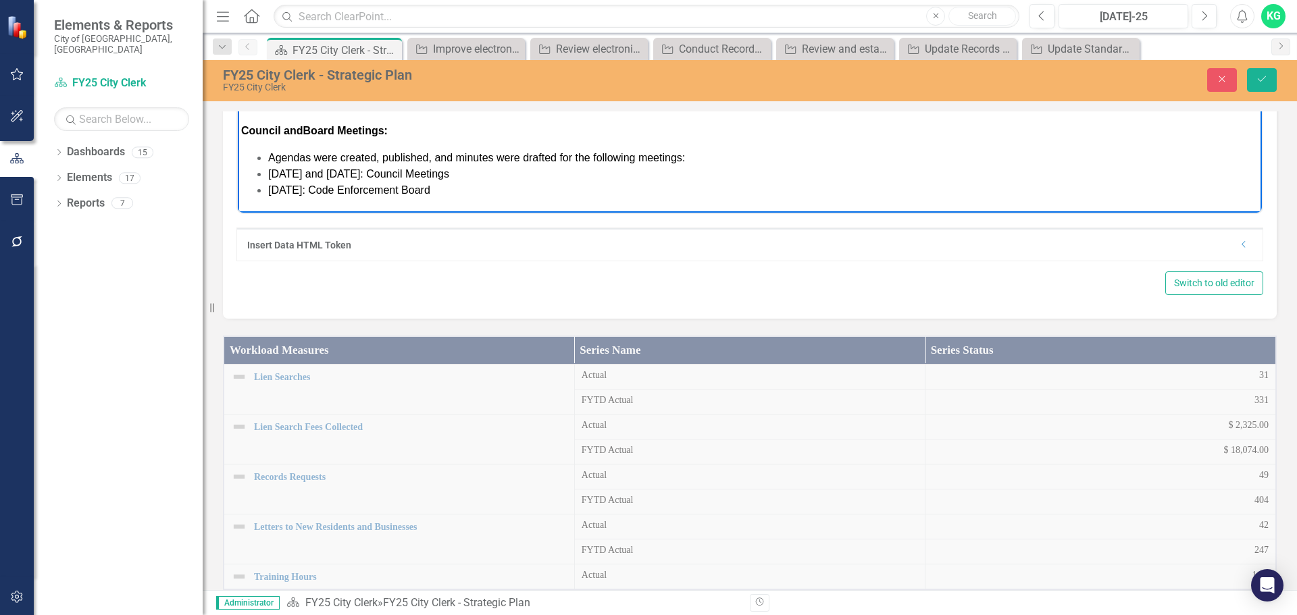
click at [474, 197] on li "[DATE]: Code Enforcement Board" at bounding box center [763, 190] width 990 height 16
drag, startPoint x: 482, startPoint y: 188, endPoint x: 267, endPoint y: 186, distance: 214.9
click at [267, 186] on ul "Ag endas were created, published, and minutes were drafted for the following me…" at bounding box center [749, 174] width 1017 height 49
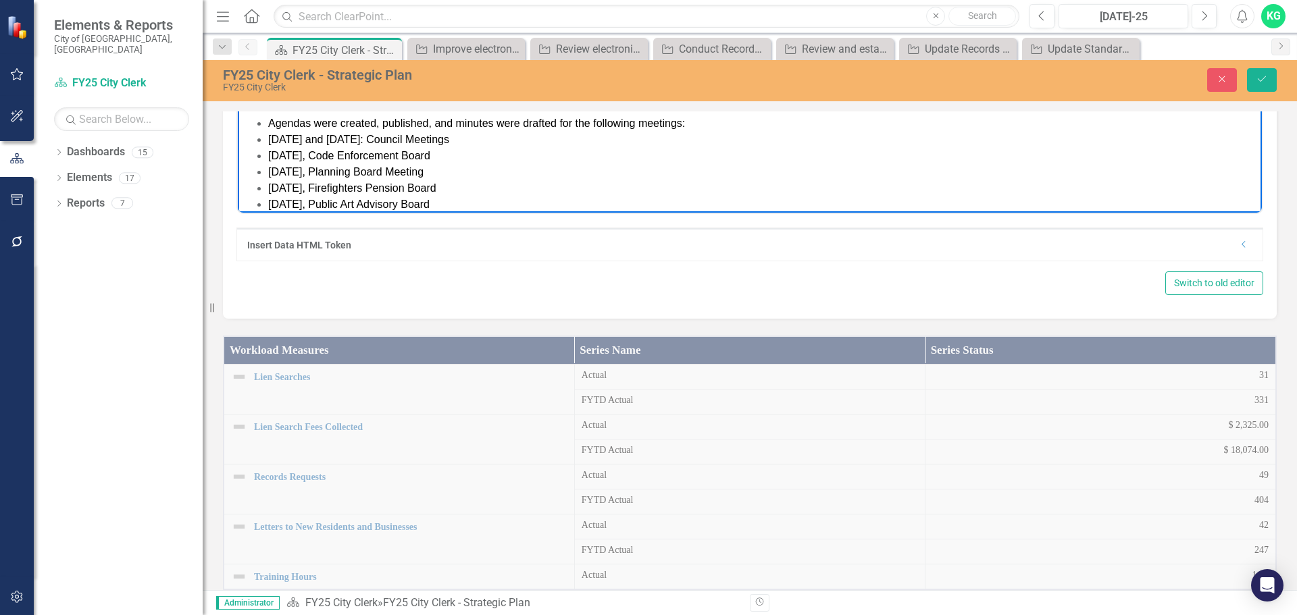
scroll to position [216, 0]
click at [1253, 87] on button "Save" at bounding box center [1262, 80] width 30 height 24
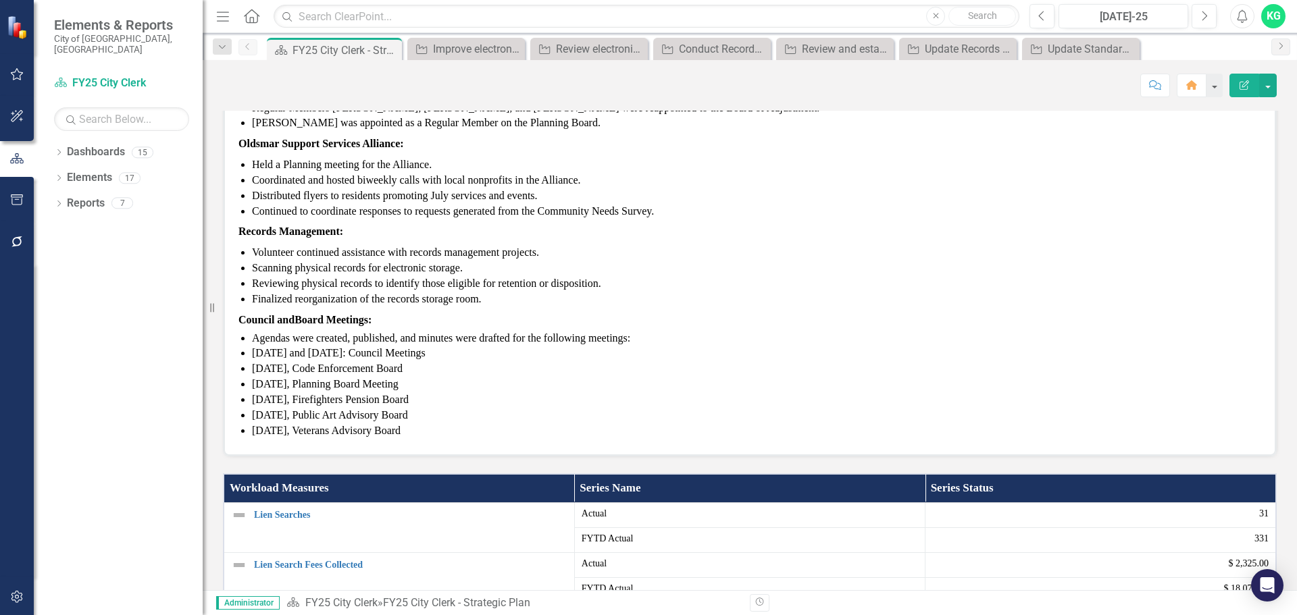
scroll to position [0, 0]
